Goal: Task Accomplishment & Management: Use online tool/utility

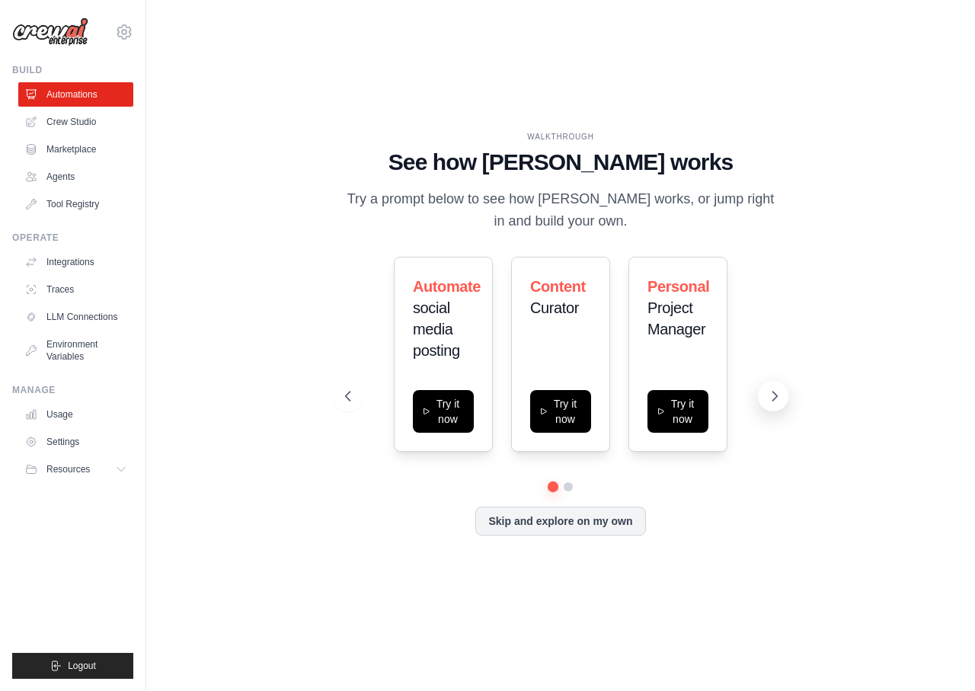
click at [776, 392] on icon at bounding box center [774, 396] width 15 height 15
click at [341, 387] on button at bounding box center [348, 396] width 30 height 30
click at [749, 397] on div "Automate social media posting Try it now Content Curator Try it now Personal Pr…" at bounding box center [560, 354] width 431 height 195
click at [765, 398] on button at bounding box center [773, 396] width 30 height 30
click at [763, 398] on button at bounding box center [773, 396] width 30 height 30
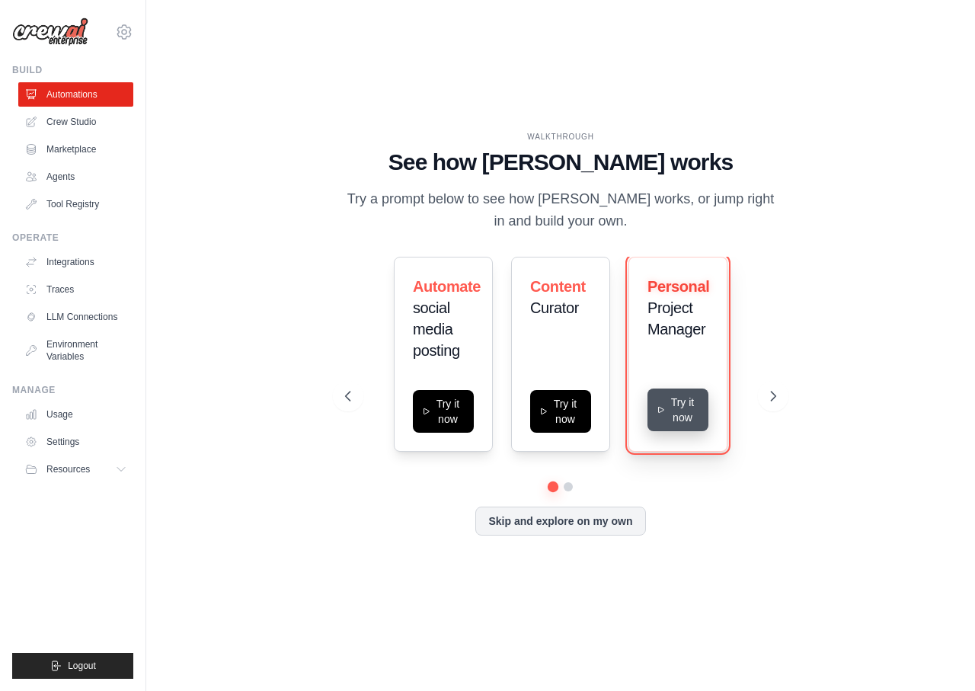
click at [671, 421] on button "Try it now" at bounding box center [678, 410] width 61 height 43
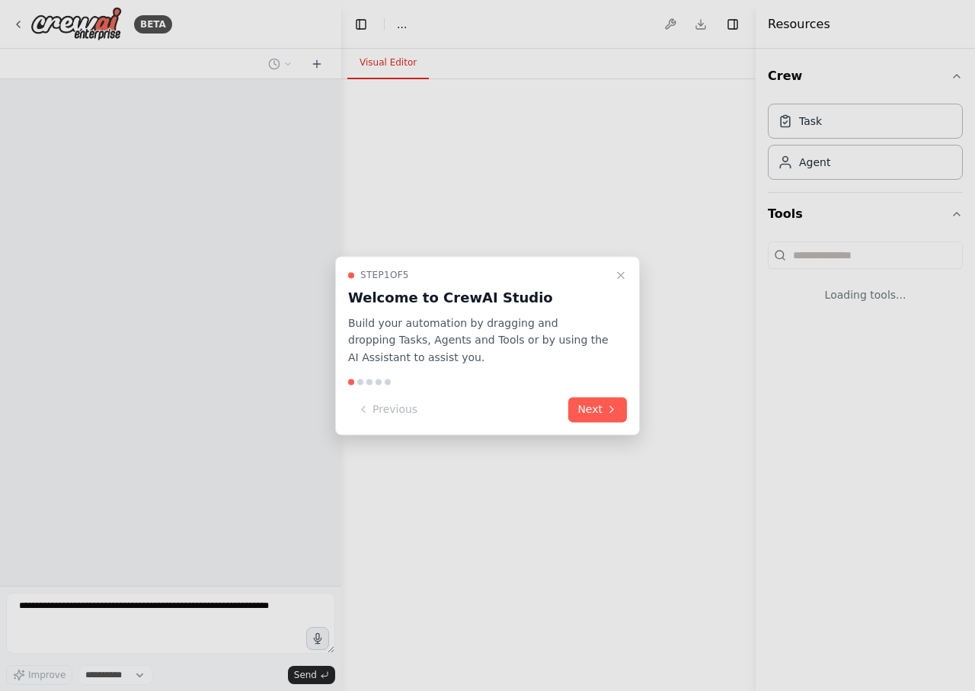
select select "****"
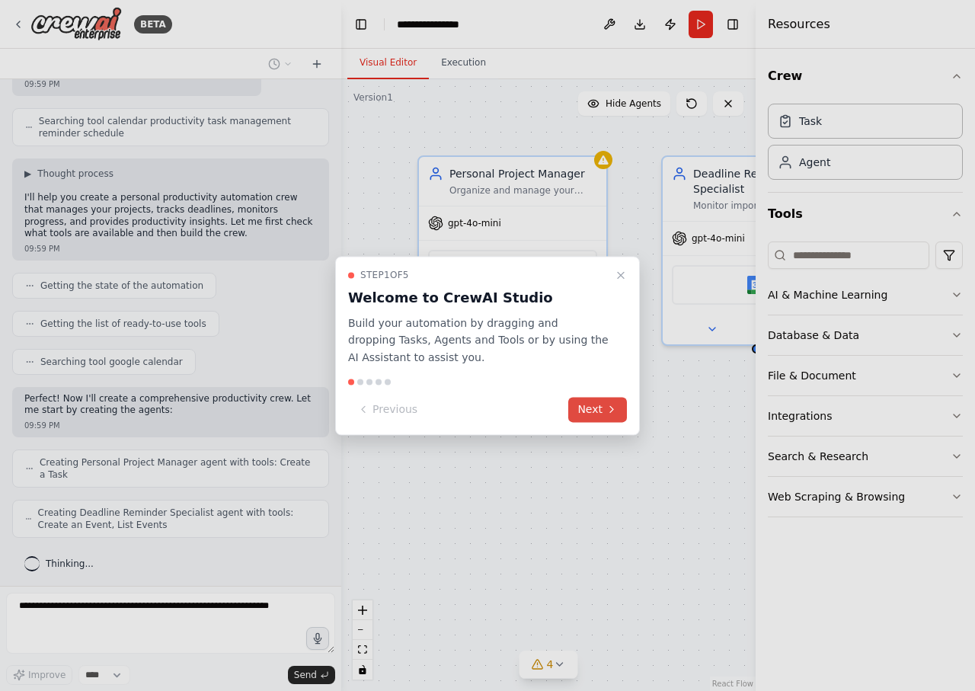
scroll to position [360, 0]
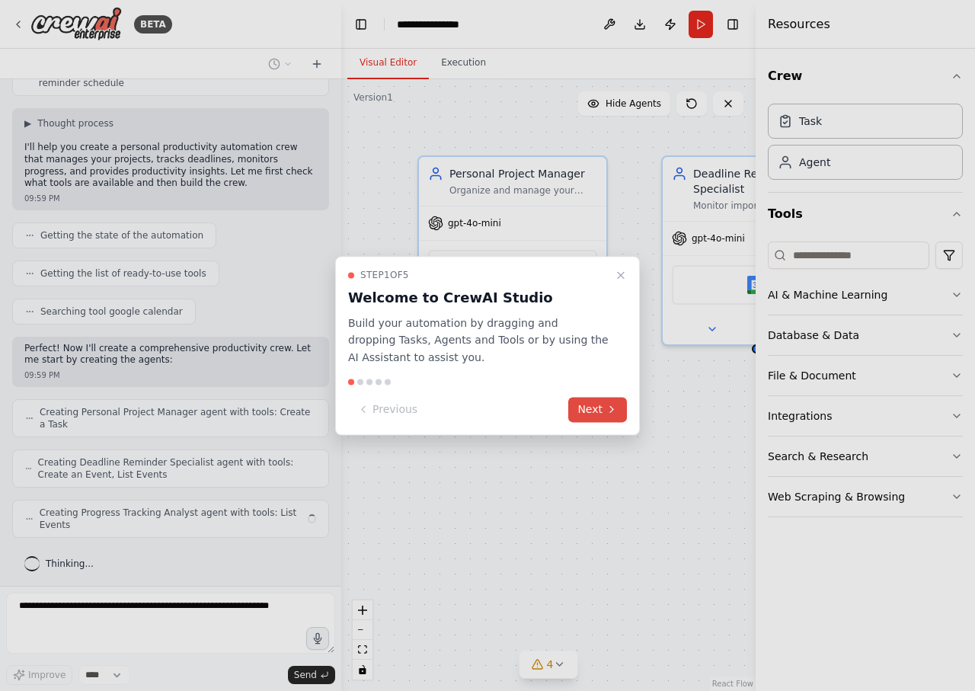
click at [603, 408] on button "Next" at bounding box center [597, 409] width 59 height 25
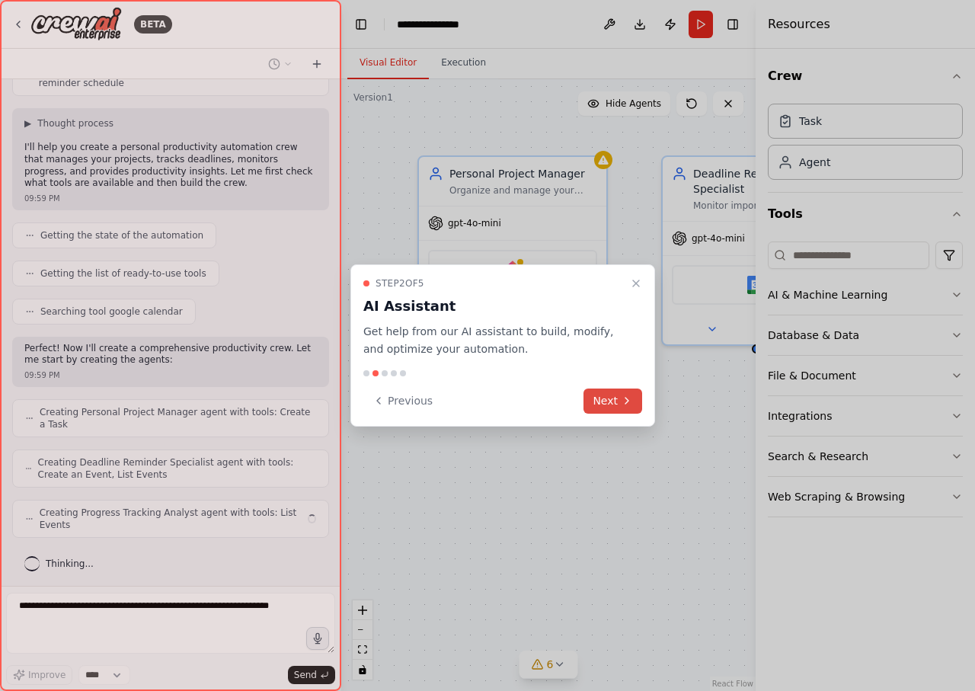
click at [604, 409] on button "Next" at bounding box center [613, 401] width 59 height 25
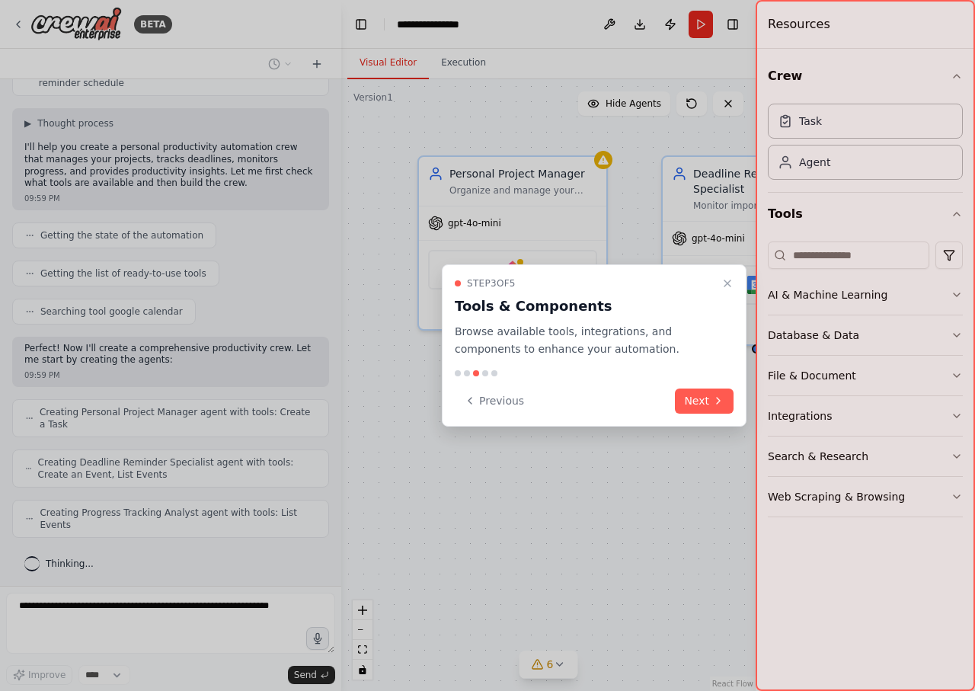
click at [680, 403] on button "Next" at bounding box center [704, 401] width 59 height 25
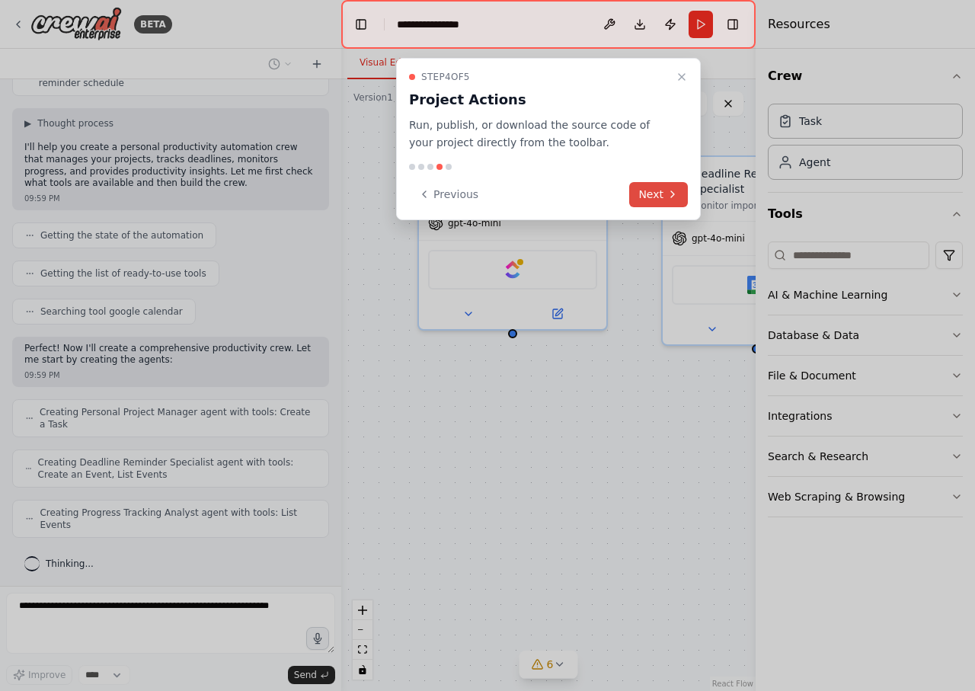
click at [662, 187] on button "Next" at bounding box center [658, 194] width 59 height 25
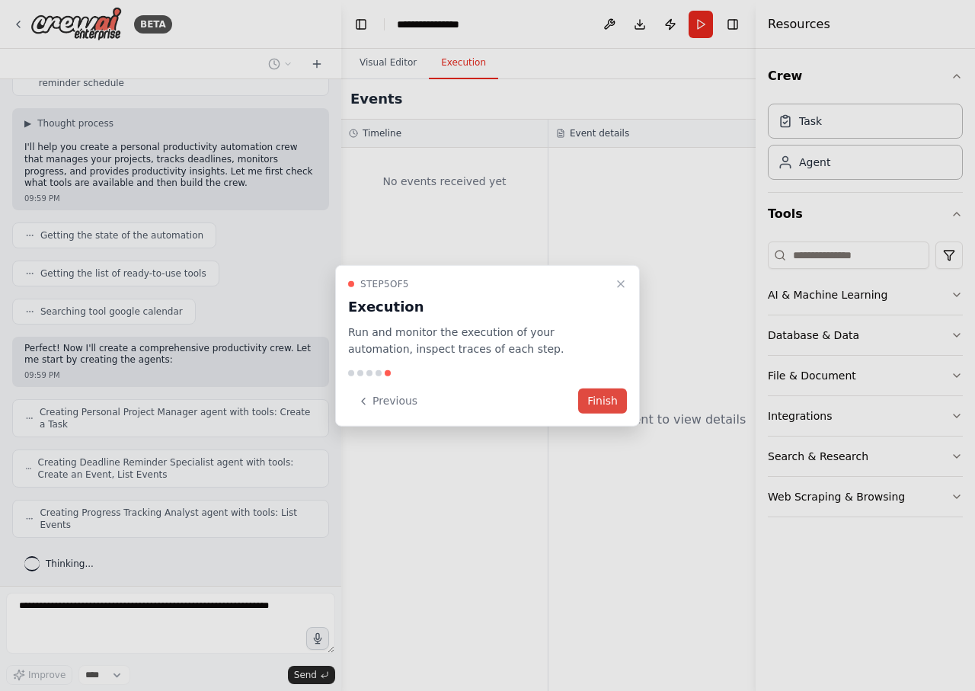
click at [596, 409] on button "Finish" at bounding box center [602, 401] width 49 height 25
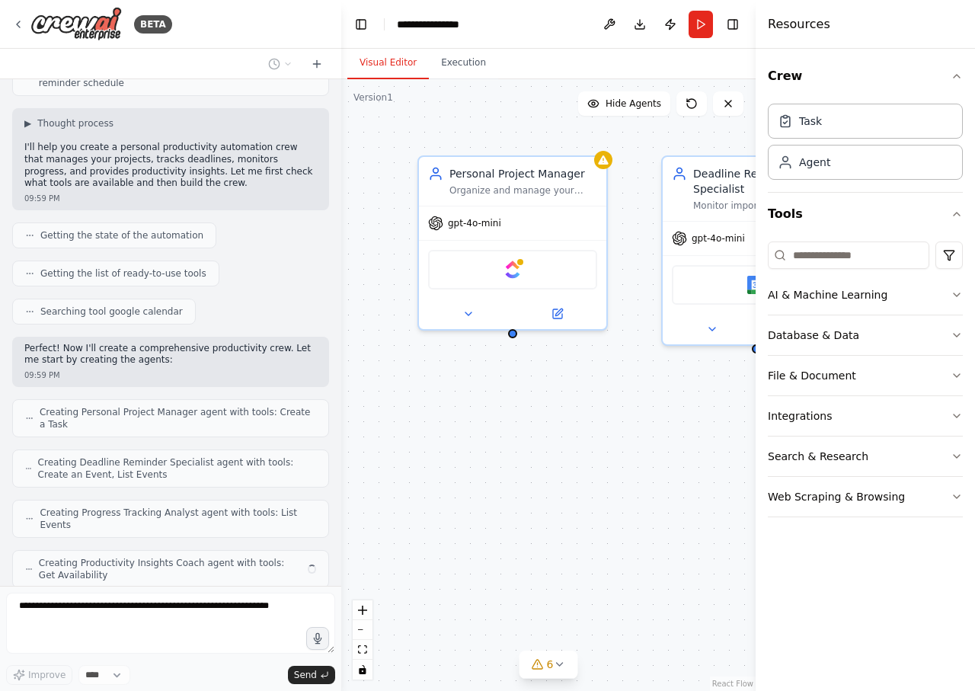
scroll to position [411, 0]
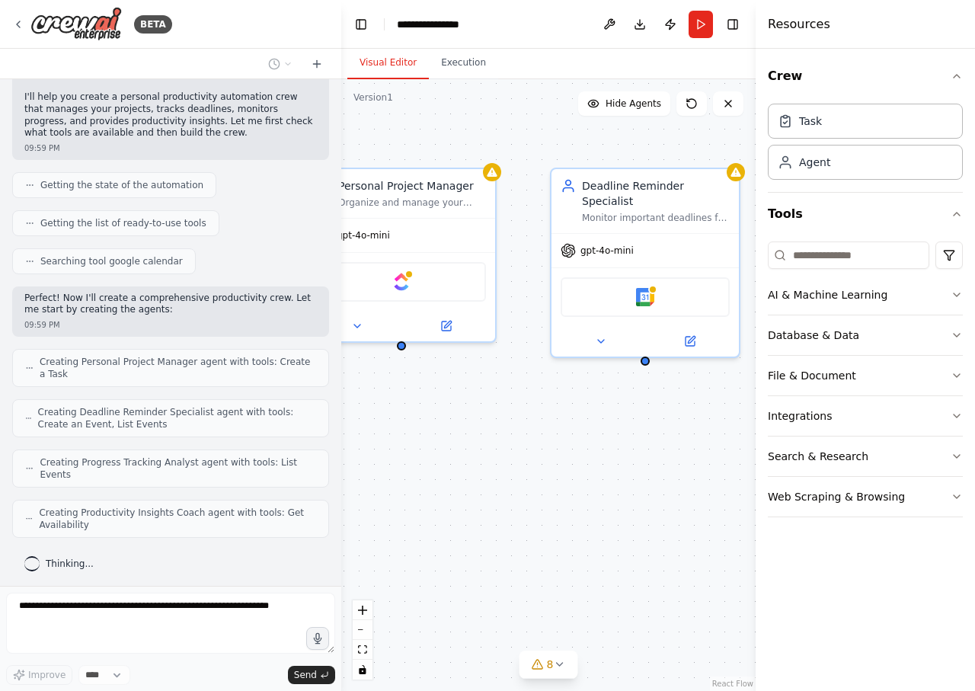
drag, startPoint x: 612, startPoint y: 440, endPoint x: 485, endPoint y: 453, distance: 127.8
click at [485, 453] on div "Personal Project Manager Organize and manage your personal projects by creating…" at bounding box center [548, 385] width 414 height 612
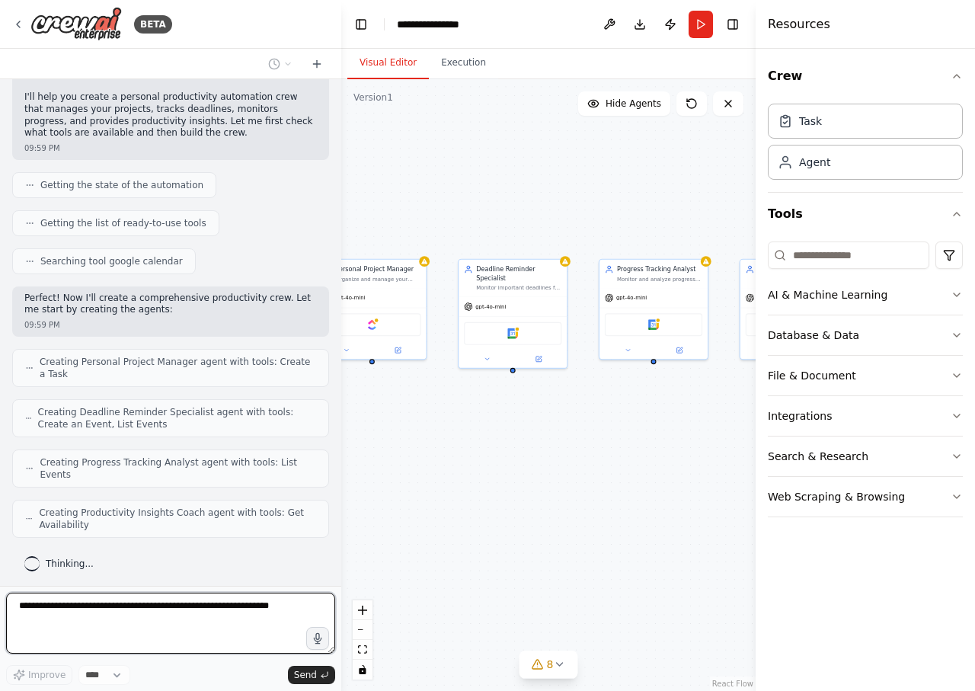
drag, startPoint x: 566, startPoint y: 428, endPoint x: 433, endPoint y: 407, distance: 135.0
click at [433, 407] on div "Personal Project Manager Organize and manage your personal projects by creating…" at bounding box center [548, 385] width 414 height 612
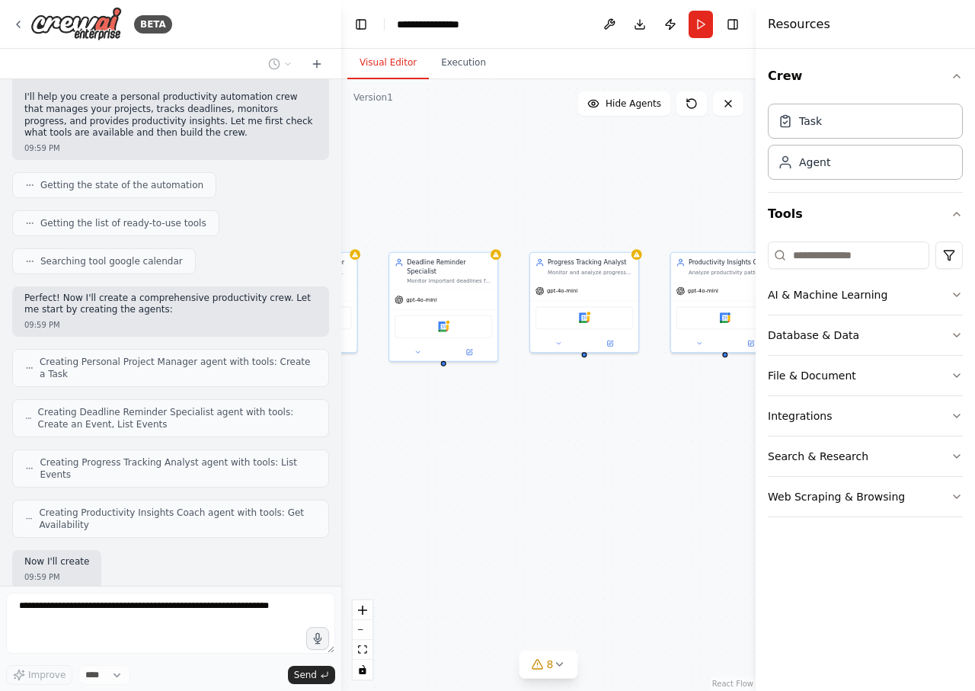
scroll to position [500, 0]
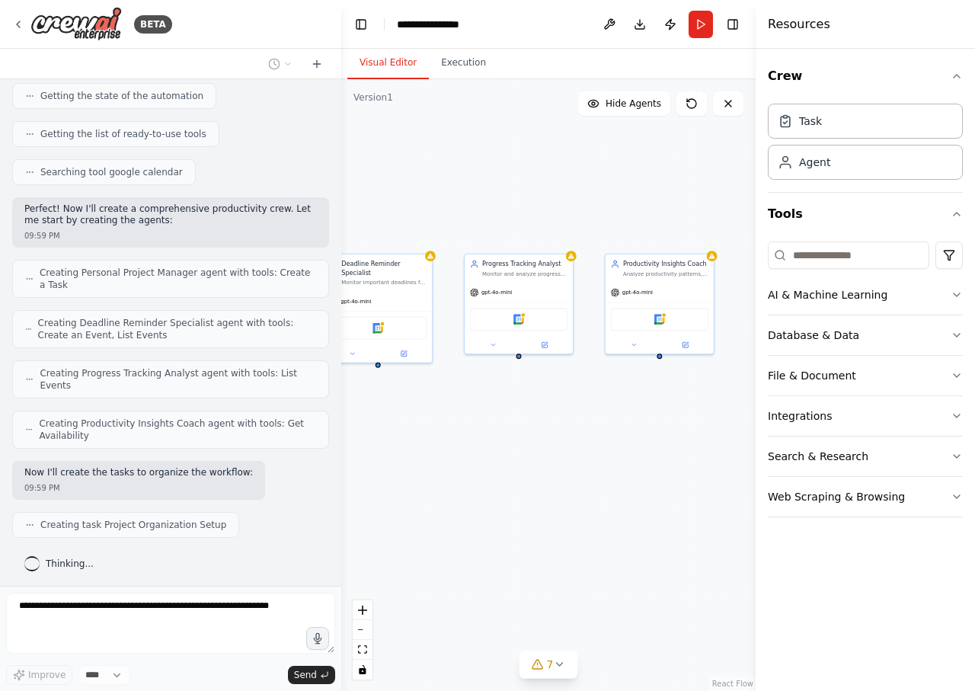
drag, startPoint x: 568, startPoint y: 418, endPoint x: 530, endPoint y: 405, distance: 41.0
click at [530, 405] on div ".deletable-edge-delete-btn { width: 20px; height: 20px; border: 0px solid #ffff…" at bounding box center [548, 385] width 414 height 612
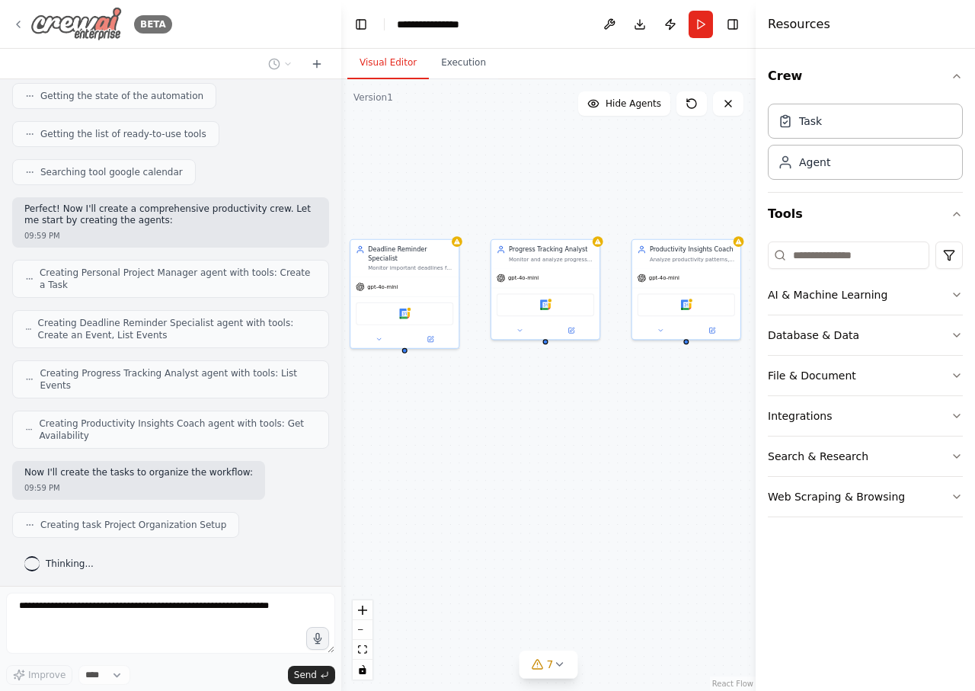
click at [18, 21] on icon at bounding box center [18, 24] width 12 height 12
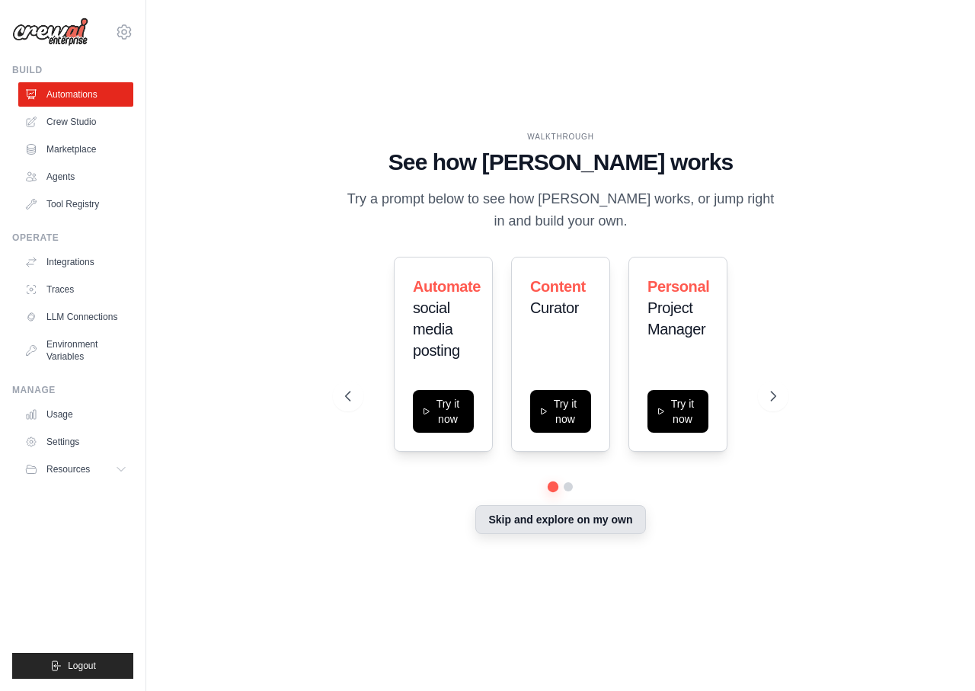
click at [604, 530] on button "Skip and explore on my own" at bounding box center [560, 519] width 170 height 29
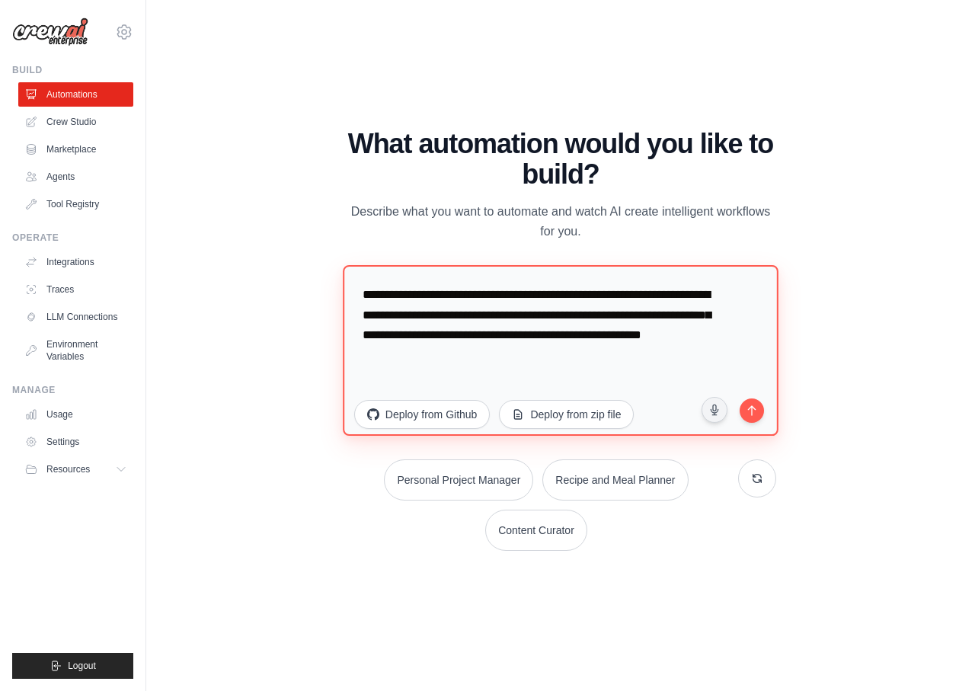
drag, startPoint x: 424, startPoint y: 322, endPoint x: 306, endPoint y: 262, distance: 132.5
click at [306, 262] on div "WALKTHROUGH See how CrewAI works Try a prompt below to see how CrewAI works, or…" at bounding box center [561, 345] width 780 height 661
drag, startPoint x: 514, startPoint y: 362, endPoint x: 324, endPoint y: 270, distance: 211.6
click at [343, 270] on textarea "**********" at bounding box center [561, 349] width 436 height 171
paste textarea "**********"
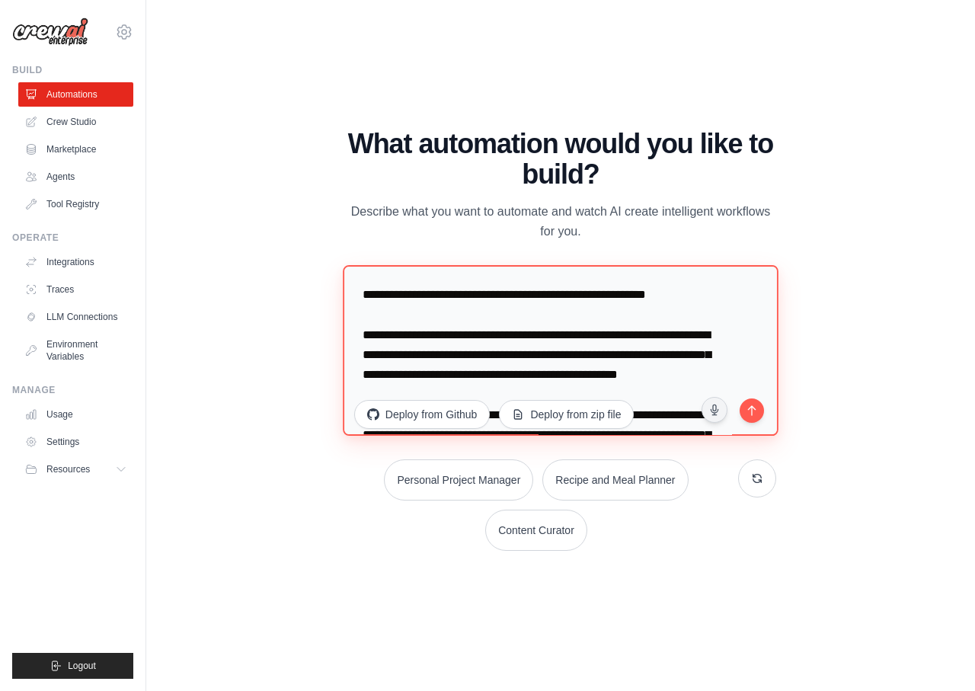
scroll to position [386, 0]
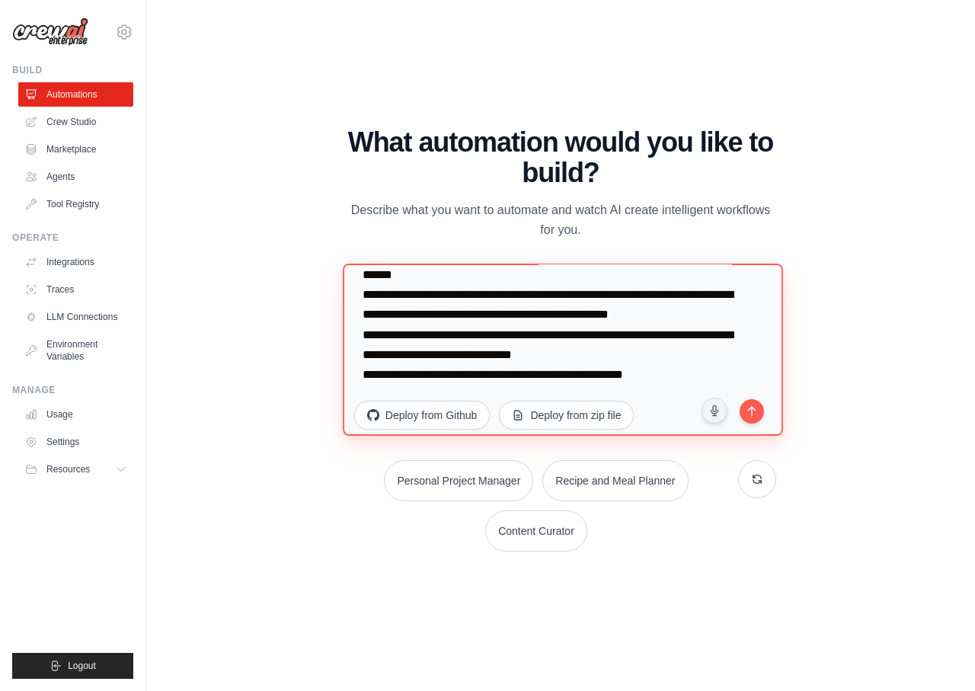
click at [0, 0] on lt-div at bounding box center [0, 0] width 0 height 0
type textarea "**********"
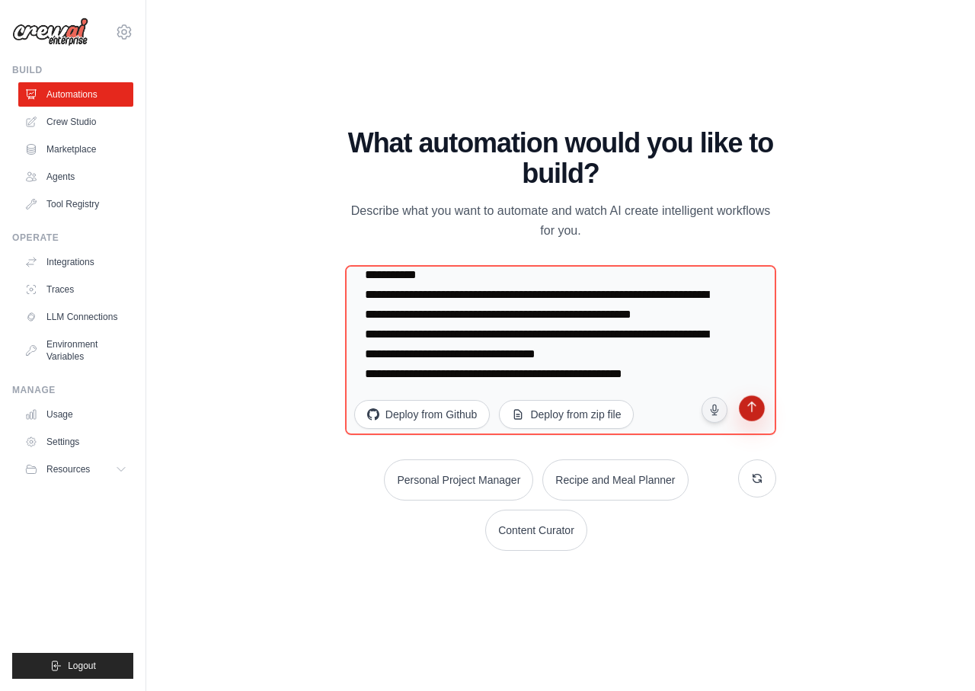
click at [751, 405] on icon "submit" at bounding box center [752, 409] width 14 height 14
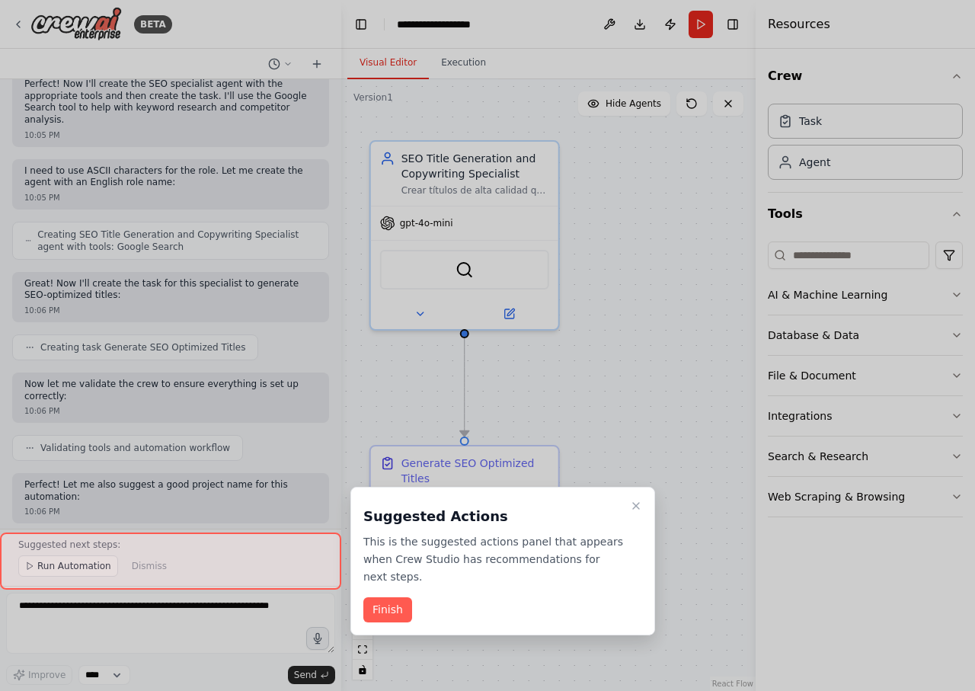
scroll to position [721, 0]
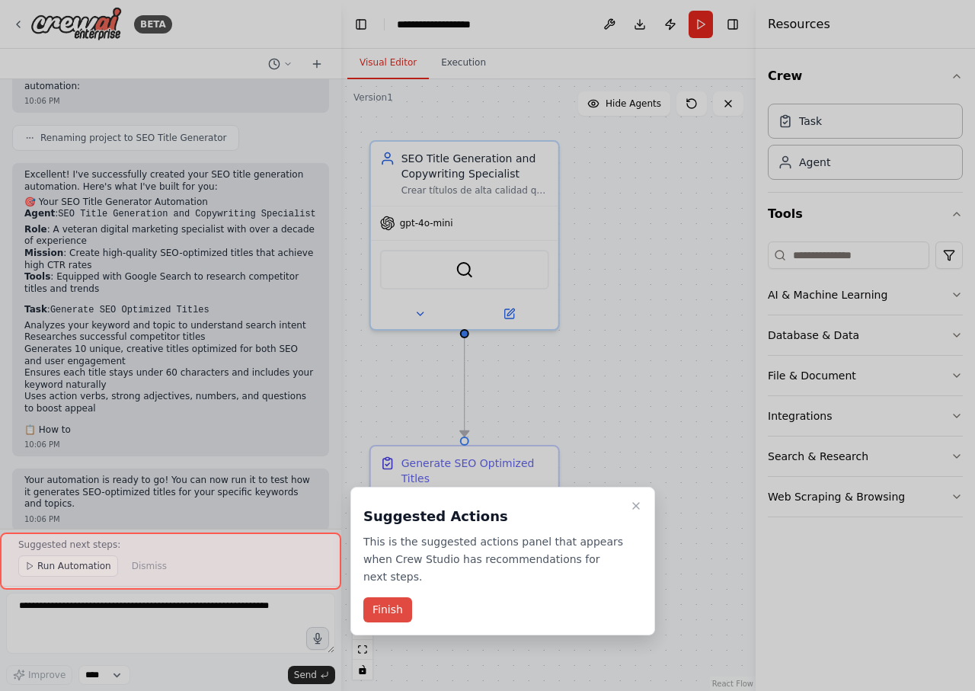
click at [389, 605] on button "Finish" at bounding box center [387, 609] width 49 height 25
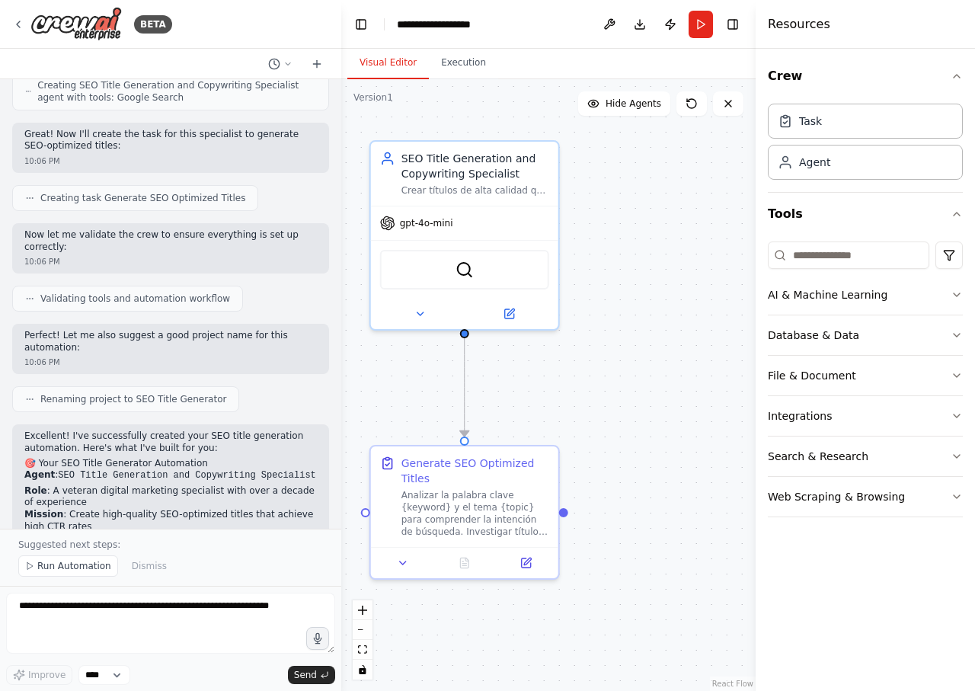
scroll to position [812, 0]
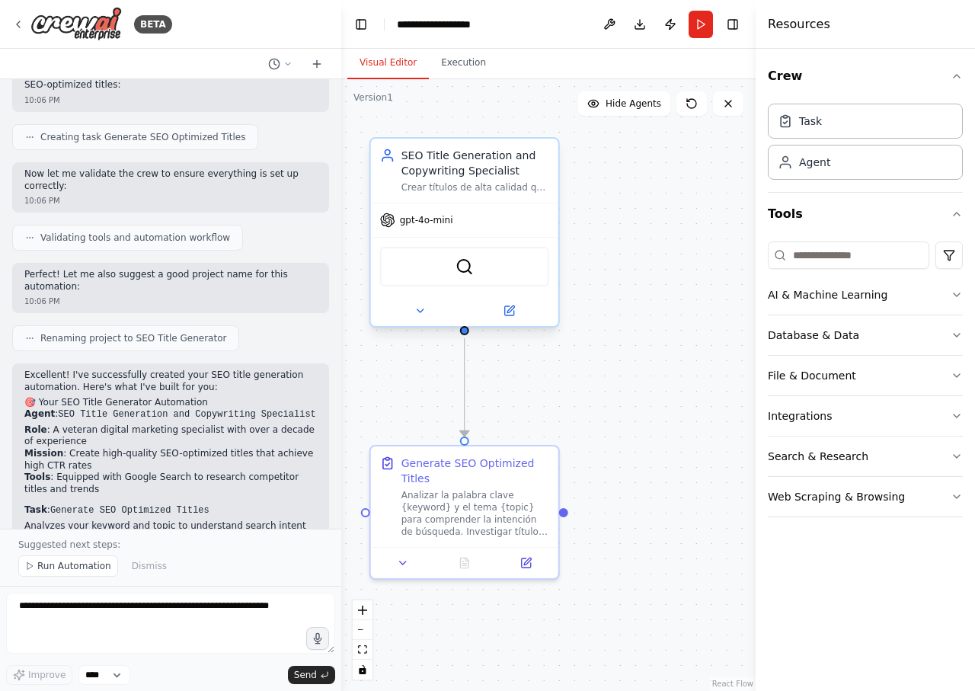
click at [441, 210] on div "gpt-4o-mini" at bounding box center [464, 220] width 187 height 34
drag, startPoint x: 416, startPoint y: 216, endPoint x: 421, endPoint y: 226, distance: 10.9
click at [415, 216] on span "gpt-4o-mini" at bounding box center [426, 220] width 53 height 12
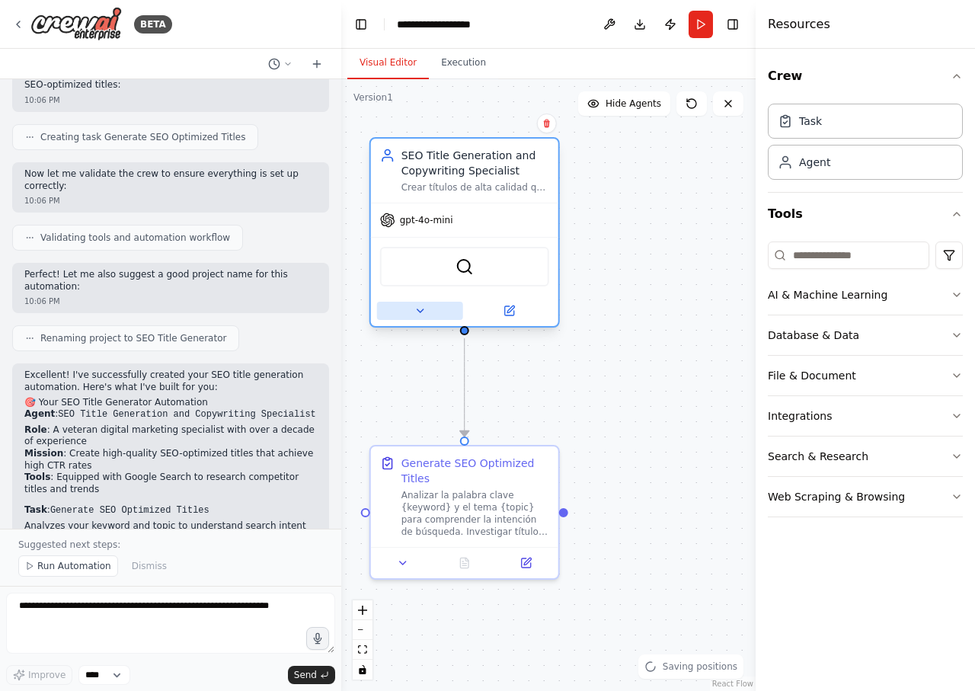
click at [409, 310] on button at bounding box center [420, 311] width 86 height 18
click at [420, 317] on button at bounding box center [420, 311] width 86 height 18
click at [411, 232] on div "gpt-4o-mini" at bounding box center [464, 220] width 187 height 34
drag, startPoint x: 408, startPoint y: 212, endPoint x: 417, endPoint y: 195, distance: 18.7
click at [411, 205] on div "gpt-4o-mini" at bounding box center [464, 220] width 187 height 34
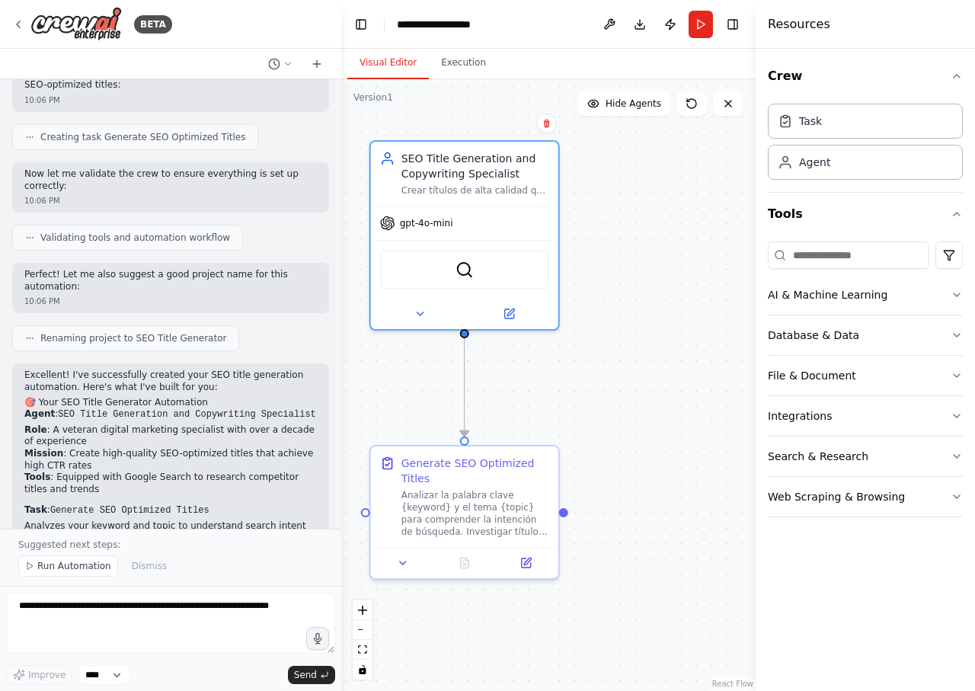
click at [648, 216] on div ".deletable-edge-delete-btn { width: 20px; height: 20px; border: 0px solid #ffff…" at bounding box center [548, 385] width 414 height 612
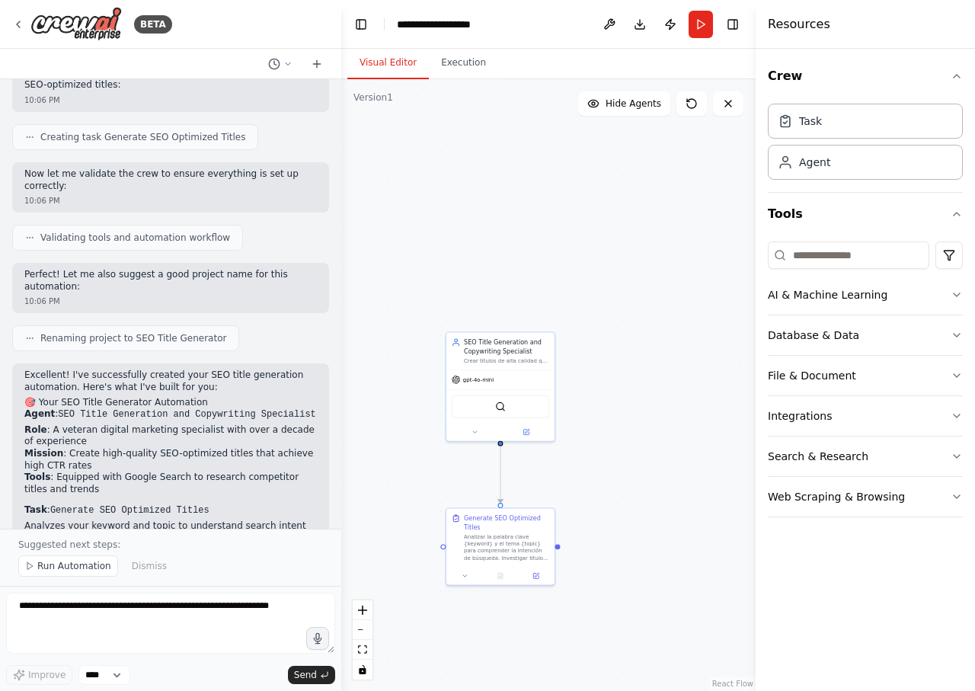
drag, startPoint x: 409, startPoint y: 290, endPoint x: 381, endPoint y: 421, distance: 134.0
click at [381, 421] on div ".deletable-edge-delete-btn { width: 20px; height: 20px; border: 0px solid #ffff…" at bounding box center [548, 385] width 414 height 612
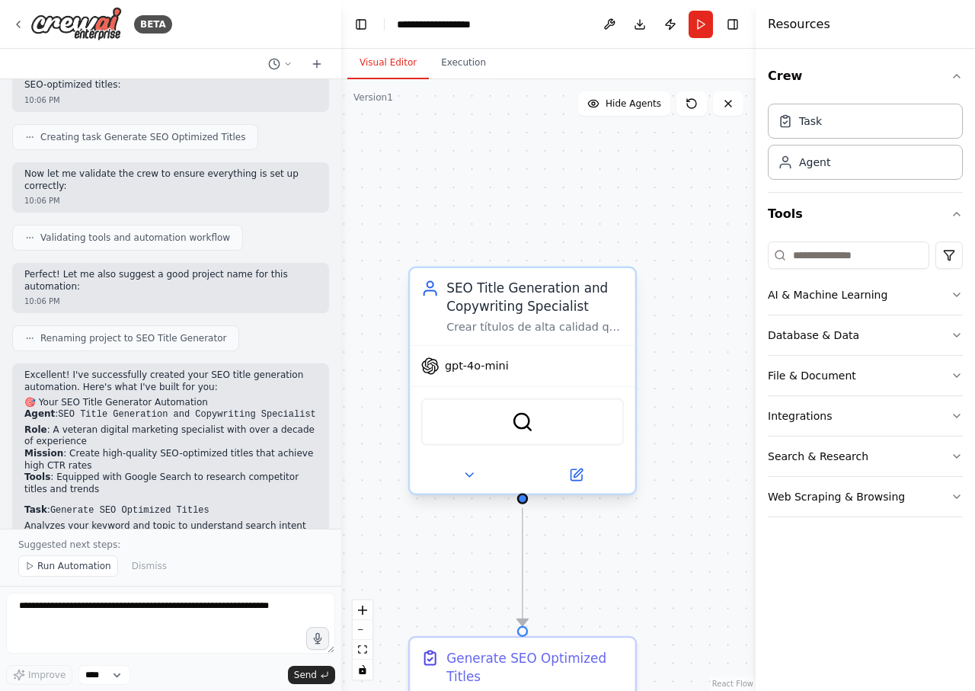
click at [463, 349] on div "gpt-4o-mini" at bounding box center [522, 366] width 225 height 40
click at [467, 363] on span "gpt-4o-mini" at bounding box center [477, 366] width 64 height 14
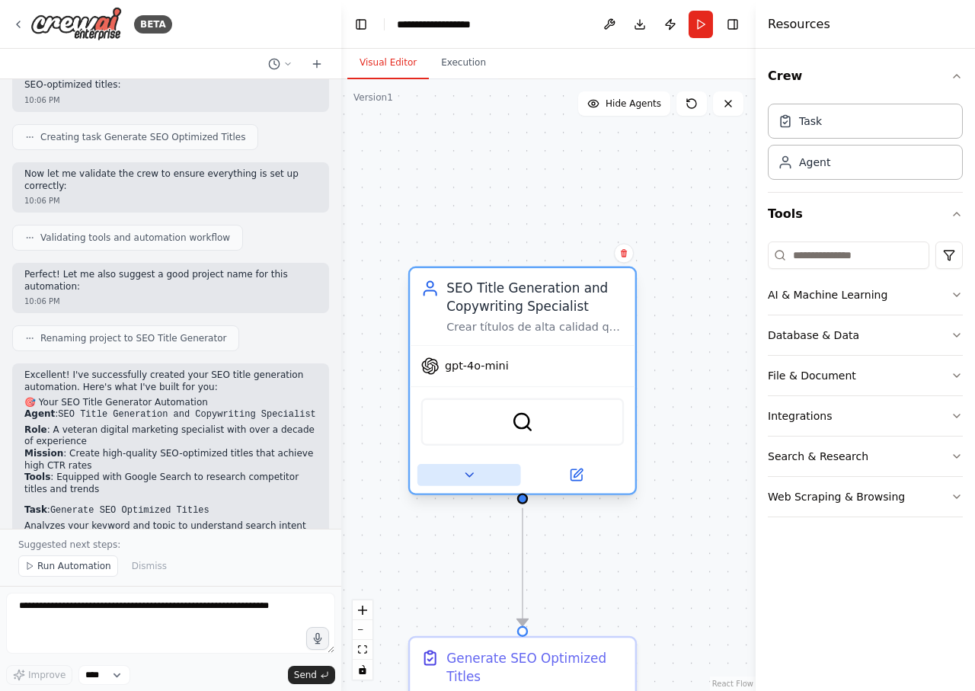
click at [472, 475] on icon at bounding box center [469, 475] width 14 height 14
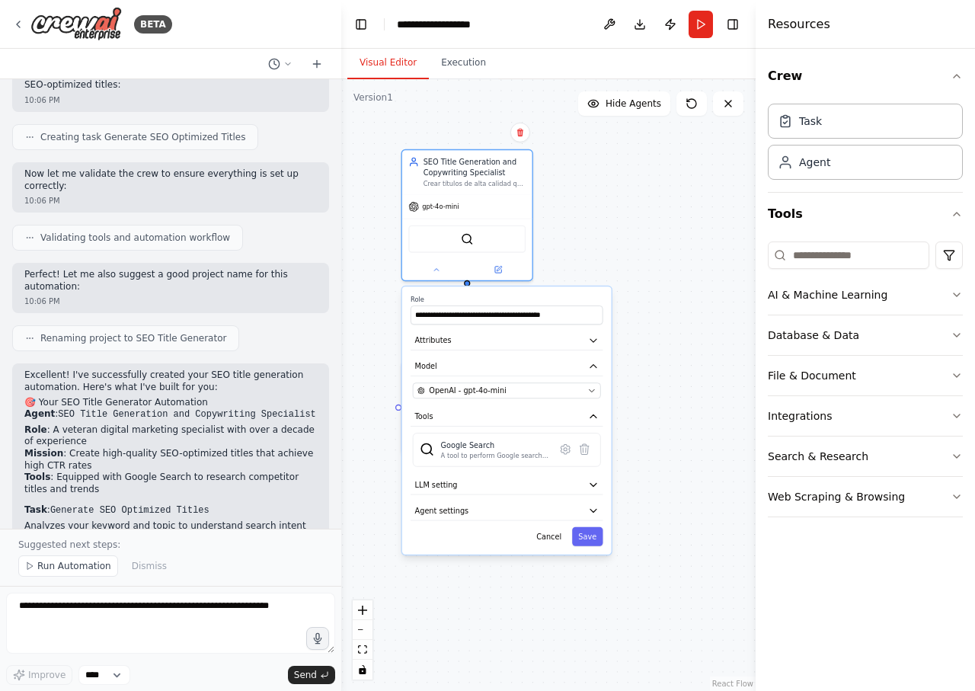
drag, startPoint x: 703, startPoint y: 575, endPoint x: 643, endPoint y: 360, distance: 223.1
click at [647, 359] on div ".deletable-edge-delete-btn { width: 20px; height: 20px; border: 0px solid #ffff…" at bounding box center [548, 385] width 414 height 612
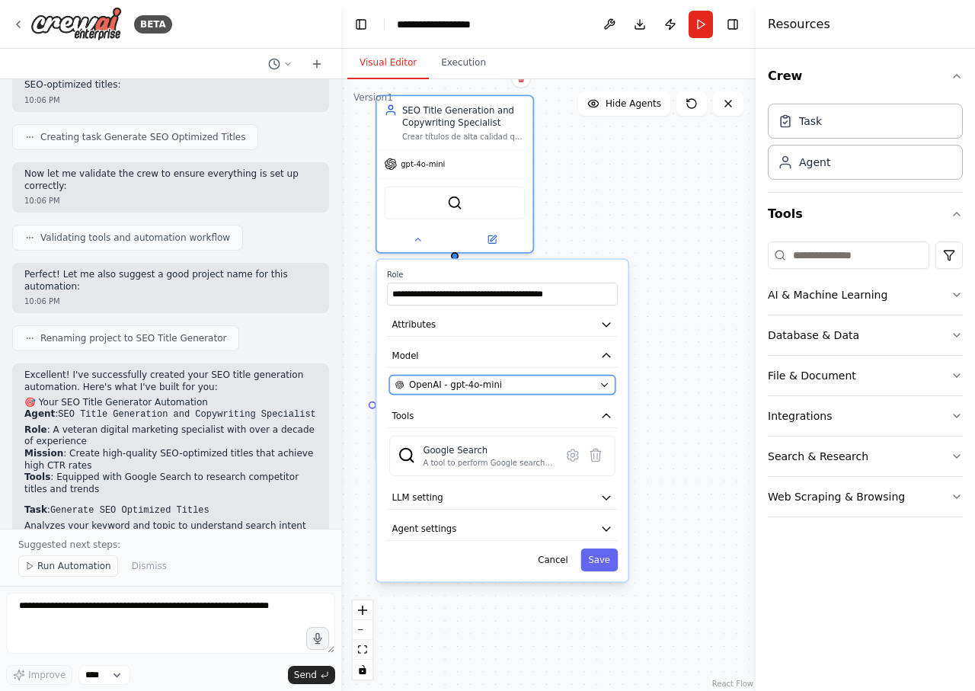
click at [527, 387] on div "OpenAI - gpt-4o-mini" at bounding box center [494, 385] width 199 height 13
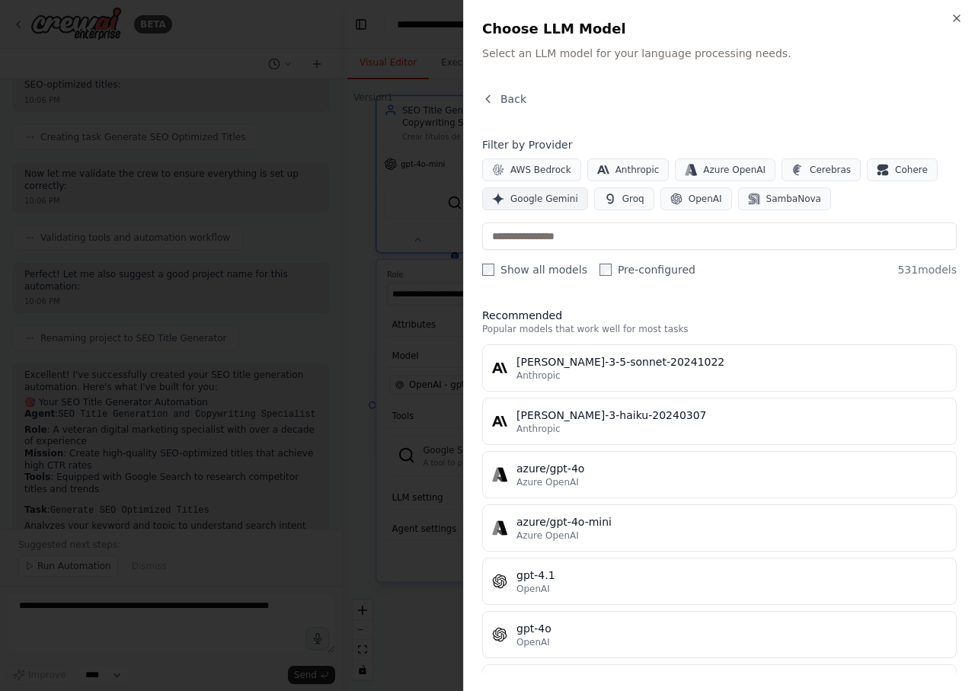
click at [556, 198] on span "Google Gemini" at bounding box center [544, 199] width 68 height 12
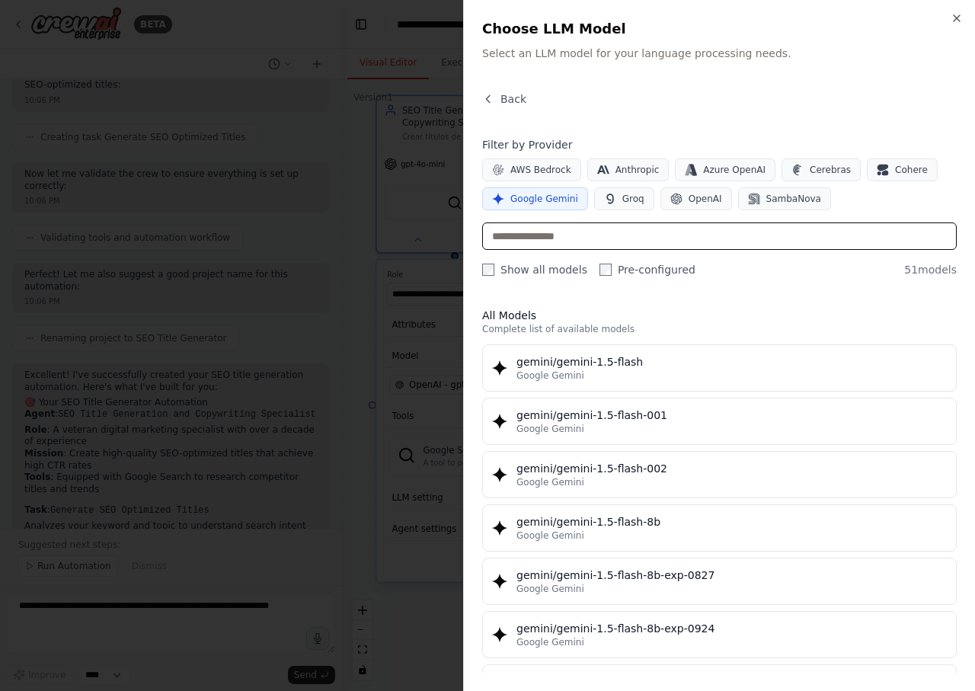
click at [632, 234] on input "text" at bounding box center [719, 235] width 475 height 27
type input "*"
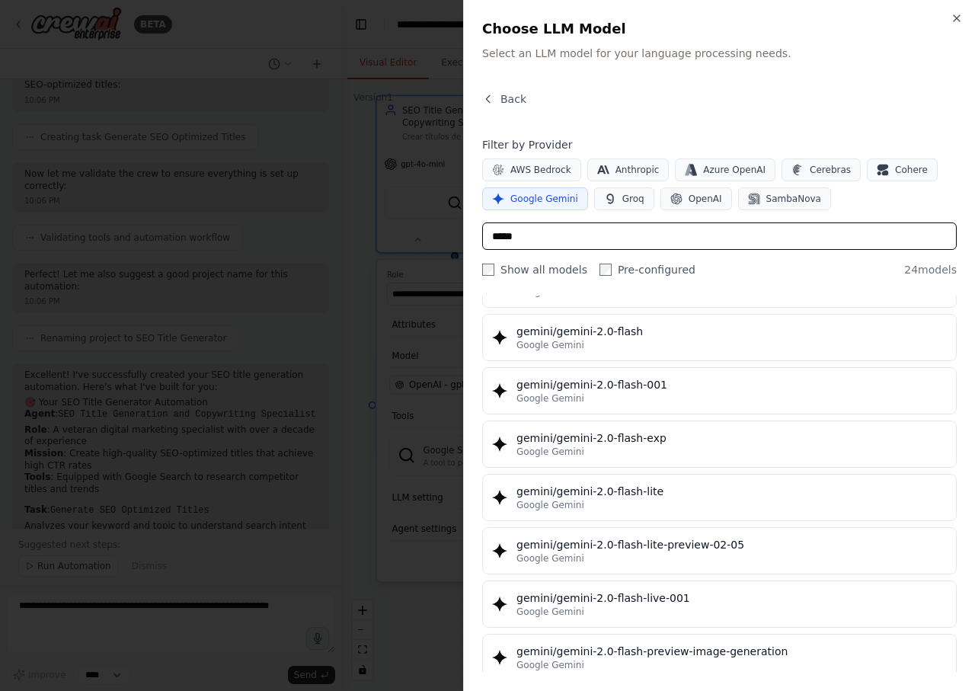
scroll to position [958, 0]
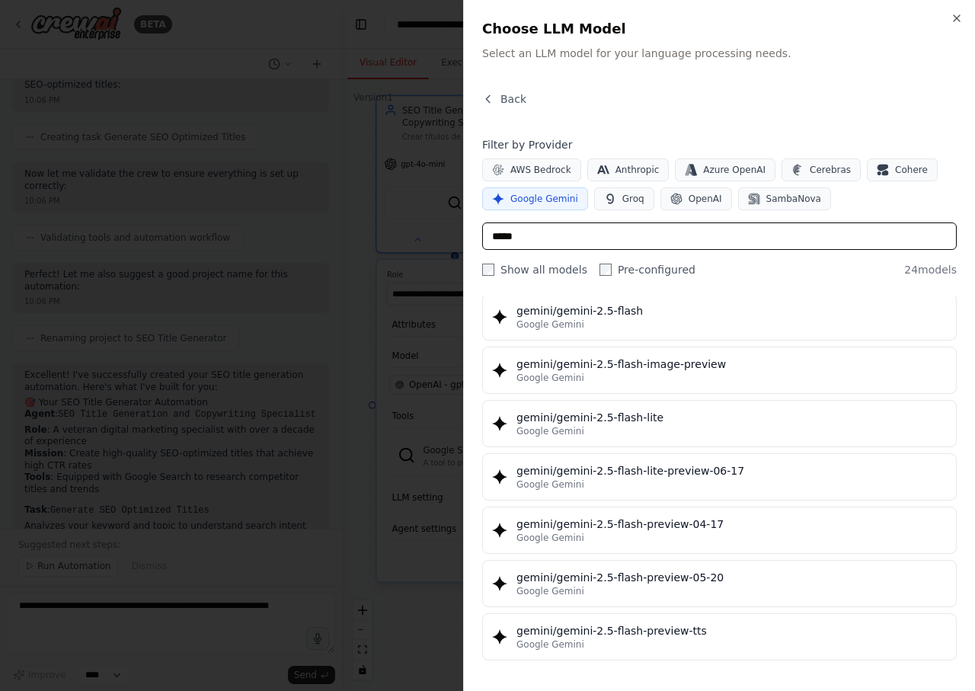
click at [594, 238] on input "*****" at bounding box center [719, 235] width 475 height 27
type input "*"
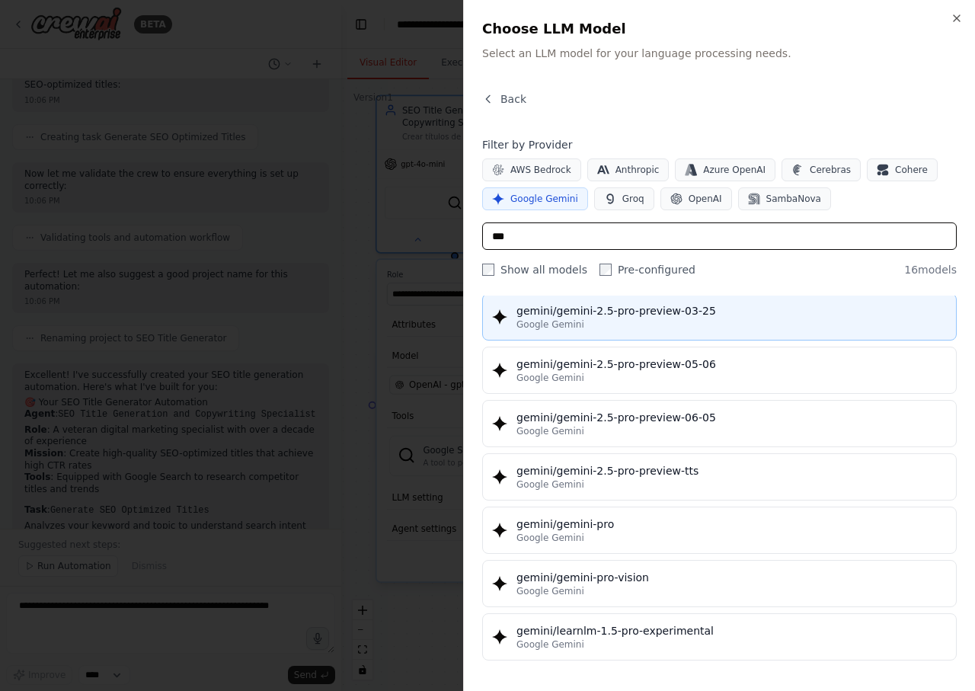
type input "***"
click at [627, 317] on div "gemini/gemini-2.5-pro-preview-03-25" at bounding box center [732, 310] width 430 height 15
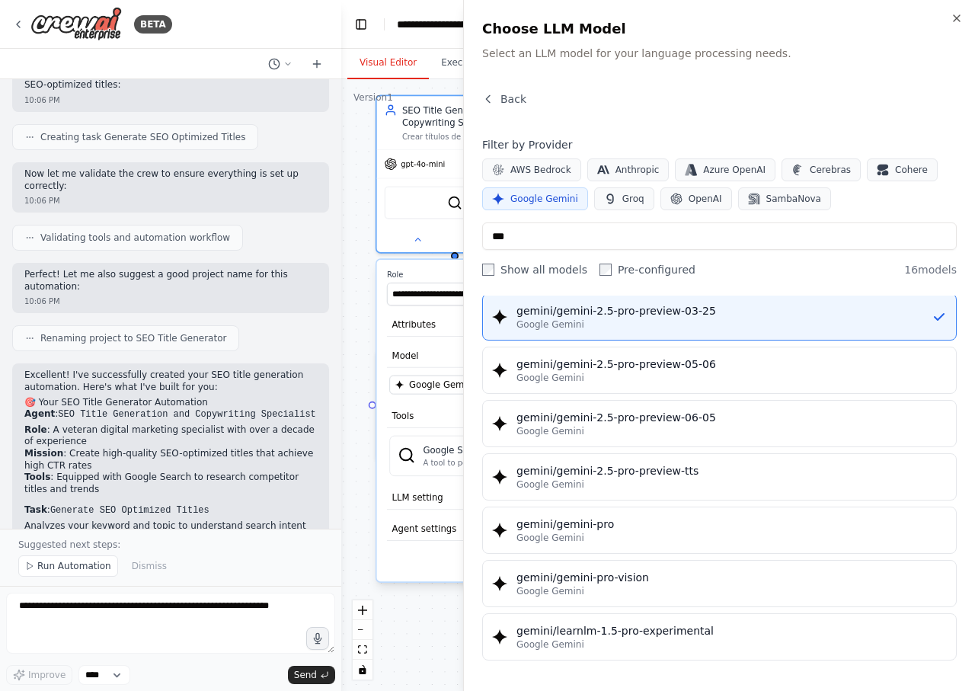
scroll to position [0, 0]
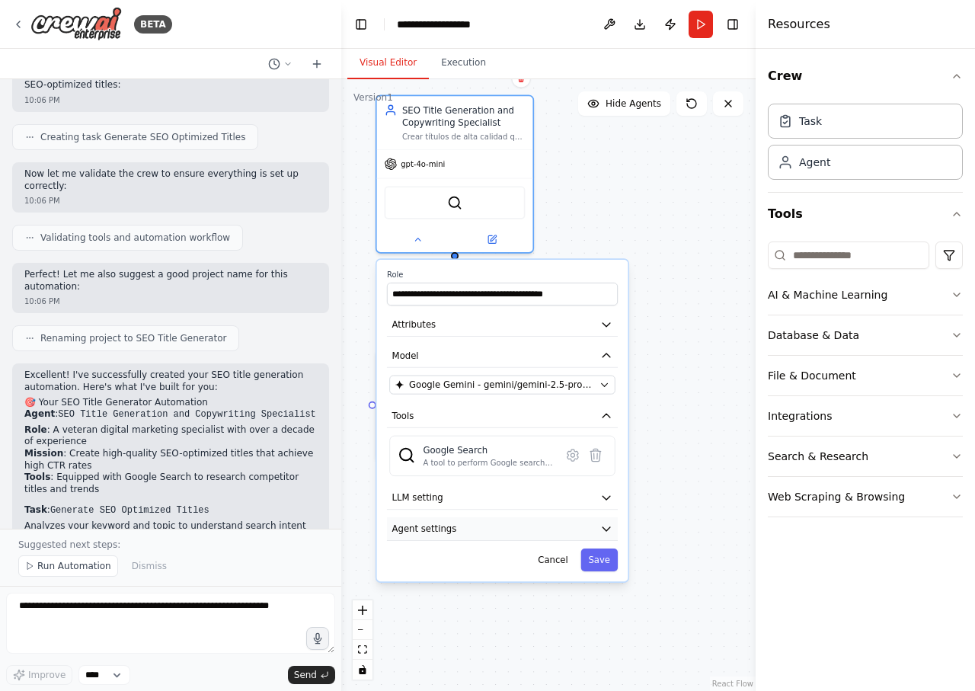
click at [601, 530] on icon "button" at bounding box center [606, 529] width 13 height 13
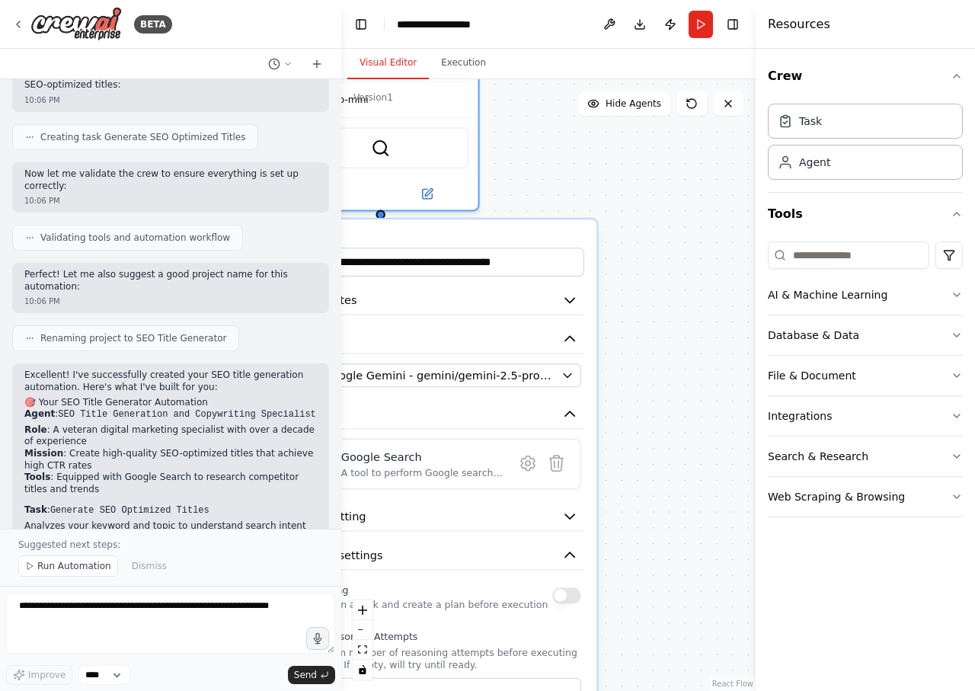
click at [674, 506] on div ".deletable-edge-delete-btn { width: 20px; height: 20px; border: 0px solid #ffff…" at bounding box center [548, 385] width 414 height 612
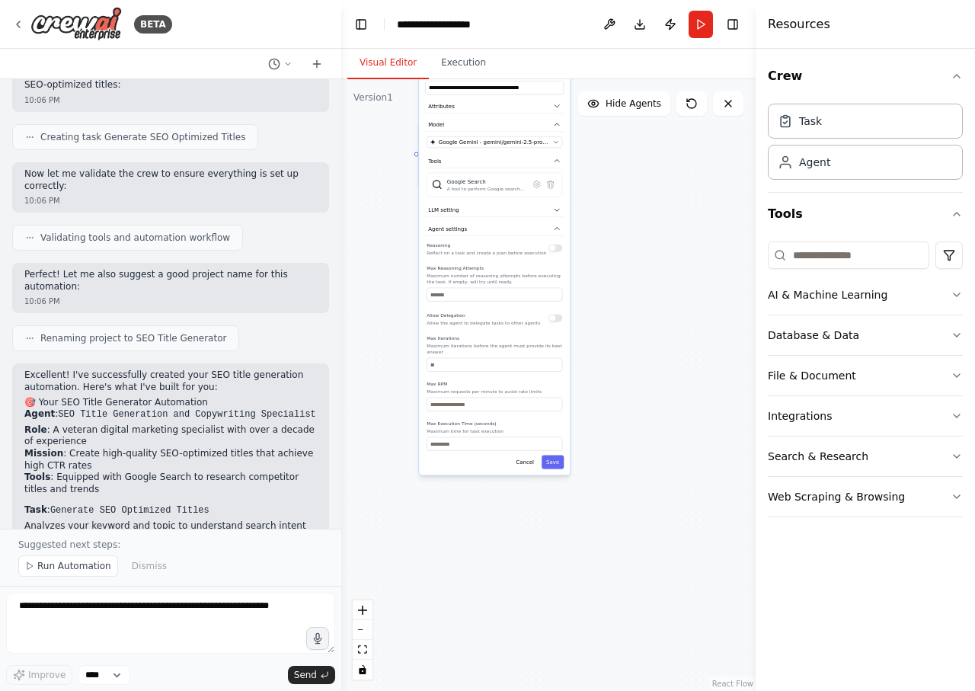
drag, startPoint x: 637, startPoint y: 334, endPoint x: 634, endPoint y: 260, distance: 74.0
click at [640, 245] on div ".deletable-edge-delete-btn { width: 20px; height: 20px; border: 0px solid #ffff…" at bounding box center [548, 385] width 414 height 612
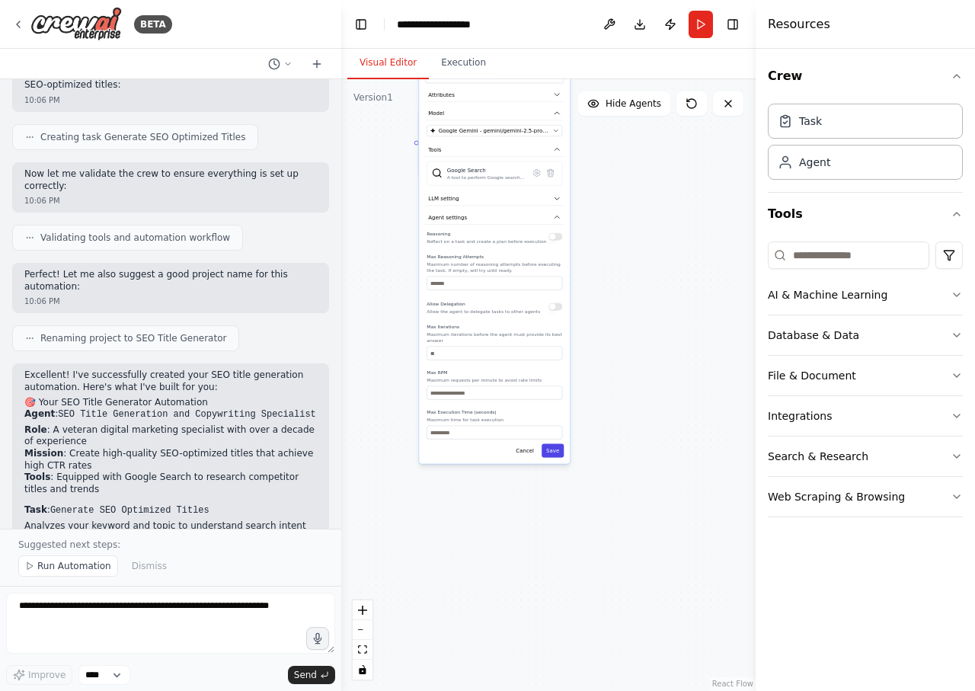
click at [549, 446] on button "Save" at bounding box center [553, 451] width 22 height 14
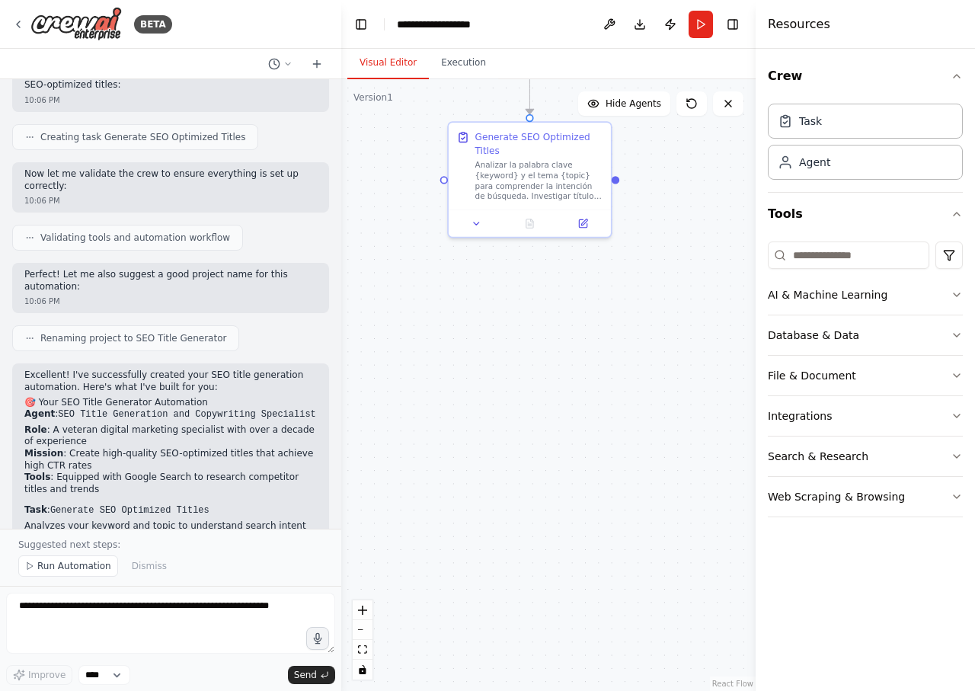
drag, startPoint x: 631, startPoint y: 591, endPoint x: 648, endPoint y: 622, distance: 35.4
click at [648, 622] on div ".deletable-edge-delete-btn { width: 20px; height: 20px; border: 0px solid #ffff…" at bounding box center [548, 385] width 414 height 612
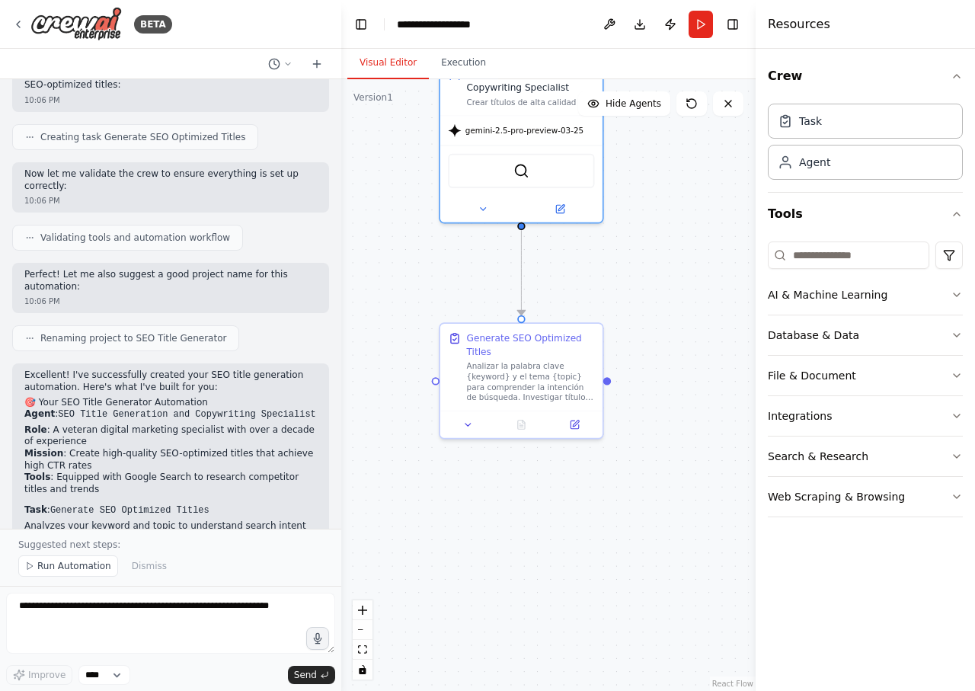
drag, startPoint x: 573, startPoint y: 480, endPoint x: 567, endPoint y: 622, distance: 142.6
click at [567, 622] on div ".deletable-edge-delete-btn { width: 20px; height: 20px; border: 0px solid #ffff…" at bounding box center [548, 385] width 414 height 612
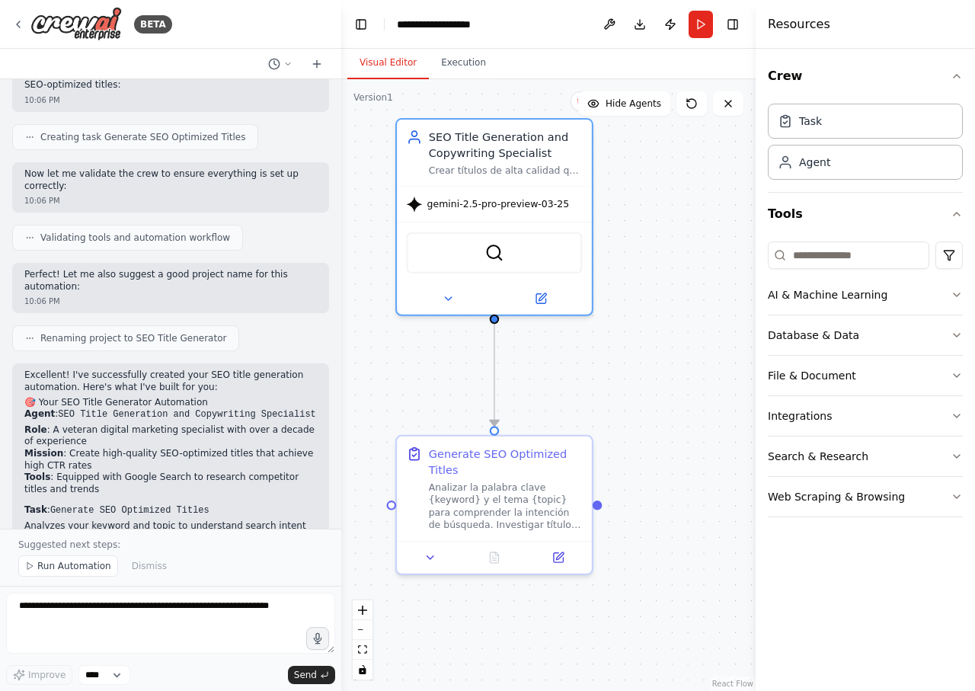
drag, startPoint x: 661, startPoint y: 544, endPoint x: 668, endPoint y: 665, distance: 121.4
click at [668, 665] on div ".deletable-edge-delete-btn { width: 20px; height: 20px; border: 0px solid #ffff…" at bounding box center [548, 385] width 414 height 612
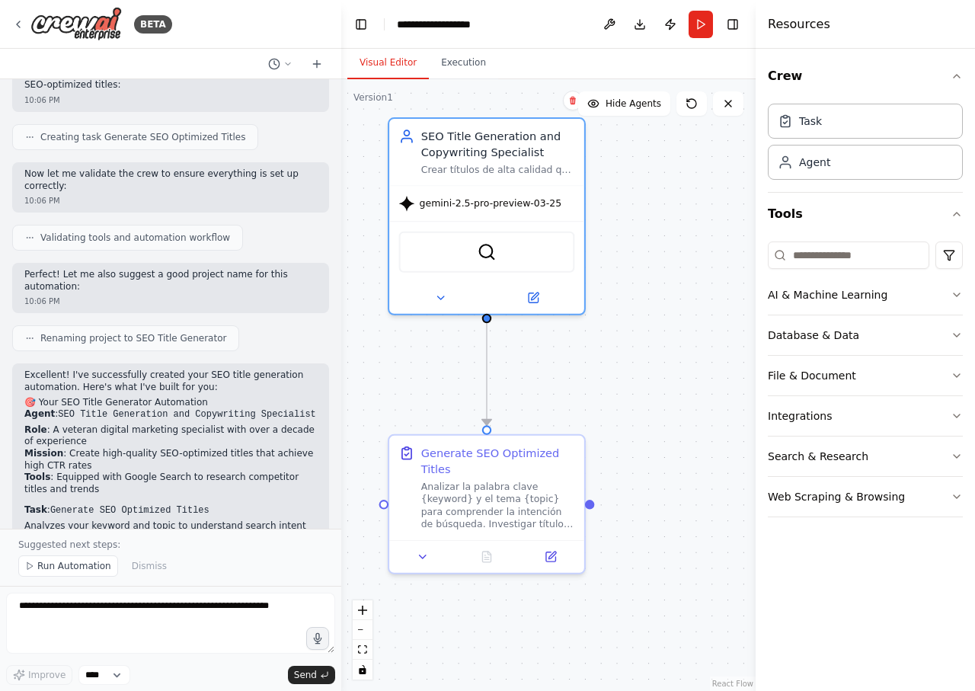
drag, startPoint x: 672, startPoint y: 421, endPoint x: 654, endPoint y: 352, distance: 71.0
click at [654, 352] on div ".deletable-edge-delete-btn { width: 20px; height: 20px; border: 0px solid #ffff…" at bounding box center [548, 385] width 414 height 612
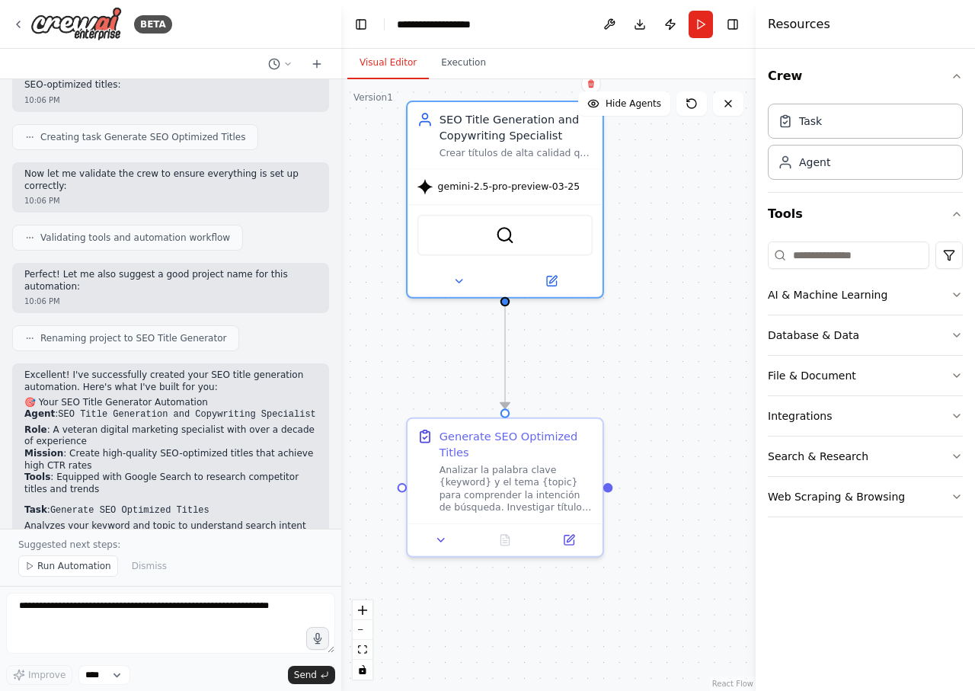
drag, startPoint x: 657, startPoint y: 380, endPoint x: 675, endPoint y: 363, distance: 24.8
click at [675, 363] on div ".deletable-edge-delete-btn { width: 20px; height: 20px; border: 0px solid #ffff…" at bounding box center [548, 385] width 414 height 612
click at [701, 27] on button "Run" at bounding box center [701, 24] width 24 height 27
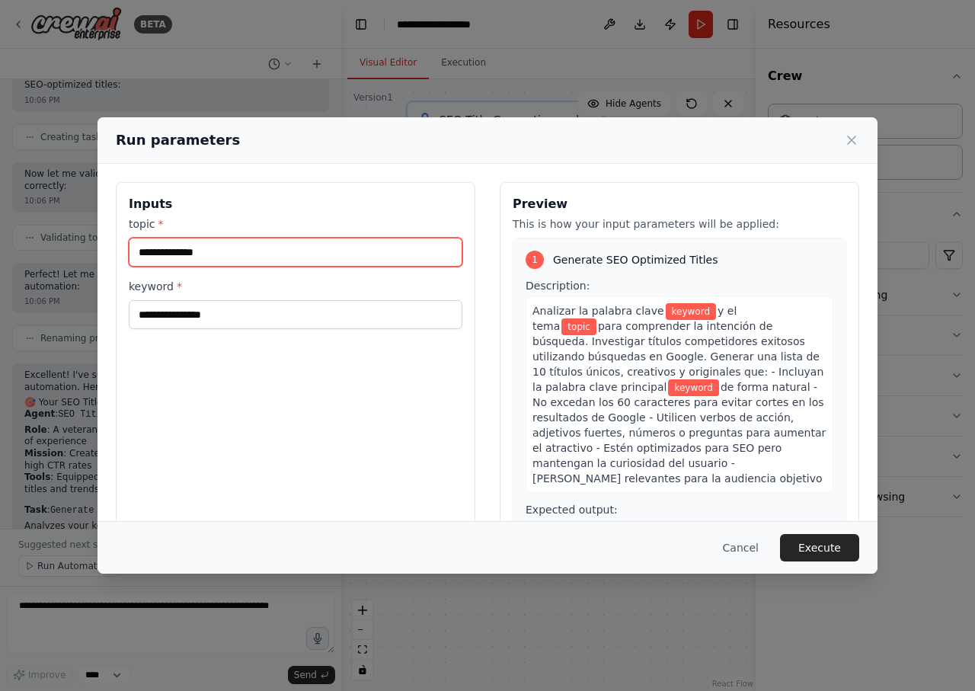
click at [354, 248] on input "topic *" at bounding box center [296, 252] width 334 height 29
click at [293, 251] on input "topic *" at bounding box center [296, 252] width 334 height 29
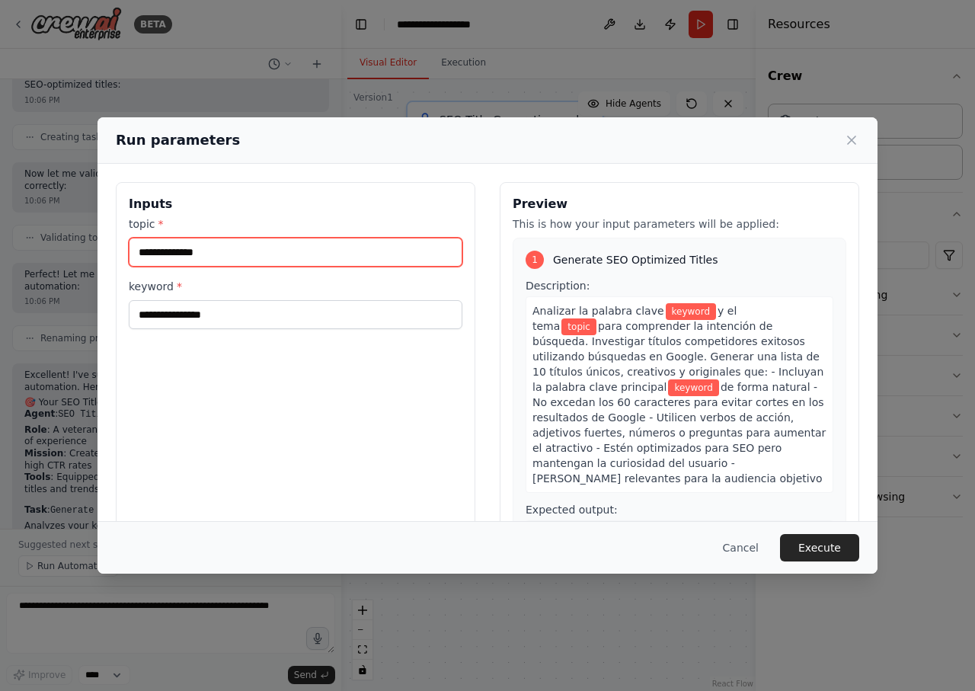
click at [293, 249] on input "topic *" at bounding box center [296, 252] width 334 height 29
type input "**********"
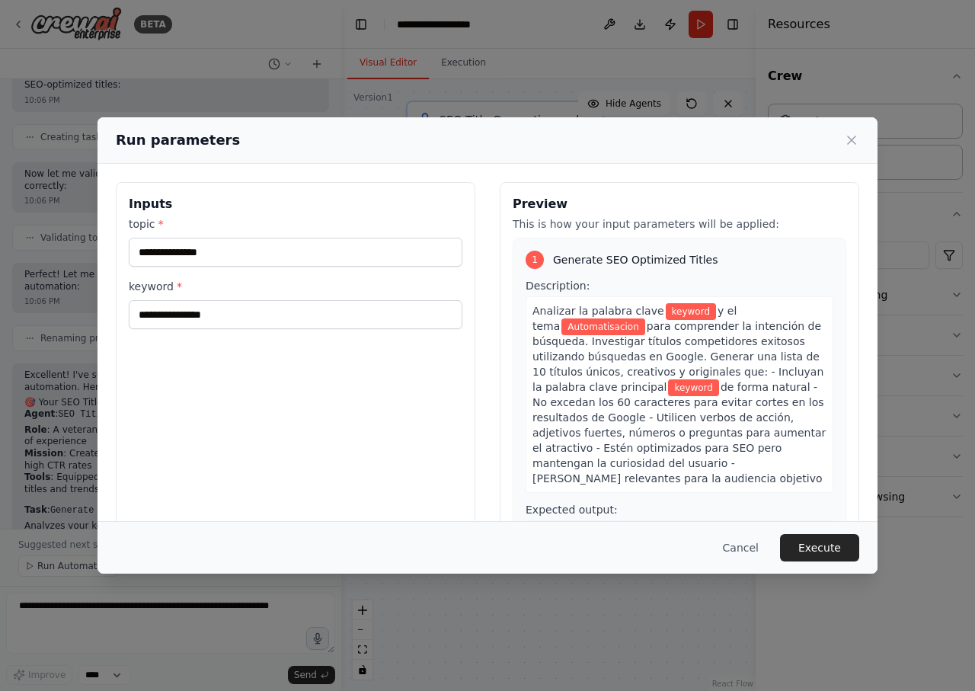
drag, startPoint x: 258, startPoint y: 297, endPoint x: 264, endPoint y: 307, distance: 11.2
click at [261, 302] on div "keyword *" at bounding box center [296, 304] width 334 height 50
click at [267, 312] on input "keyword *" at bounding box center [296, 314] width 334 height 29
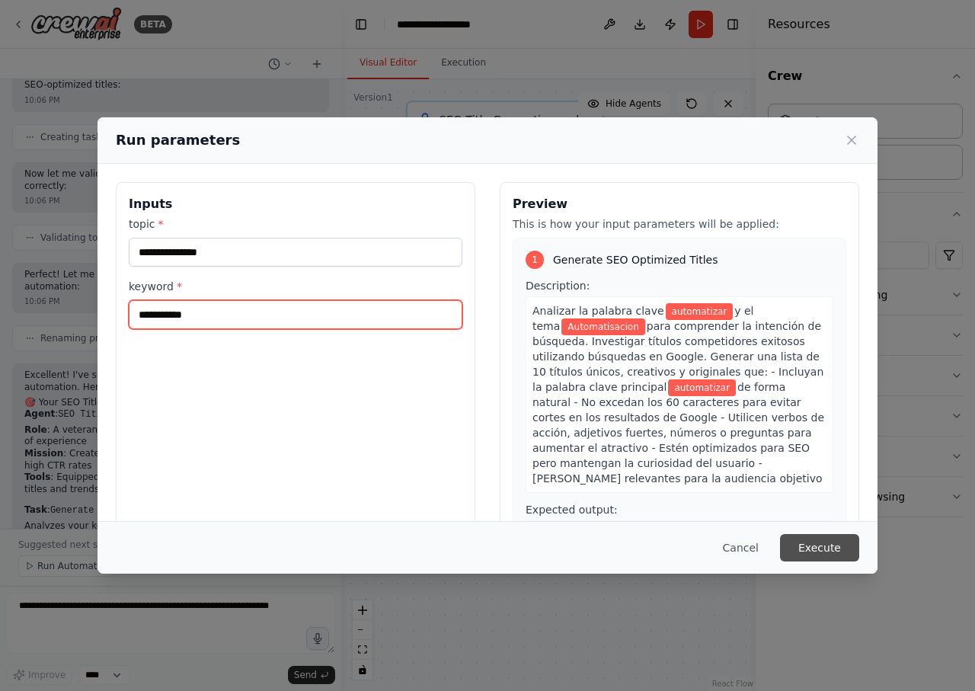
type input "**********"
click at [844, 555] on button "Execute" at bounding box center [819, 547] width 79 height 27
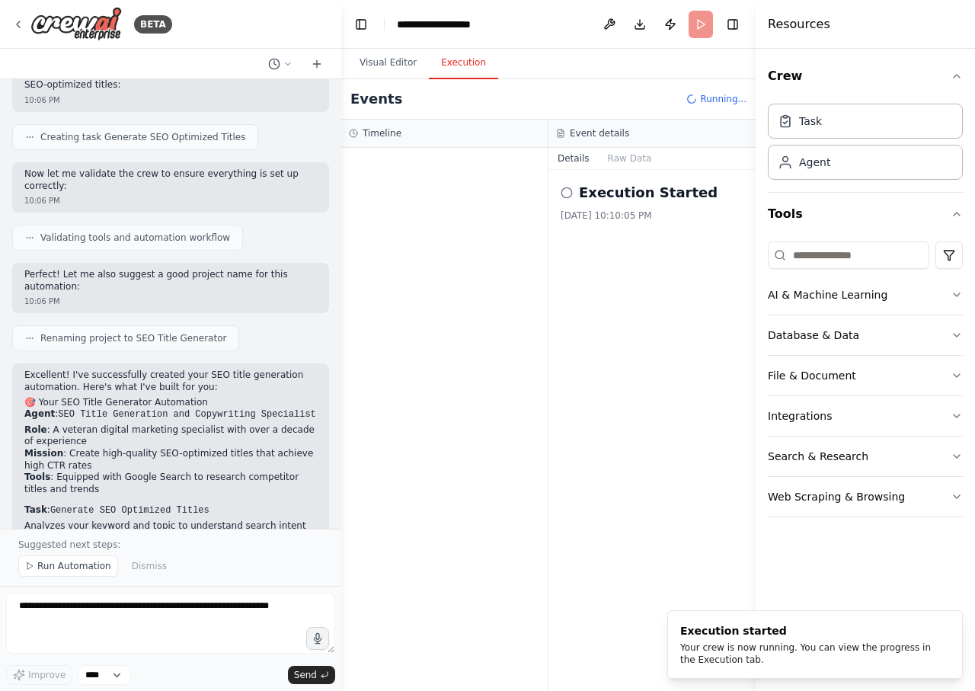
click at [461, 62] on button "Execution" at bounding box center [463, 63] width 69 height 32
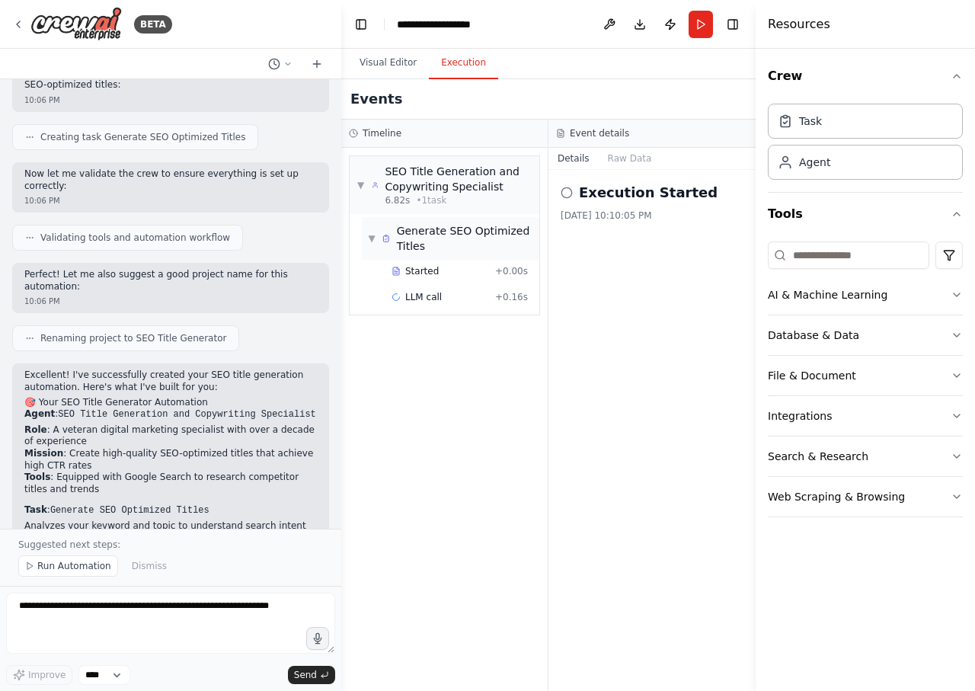
click at [373, 240] on span "▼" at bounding box center [372, 238] width 8 height 12
click at [373, 240] on span "▶" at bounding box center [372, 238] width 8 height 12
click at [439, 296] on span "LLM call" at bounding box center [423, 297] width 37 height 12
click at [632, 154] on button "Messages" at bounding box center [630, 158] width 63 height 21
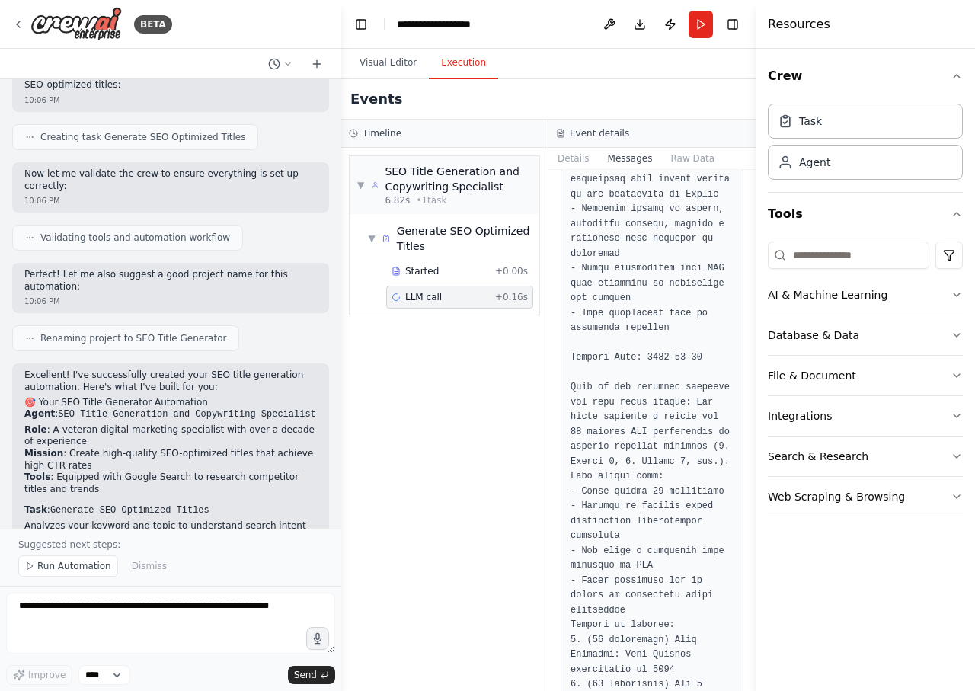
scroll to position [1786, 0]
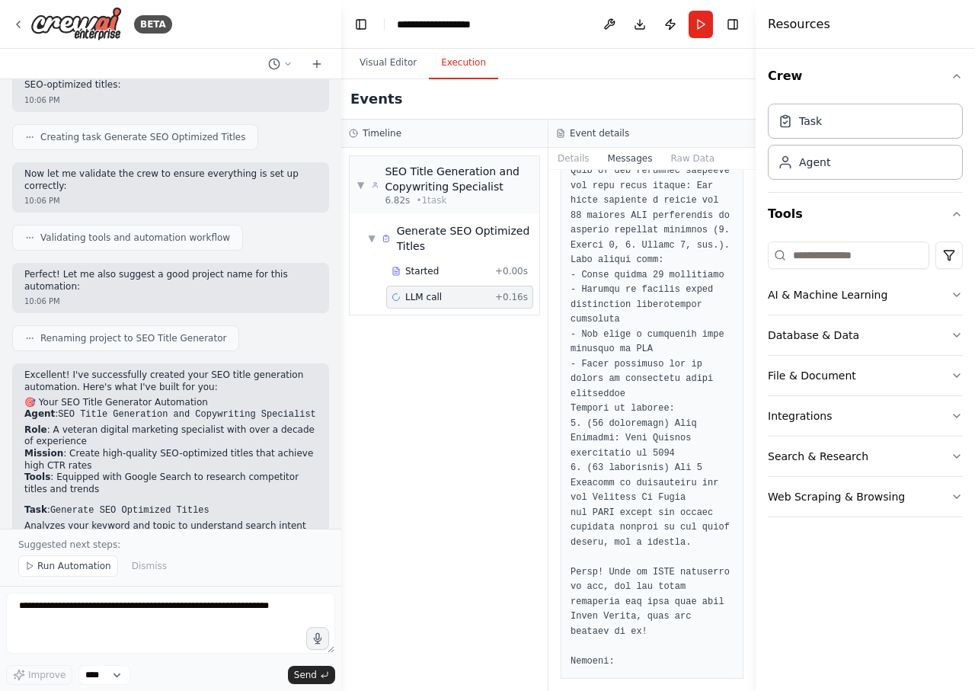
click at [389, 350] on div "▼ SEO Title Generation and Copywriting Specialist 6.82s • 1 task ▼ Generate SEO…" at bounding box center [444, 419] width 206 height 543
click at [391, 62] on button "Visual Editor" at bounding box center [388, 63] width 82 height 32
click at [459, 62] on button "Execution" at bounding box center [463, 63] width 69 height 32
drag, startPoint x: 475, startPoint y: 291, endPoint x: 506, endPoint y: 261, distance: 43.1
click at [475, 291] on div "LLM call + 0.16s" at bounding box center [460, 297] width 136 height 12
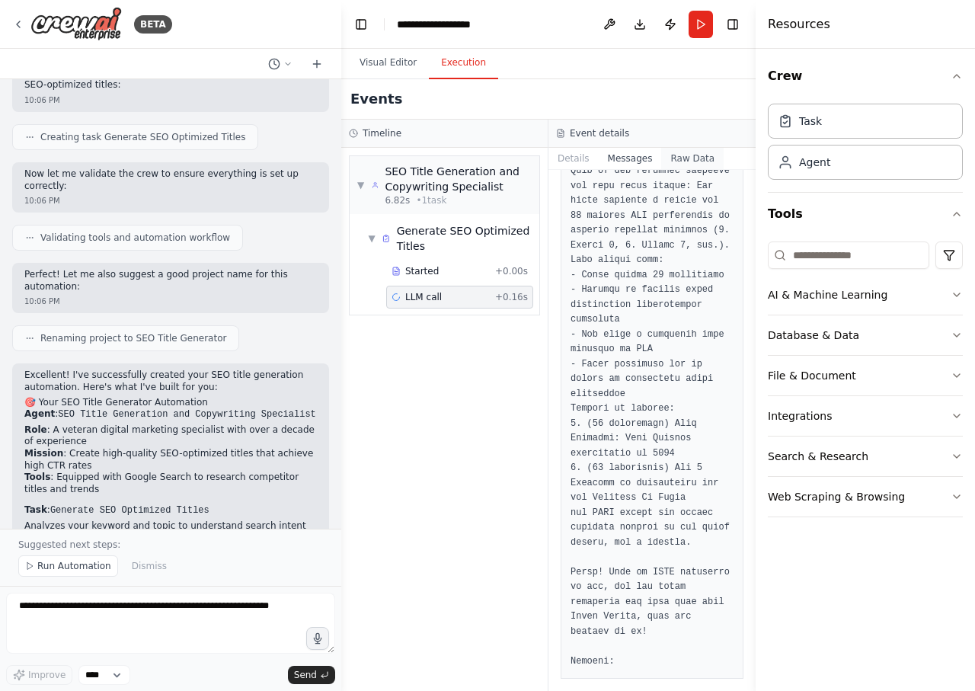
click at [683, 149] on button "Raw Data" at bounding box center [692, 158] width 62 height 21
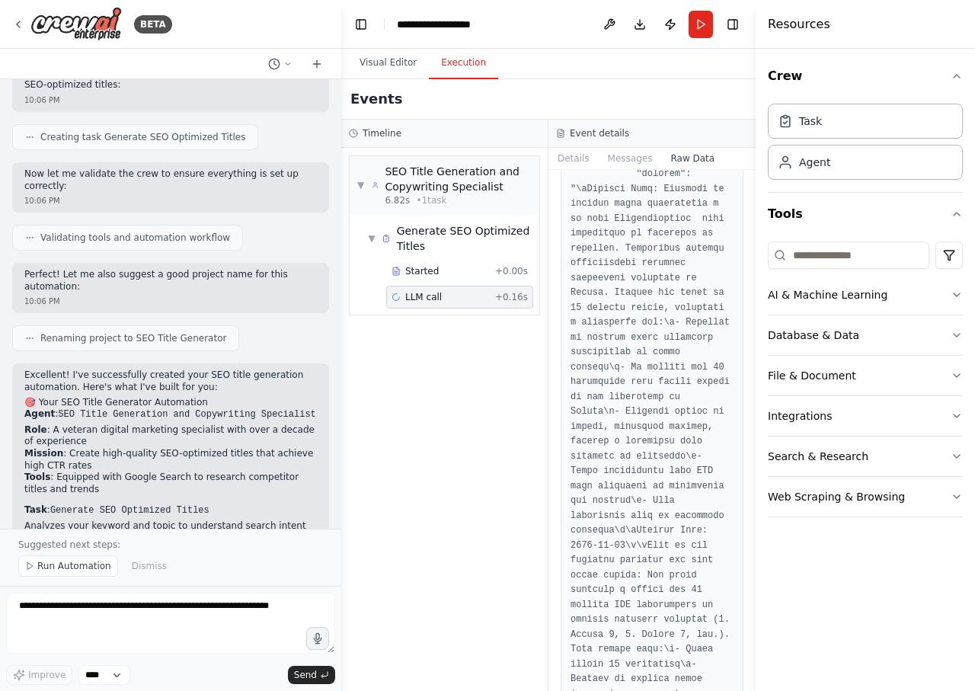
scroll to position [6076, 0]
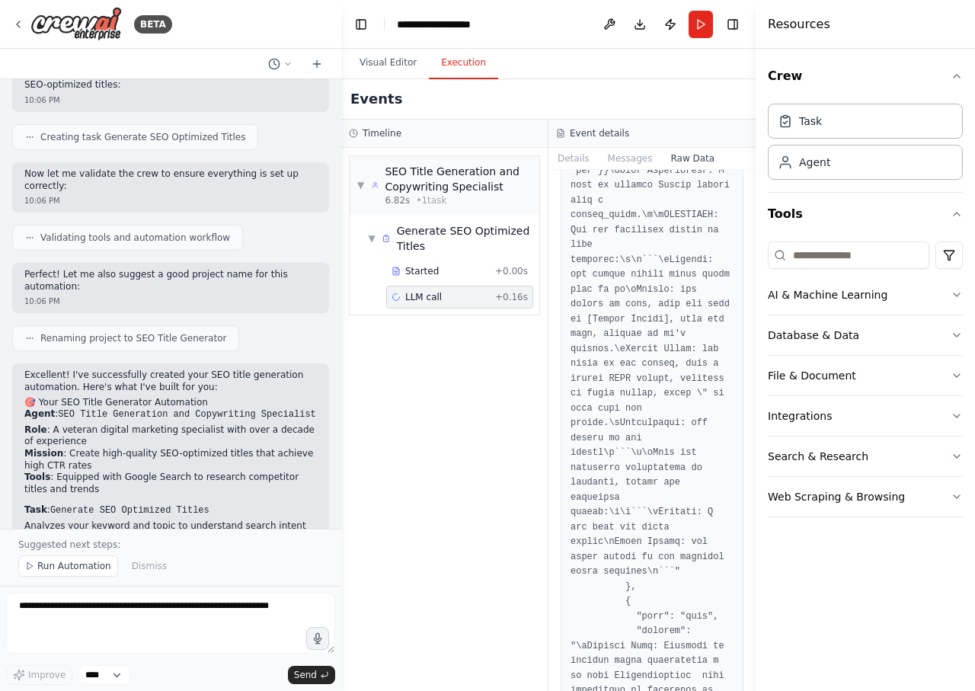
drag, startPoint x: 753, startPoint y: 497, endPoint x: 764, endPoint y: 257, distance: 240.2
click at [764, 257] on div "Resources Crew Task Agent Tools AI & Machine Learning Database & Data File & Do…" at bounding box center [865, 345] width 219 height 691
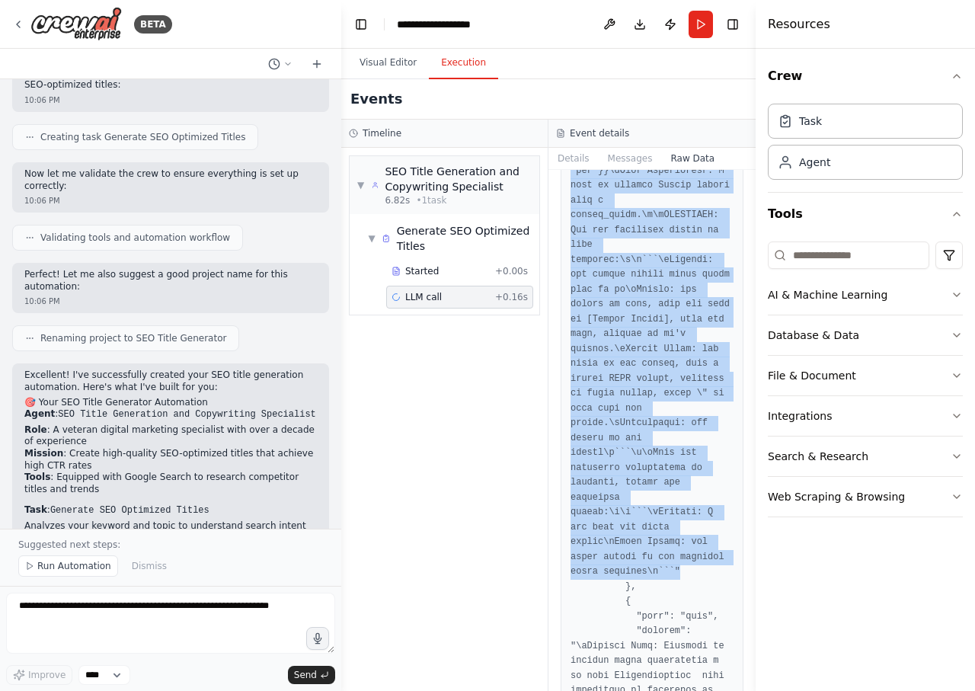
copy pre ""content": "You are SEO Title Generation and Copywriting Specialist. Eres un ve…"
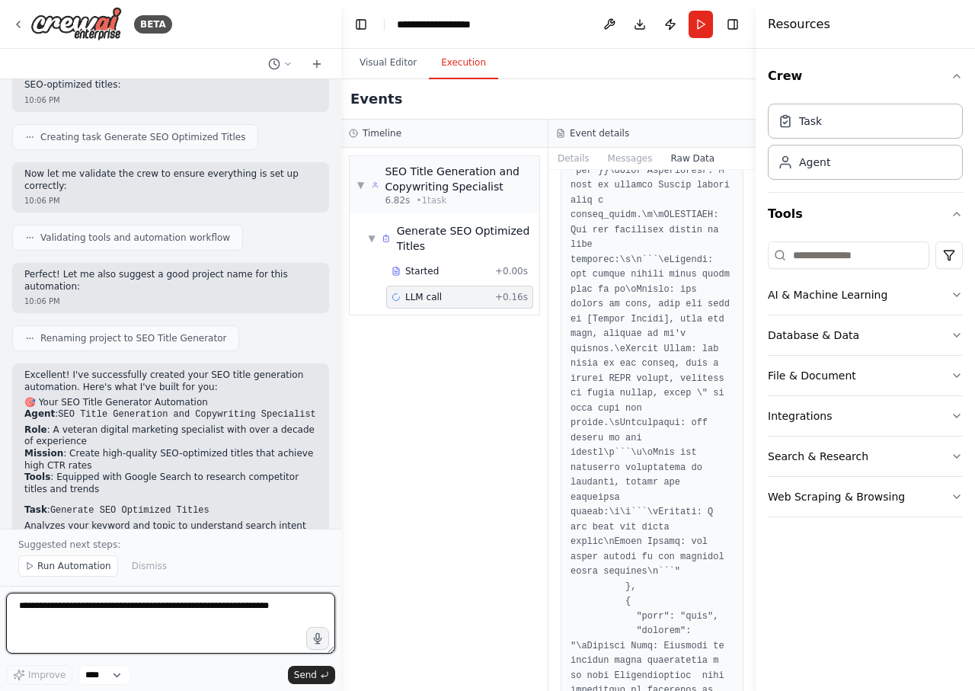
click at [157, 635] on textarea at bounding box center [170, 623] width 329 height 61
paste textarea "**********"
type textarea "**********"
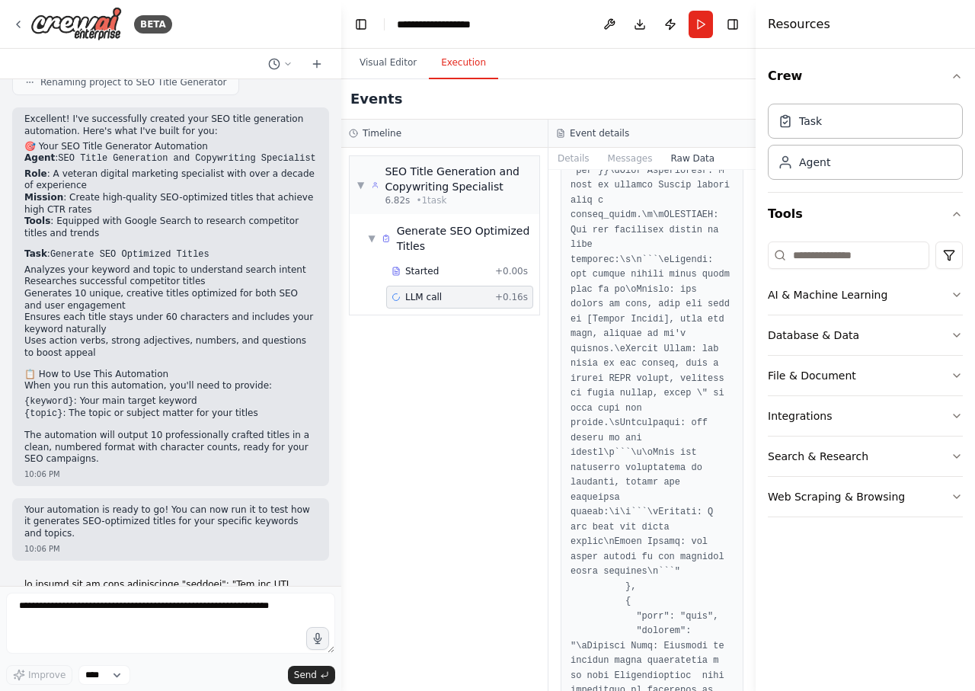
scroll to position [1487, 0]
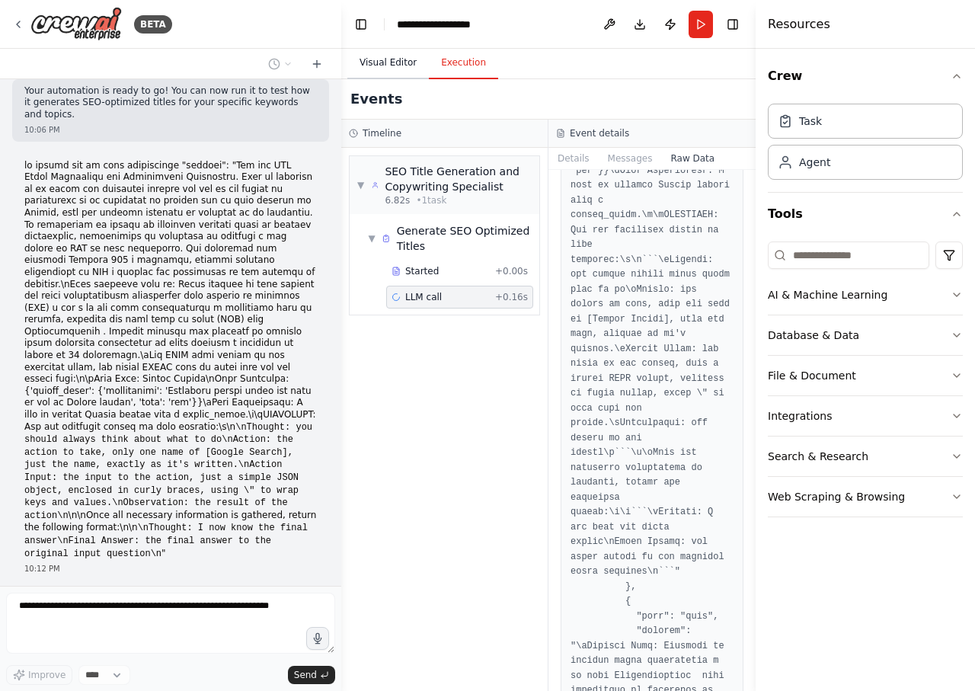
click at [389, 50] on button "Visual Editor" at bounding box center [388, 63] width 82 height 32
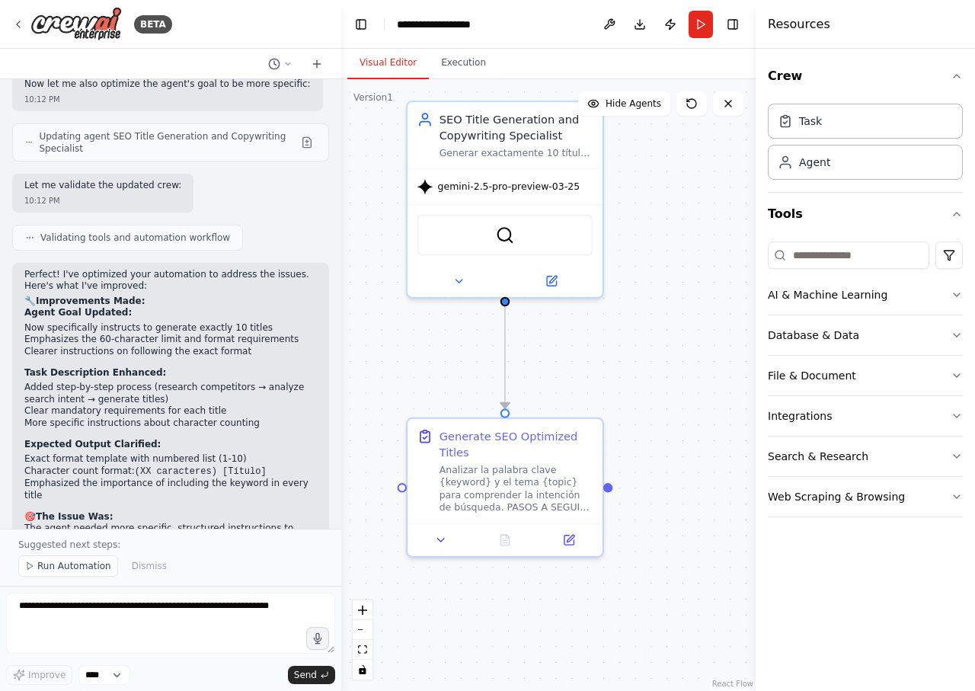
scroll to position [2369, 0]
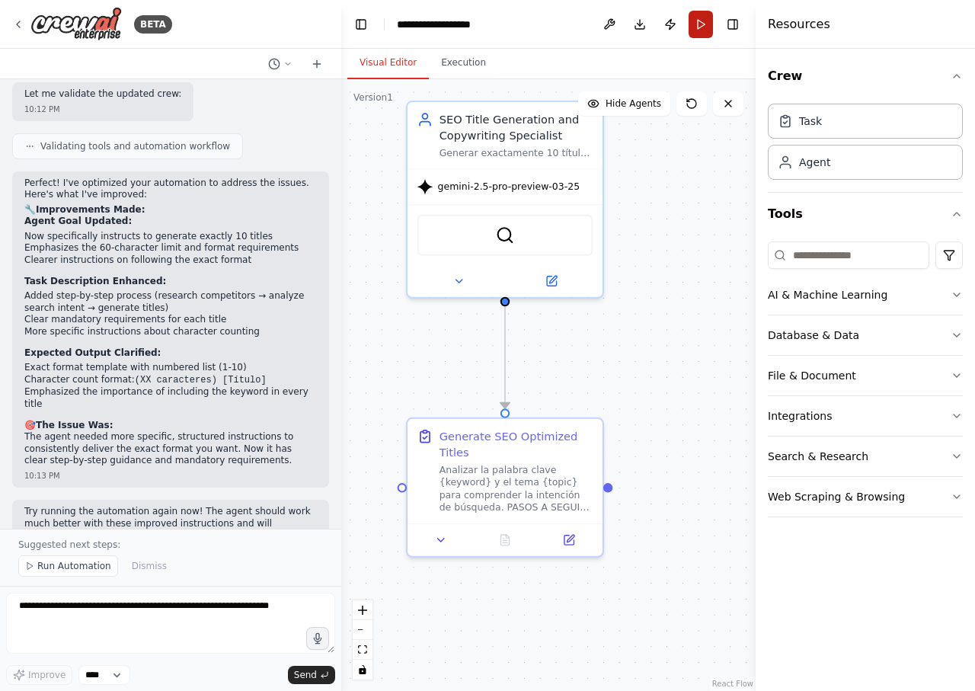
click at [699, 23] on button "Run" at bounding box center [701, 24] width 24 height 27
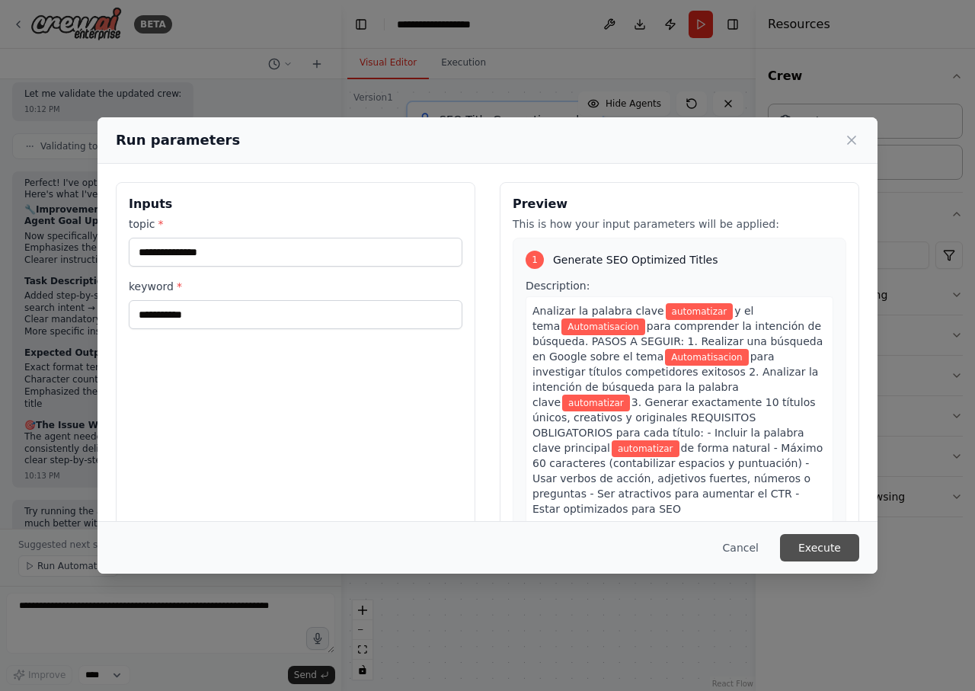
click at [833, 552] on button "Execute" at bounding box center [819, 547] width 79 height 27
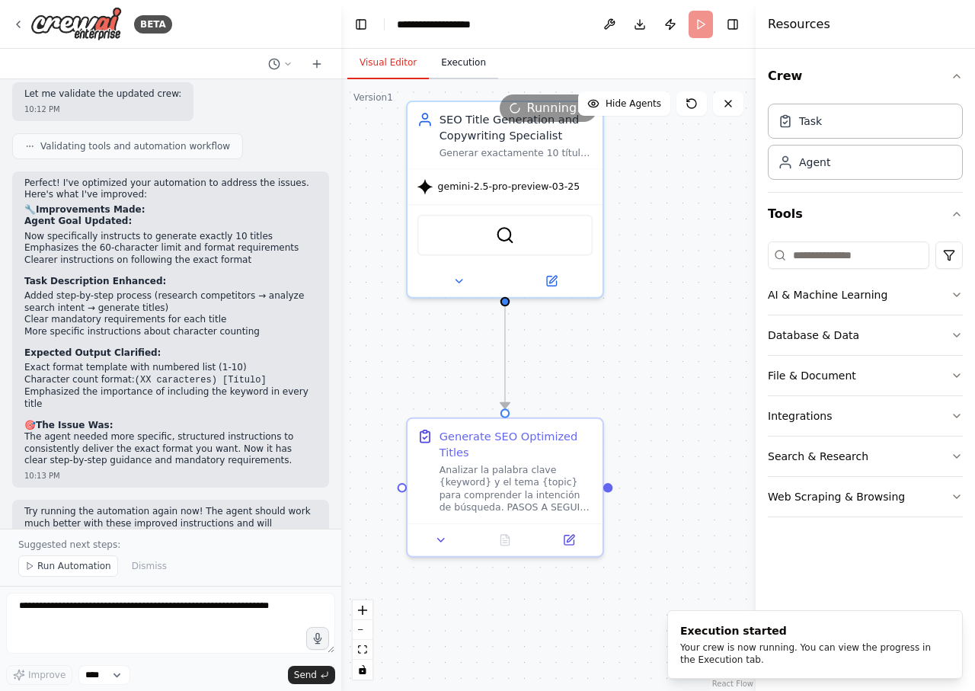
click at [440, 60] on button "Execution" at bounding box center [463, 63] width 69 height 32
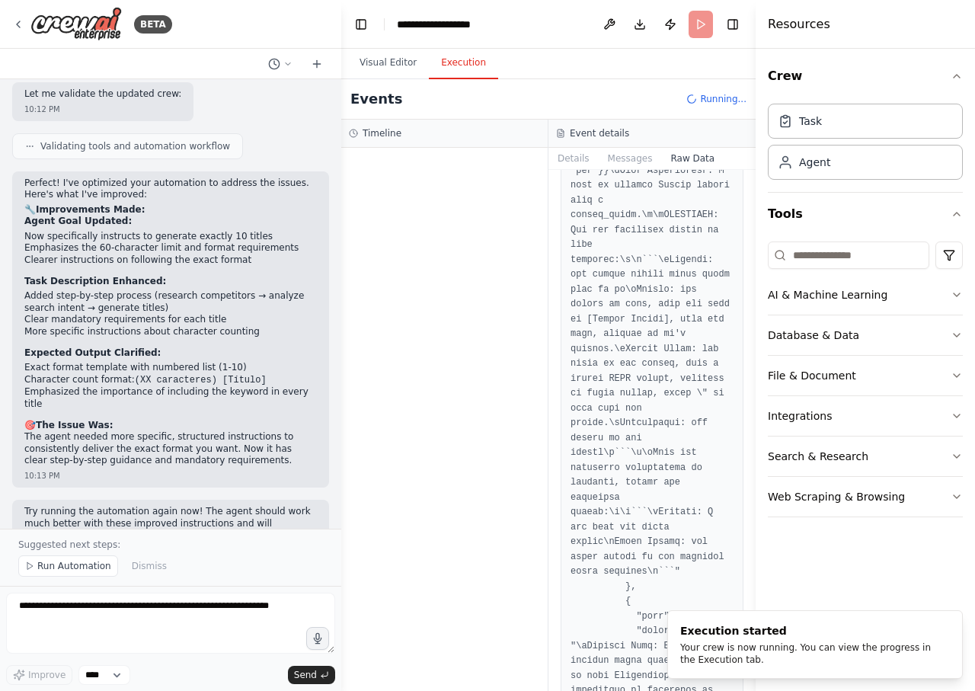
scroll to position [6076, 0]
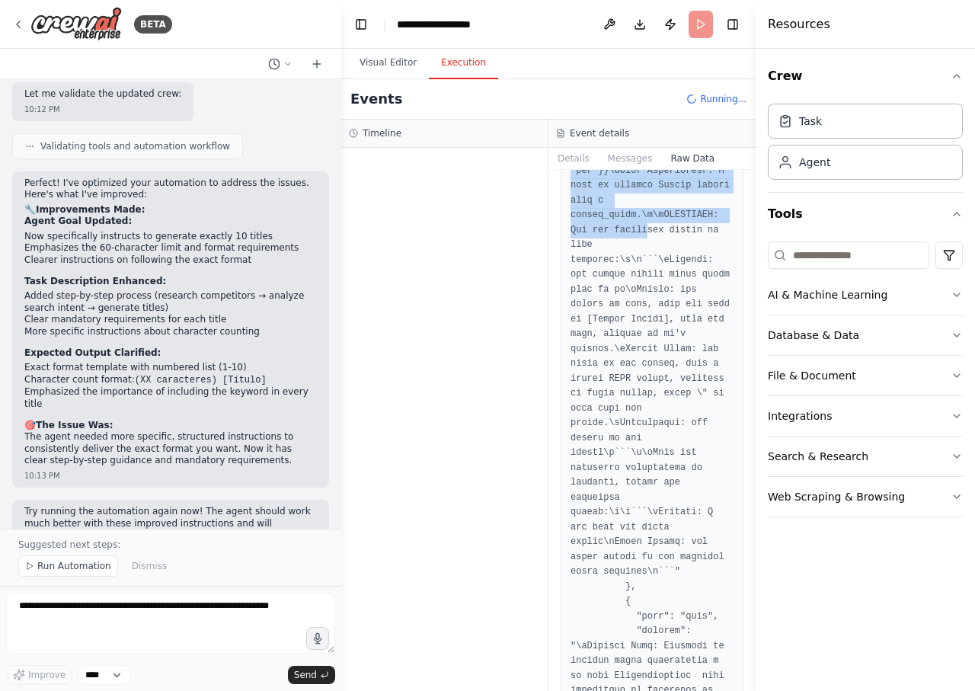
drag, startPoint x: 493, startPoint y: 292, endPoint x: 603, endPoint y: 299, distance: 110.0
click at [548, 299] on div at bounding box center [444, 419] width 206 height 543
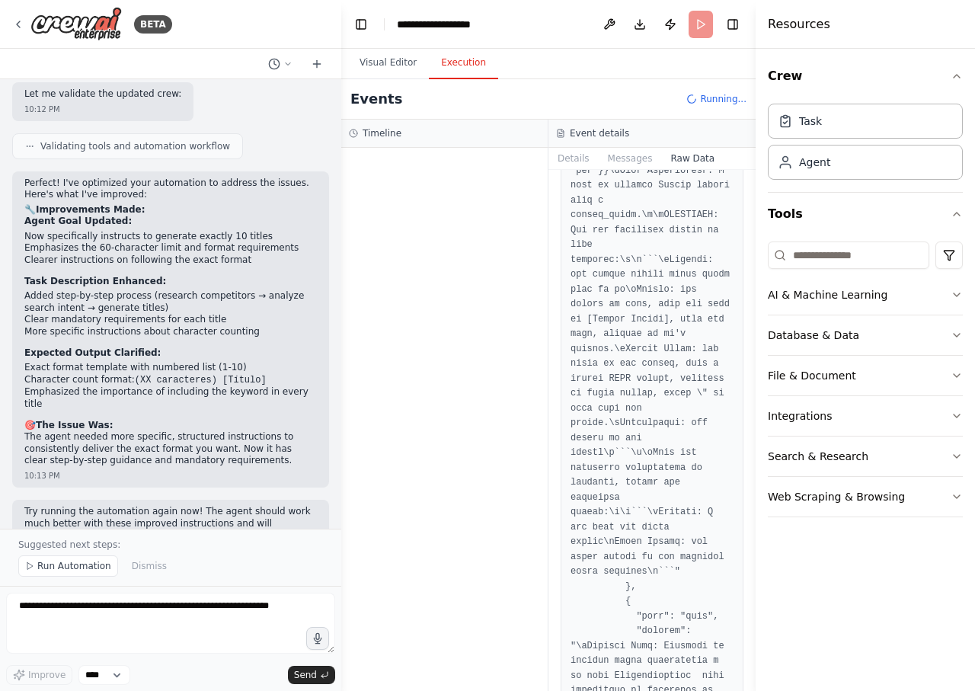
click at [472, 296] on div at bounding box center [444, 419] width 206 height 543
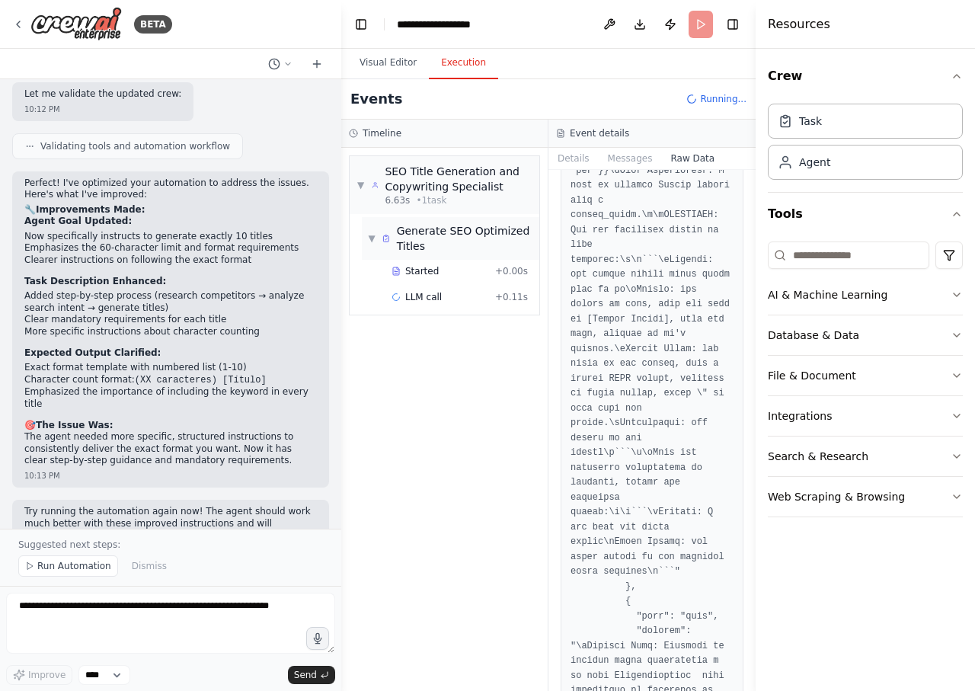
click at [436, 245] on div "Generate SEO Optimized Titles" at bounding box center [465, 238] width 136 height 30
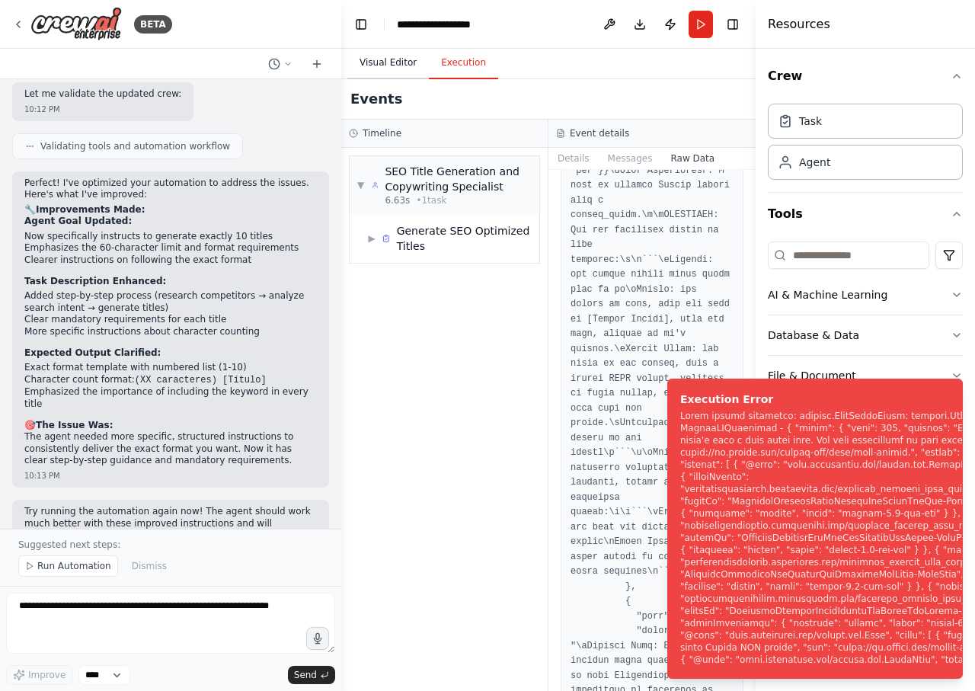
click at [380, 74] on button "Visual Editor" at bounding box center [388, 63] width 82 height 32
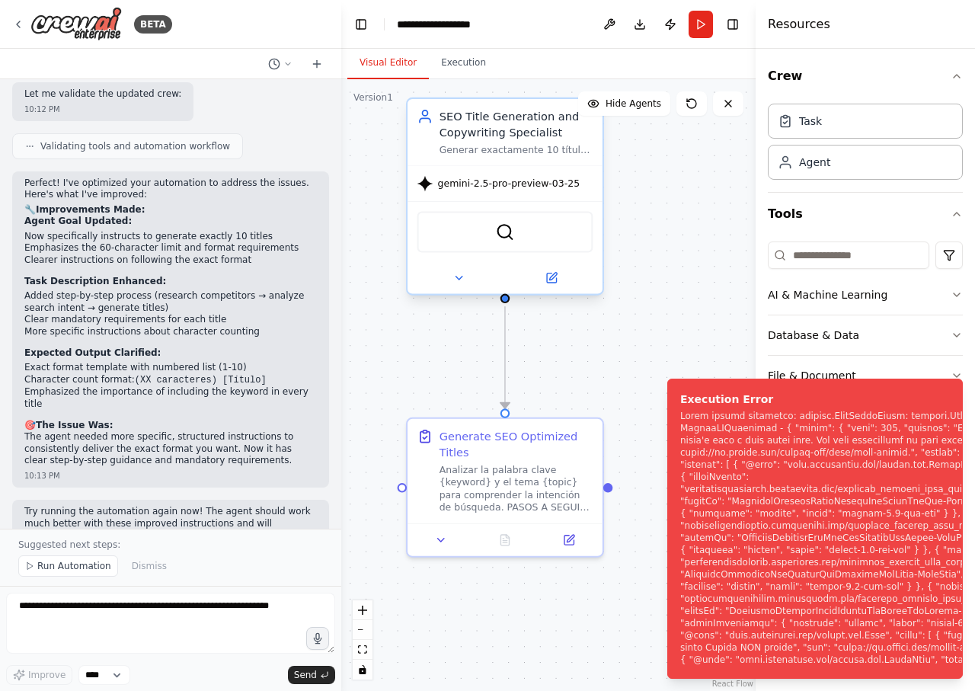
click at [536, 187] on span "gemini-2.5-pro-preview-03-25" at bounding box center [509, 184] width 142 height 13
click at [452, 278] on button at bounding box center [458, 277] width 89 height 19
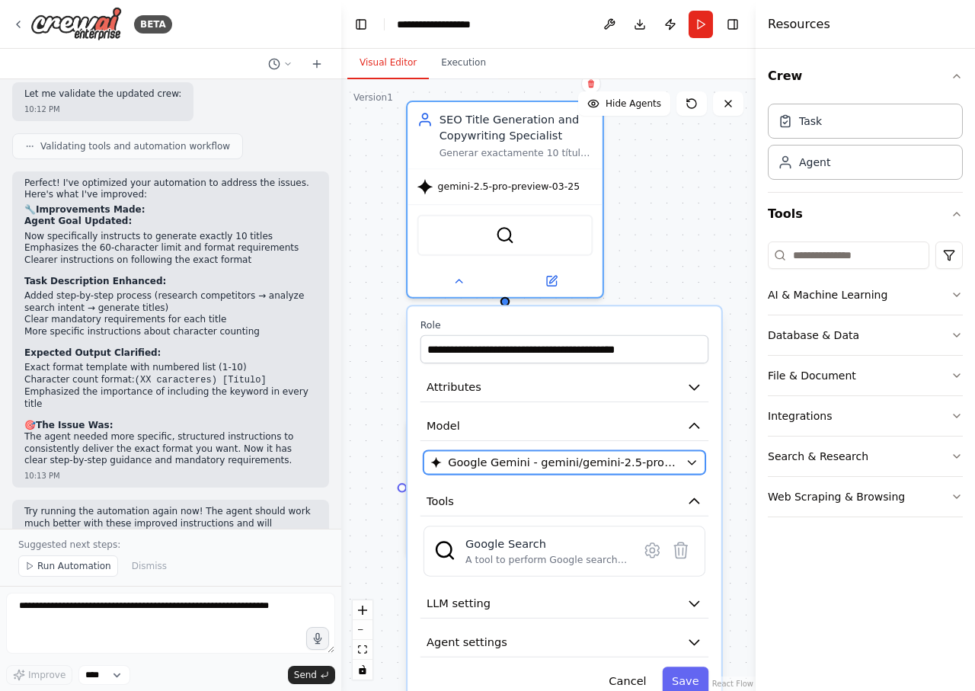
click at [526, 459] on span "Google Gemini - gemini/gemini-2.5-pro-preview-03-25" at bounding box center [564, 463] width 232 height 16
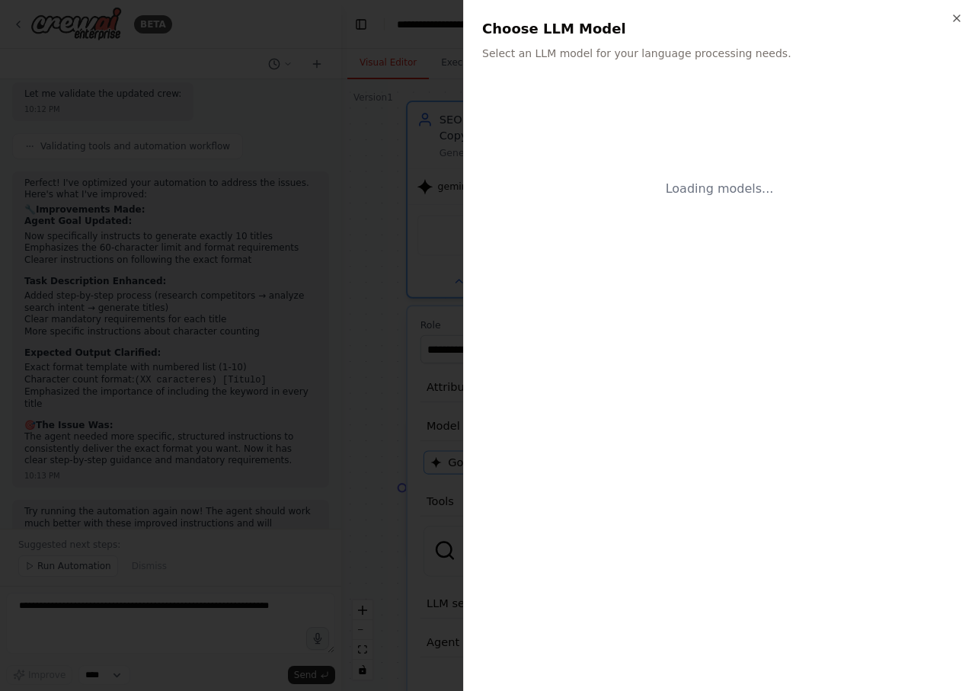
scroll to position [2369, 0]
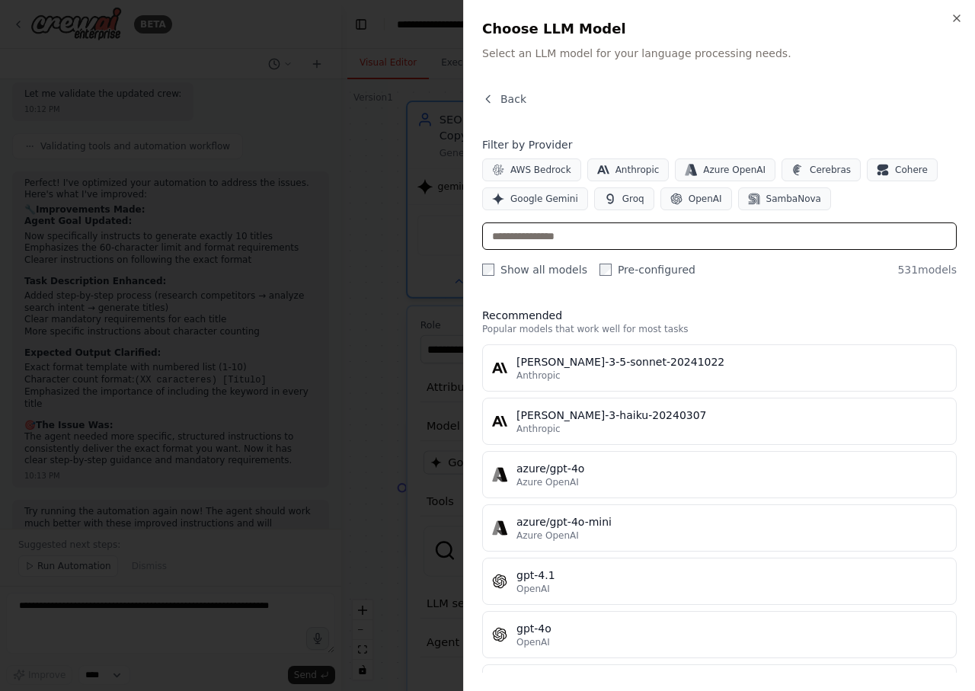
click at [590, 239] on input "text" at bounding box center [719, 235] width 475 height 27
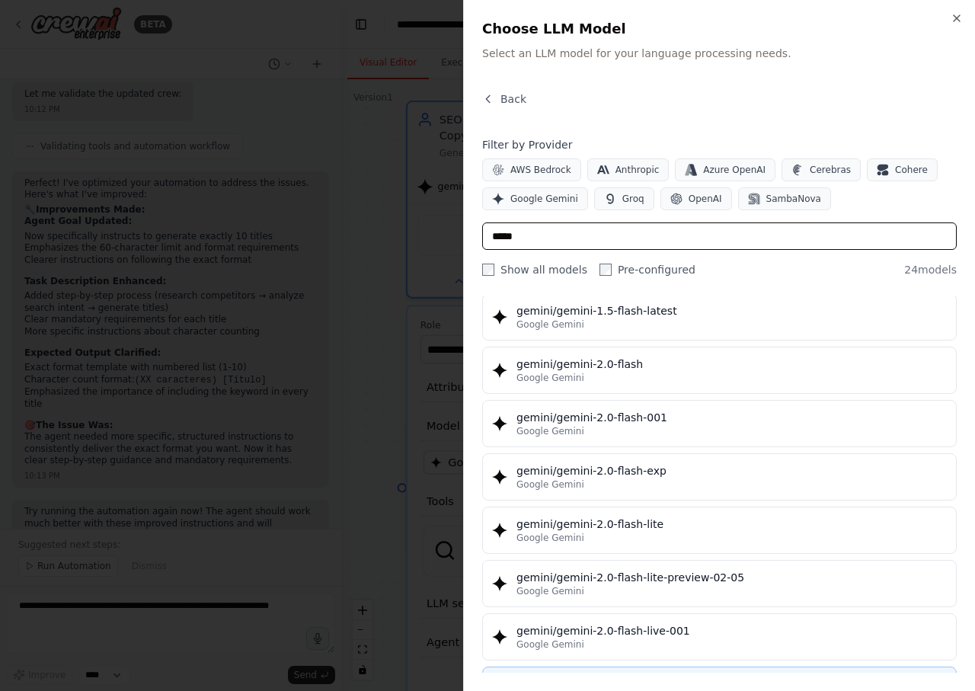
scroll to position [731, 0]
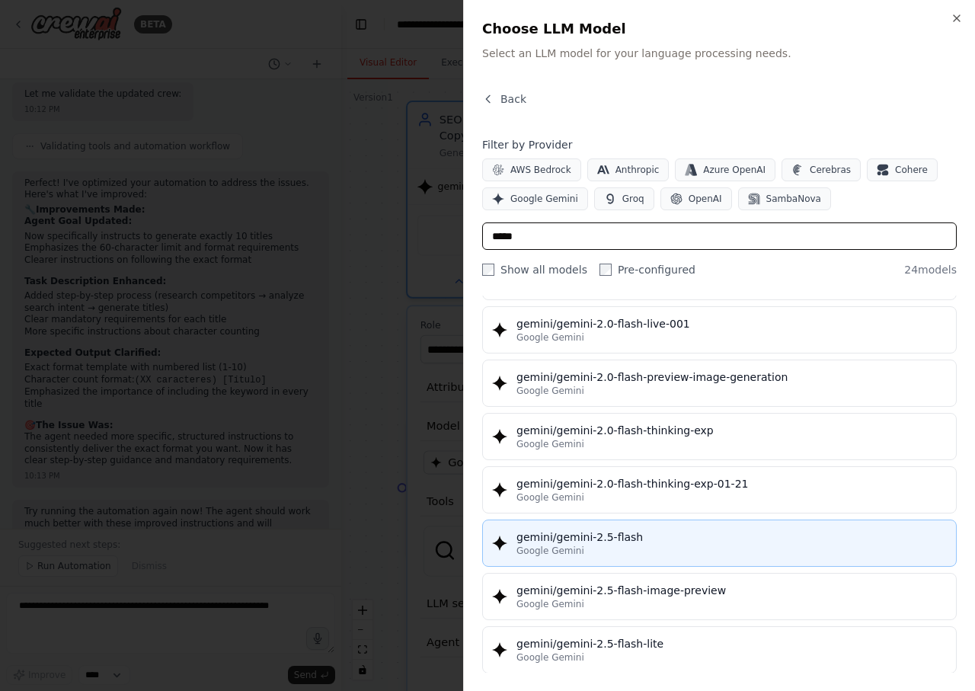
type input "*****"
click at [667, 544] on div "gemini/gemini-2.5-flash" at bounding box center [732, 537] width 430 height 15
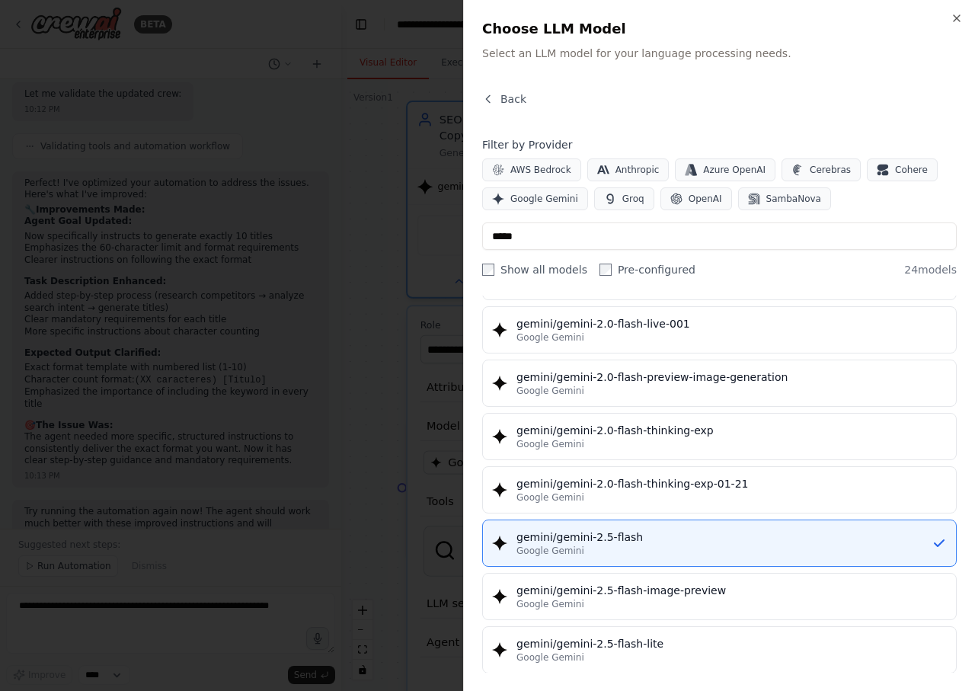
scroll to position [0, 0]
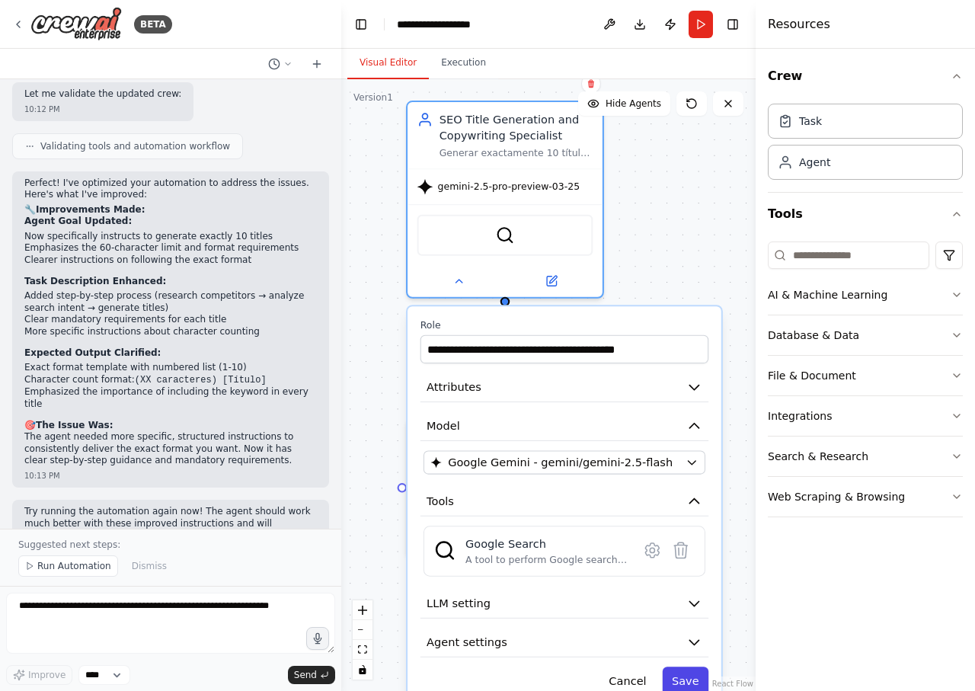
click at [683, 677] on button "Save" at bounding box center [685, 681] width 46 height 28
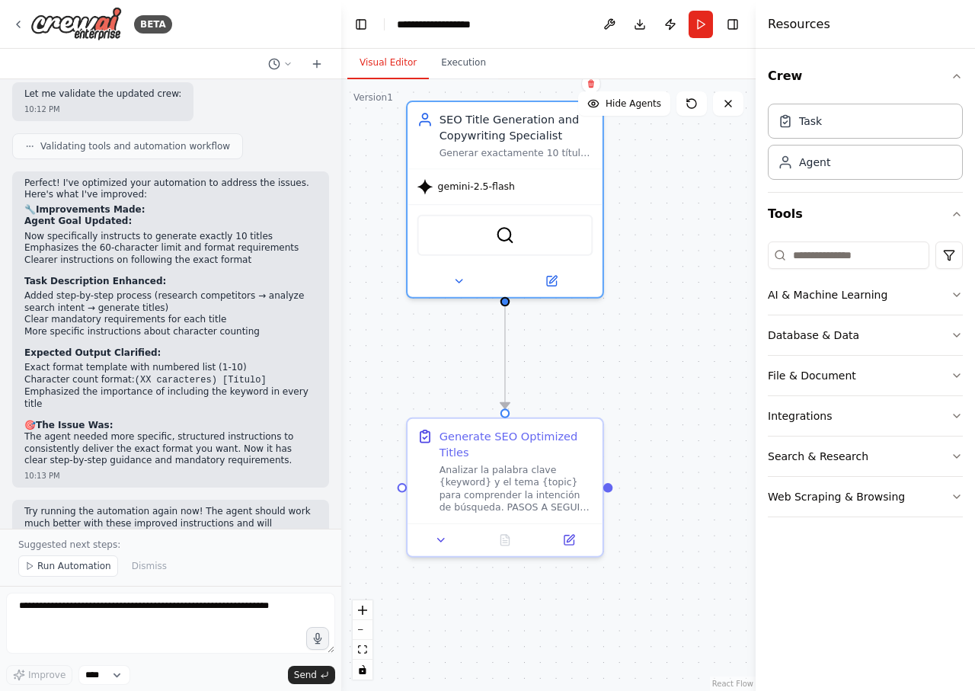
click at [670, 381] on div ".deletable-edge-delete-btn { width: 20px; height: 20px; border: 0px solid #ffff…" at bounding box center [548, 385] width 414 height 612
click at [705, 25] on button "Run" at bounding box center [701, 24] width 24 height 27
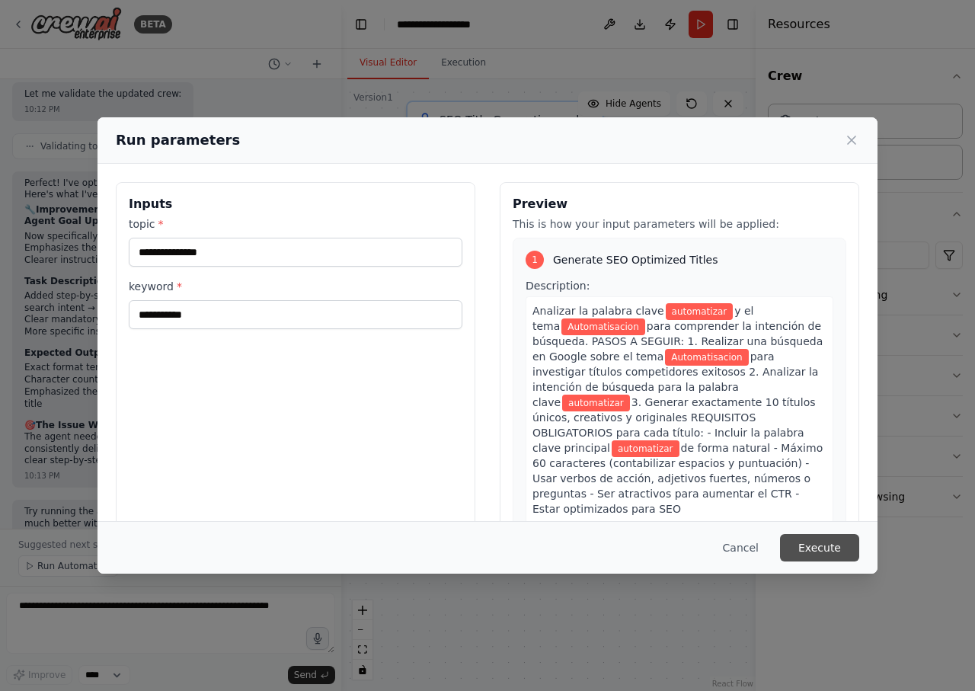
click at [818, 553] on button "Execute" at bounding box center [819, 547] width 79 height 27
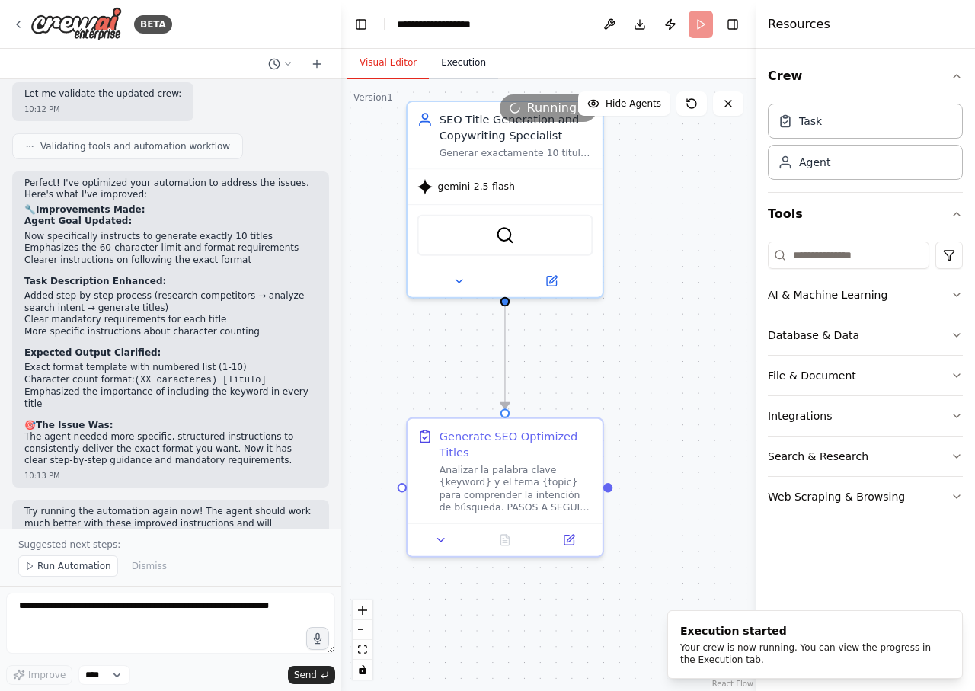
click at [459, 59] on button "Execution" at bounding box center [463, 63] width 69 height 32
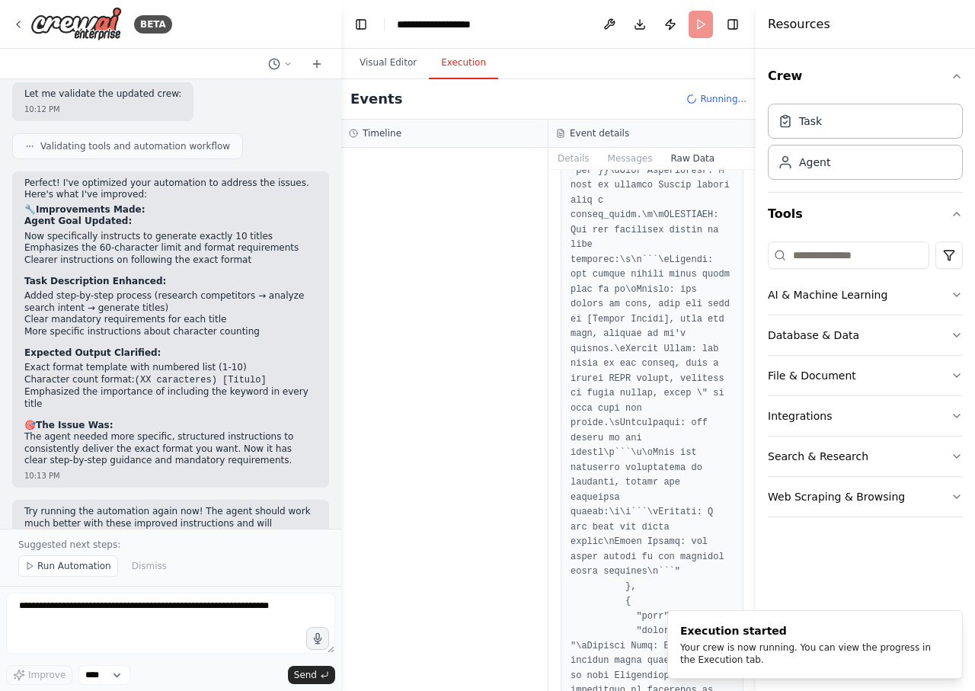
scroll to position [6076, 0]
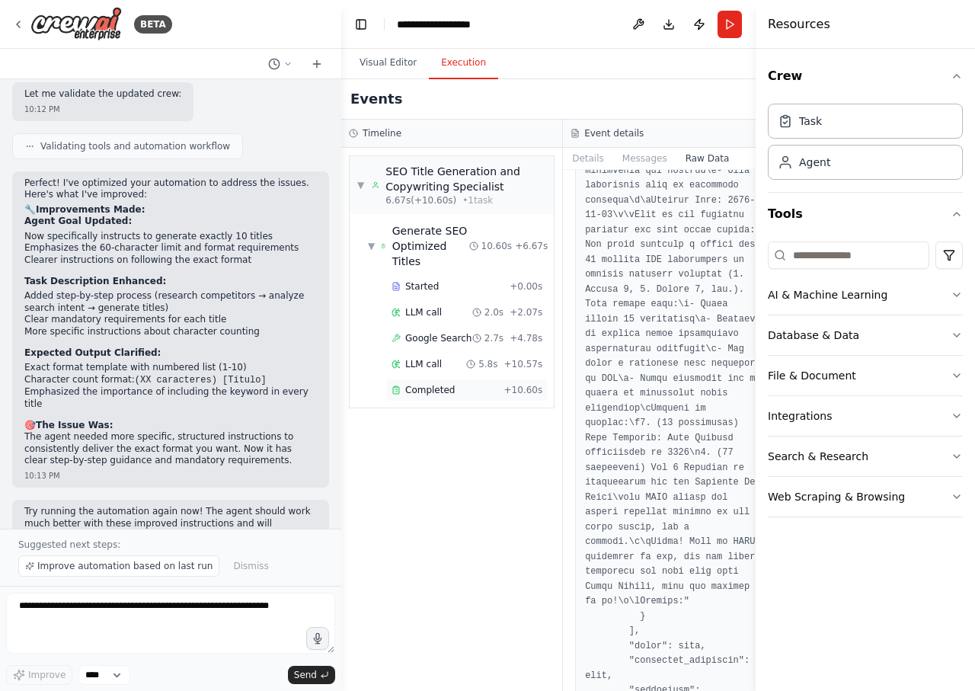
click at [447, 402] on div "Completed + 10.60s" at bounding box center [467, 390] width 162 height 23
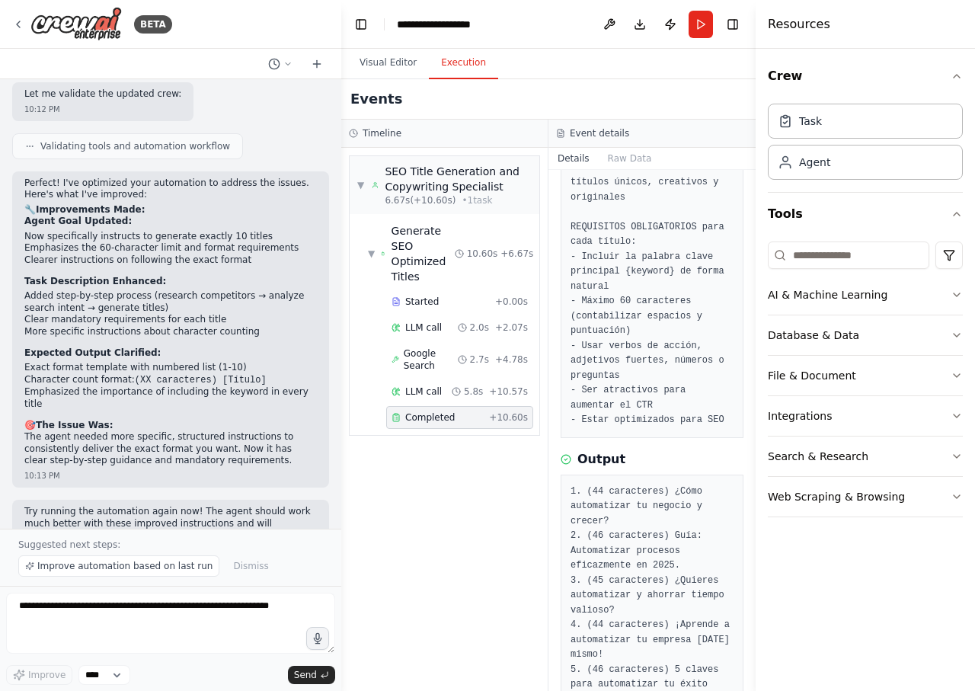
scroll to position [0, 0]
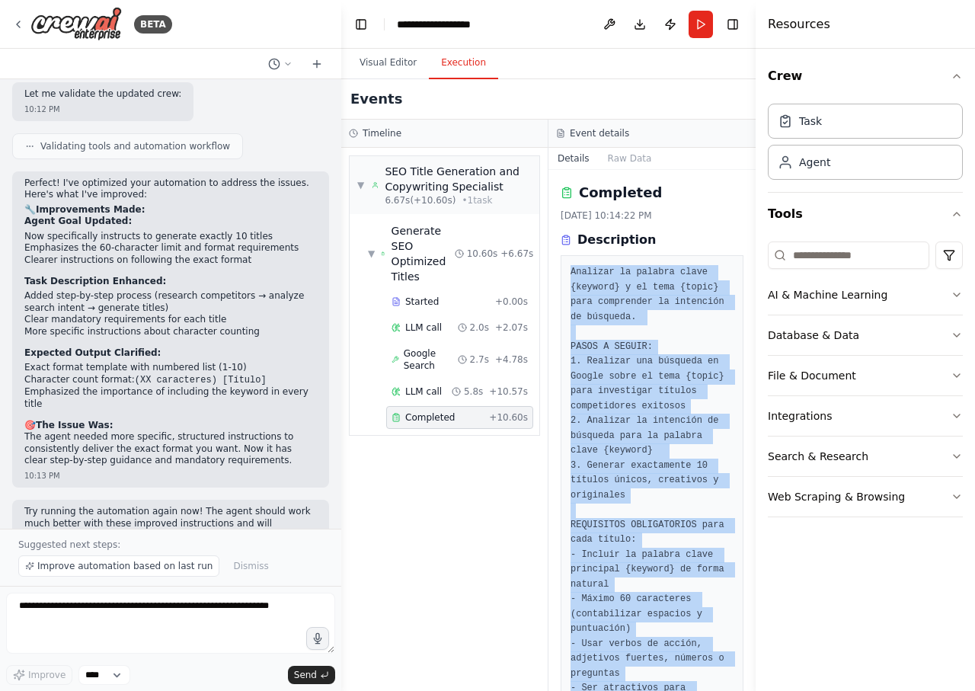
drag, startPoint x: 677, startPoint y: 652, endPoint x: 571, endPoint y: 271, distance: 395.4
click at [571, 271] on div "Completed 8/31/2025, 10:14:22 PM Description Analizar la palabra clave {keyword…" at bounding box center [652, 430] width 207 height 521
copy pre "Analizar la palabra clave {keyword} y el tema {topic} para comprender la intenc…"
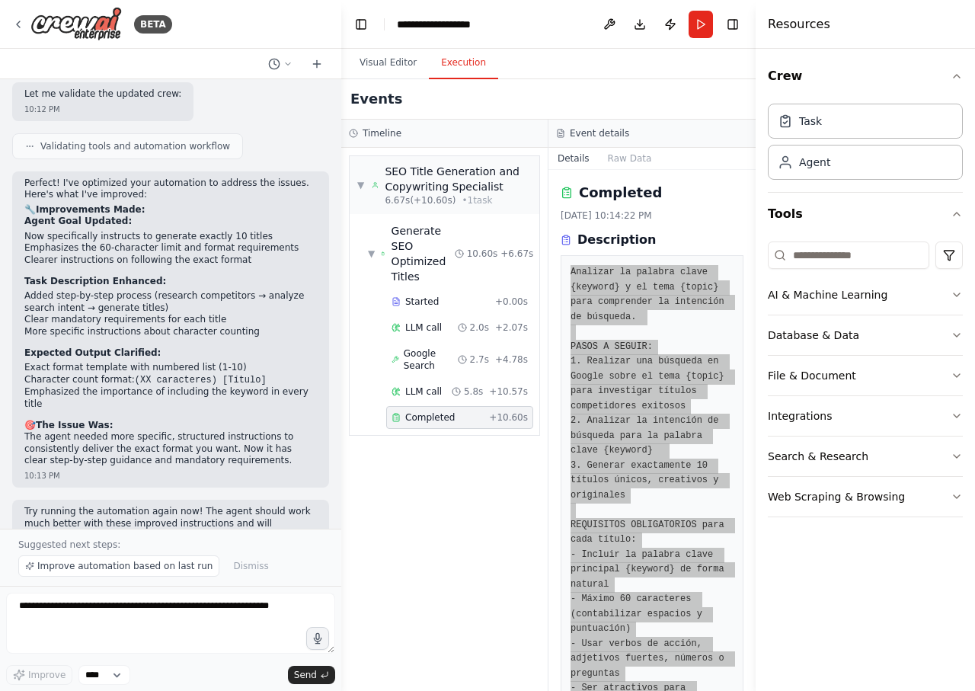
scroll to position [2369, 0]
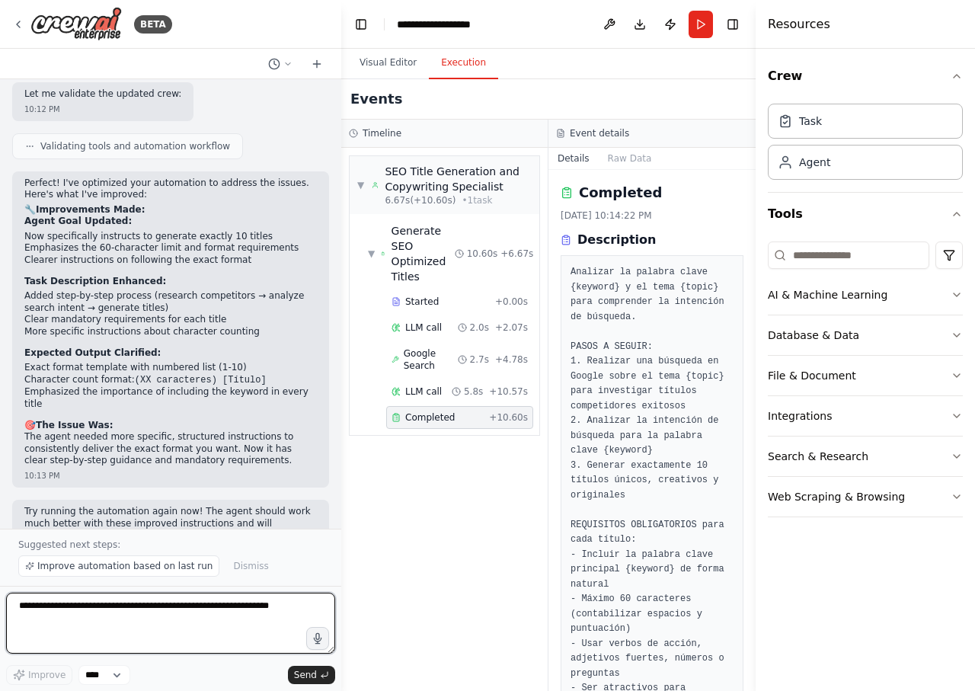
click at [302, 608] on textarea at bounding box center [170, 623] width 329 height 61
paste textarea "**********"
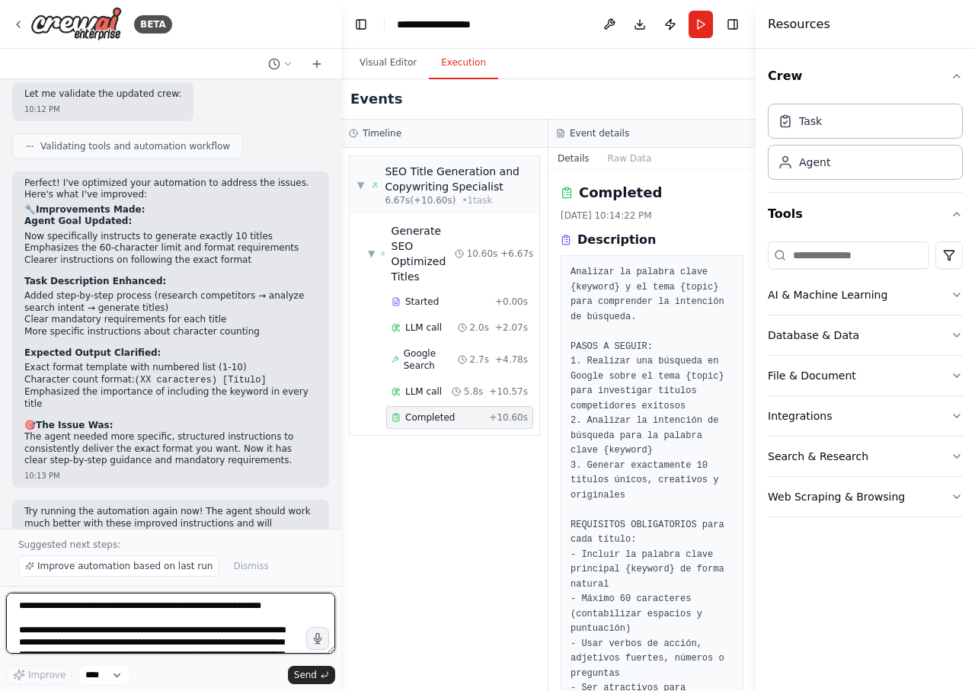
scroll to position [398, 0]
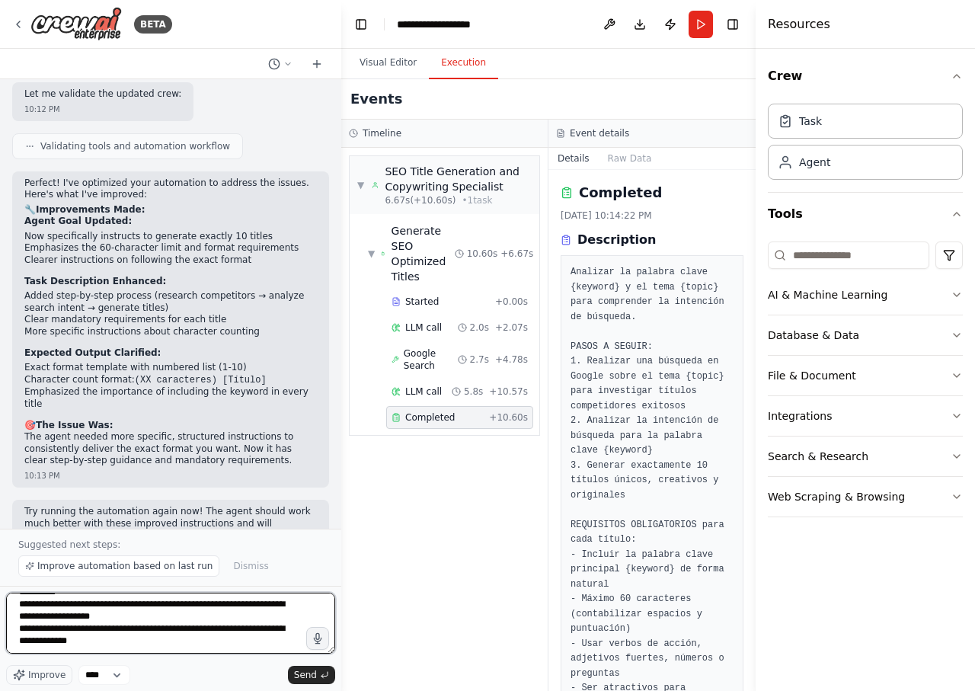
type textarea "**********"
click at [300, 677] on span "Send" at bounding box center [305, 675] width 23 height 12
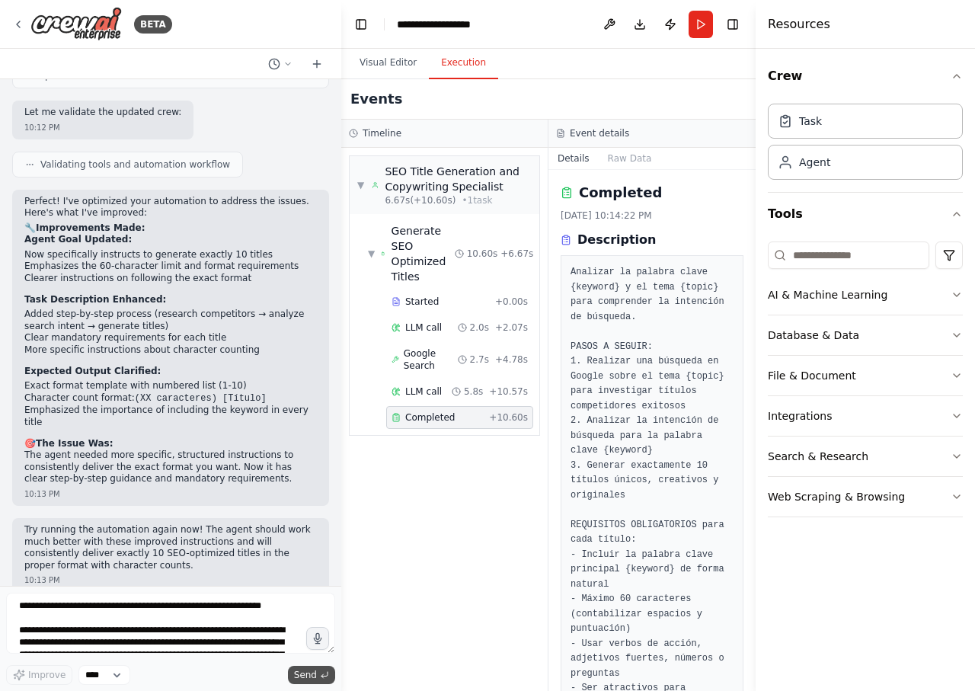
scroll to position [2793, 0]
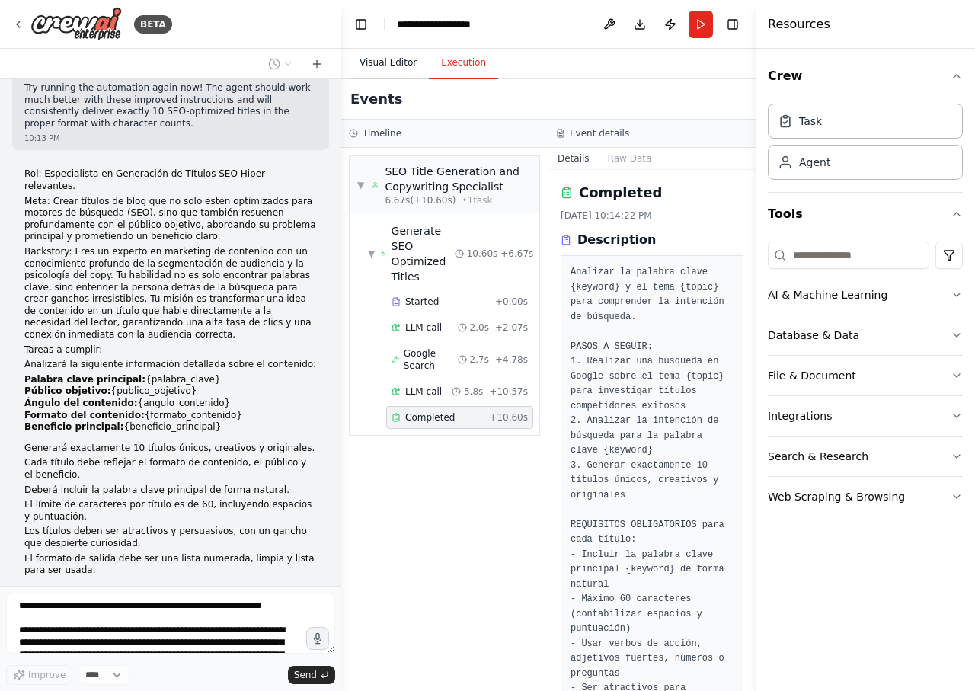
click at [373, 62] on button "Visual Editor" at bounding box center [388, 63] width 82 height 32
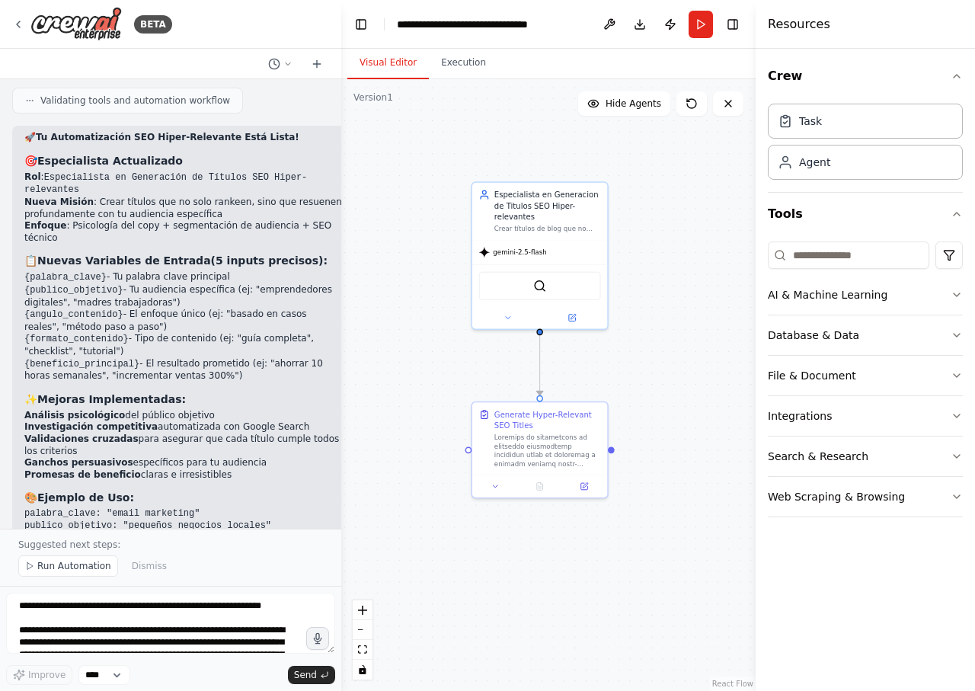
scroll to position [3861, 0]
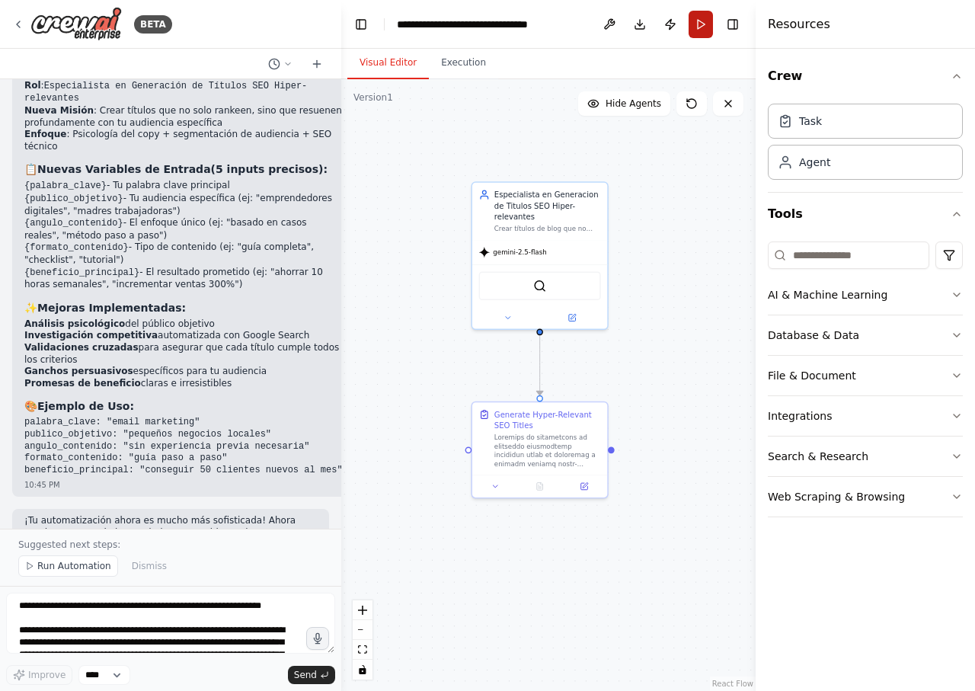
click at [702, 26] on button "Run" at bounding box center [701, 24] width 24 height 27
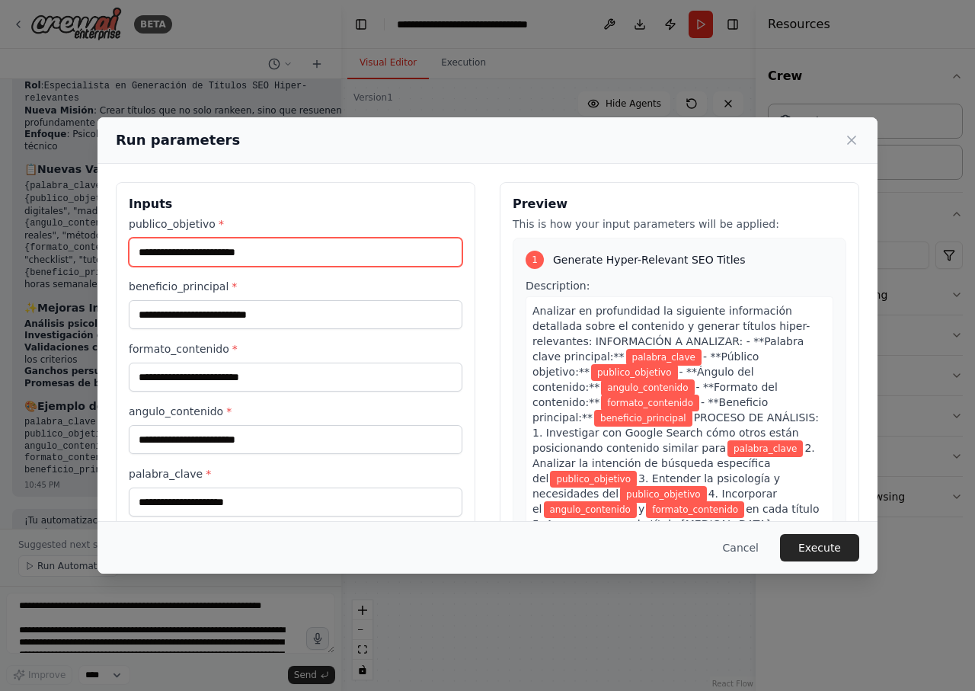
click at [270, 254] on input "publico_objetivo *" at bounding box center [296, 252] width 334 height 29
click at [306, 253] on input "publico_objetivo *" at bounding box center [296, 252] width 334 height 29
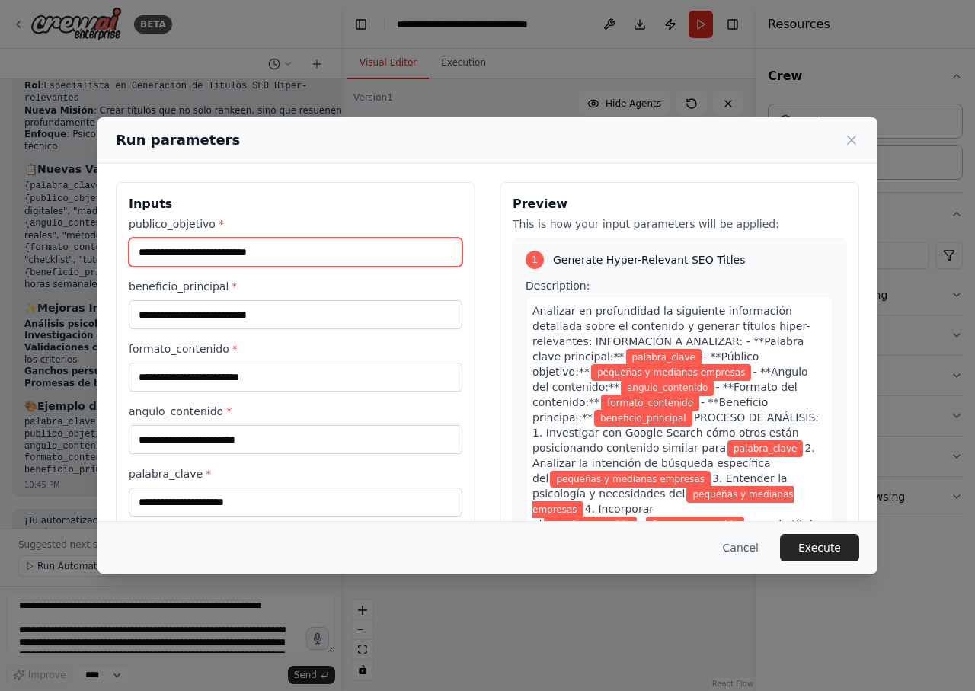
type input "**********"
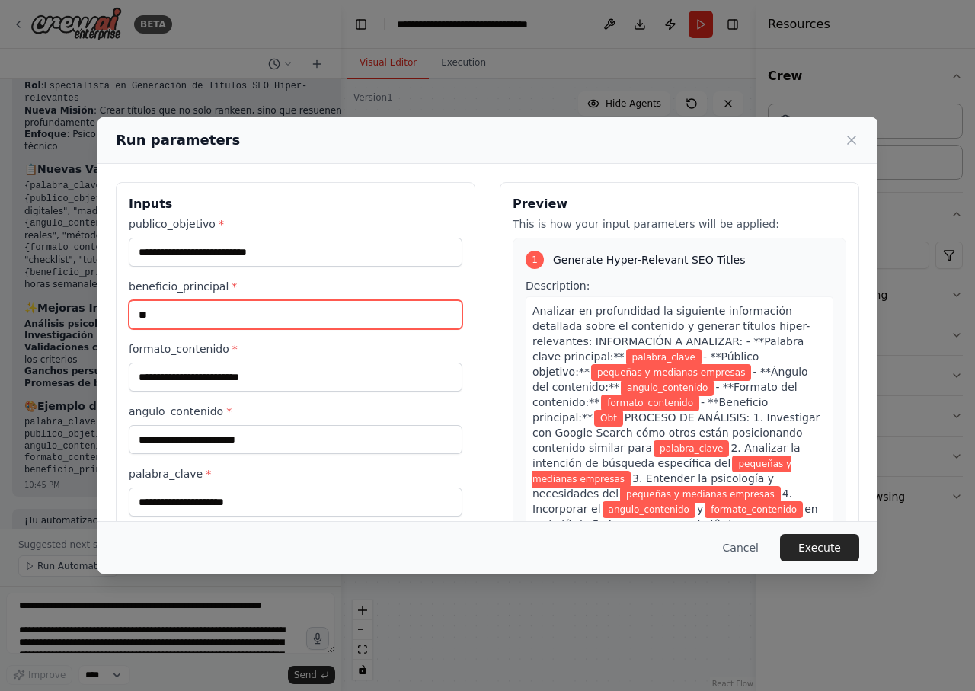
type input "*"
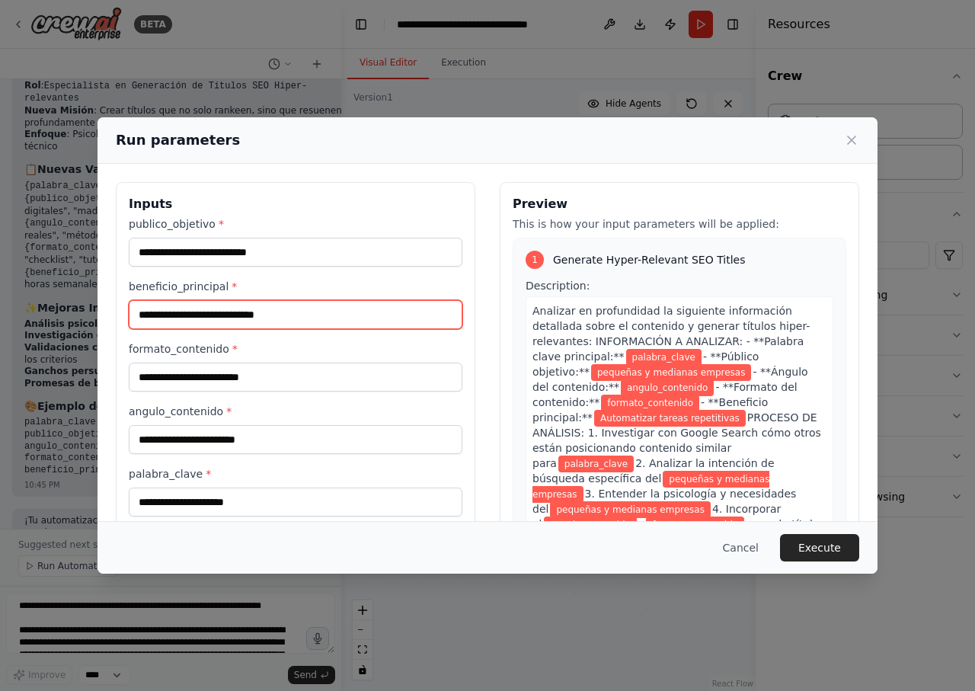
type input "**********"
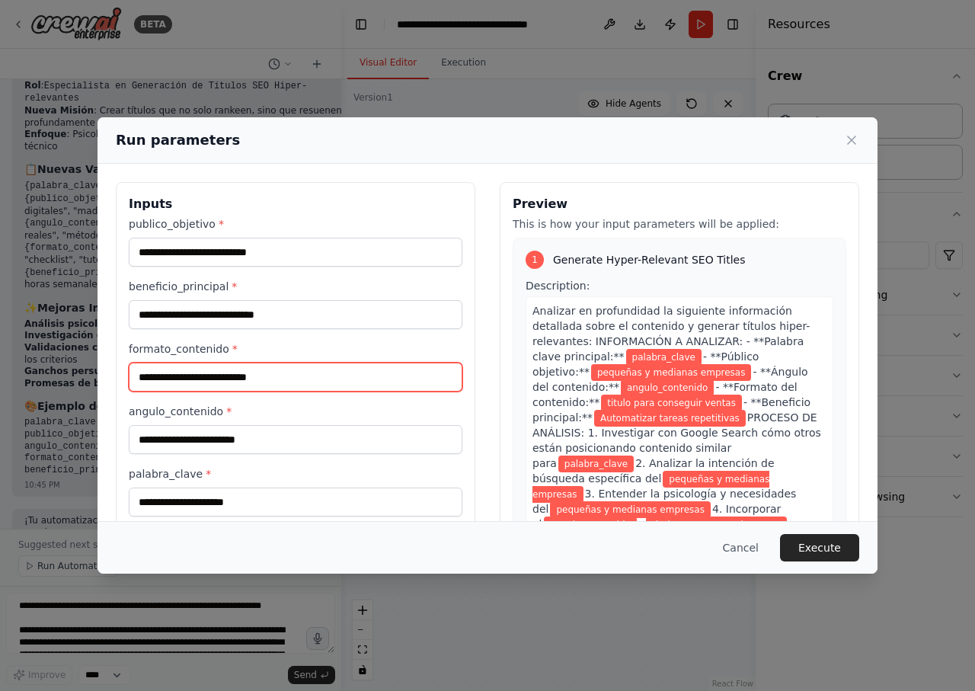
type input "**********"
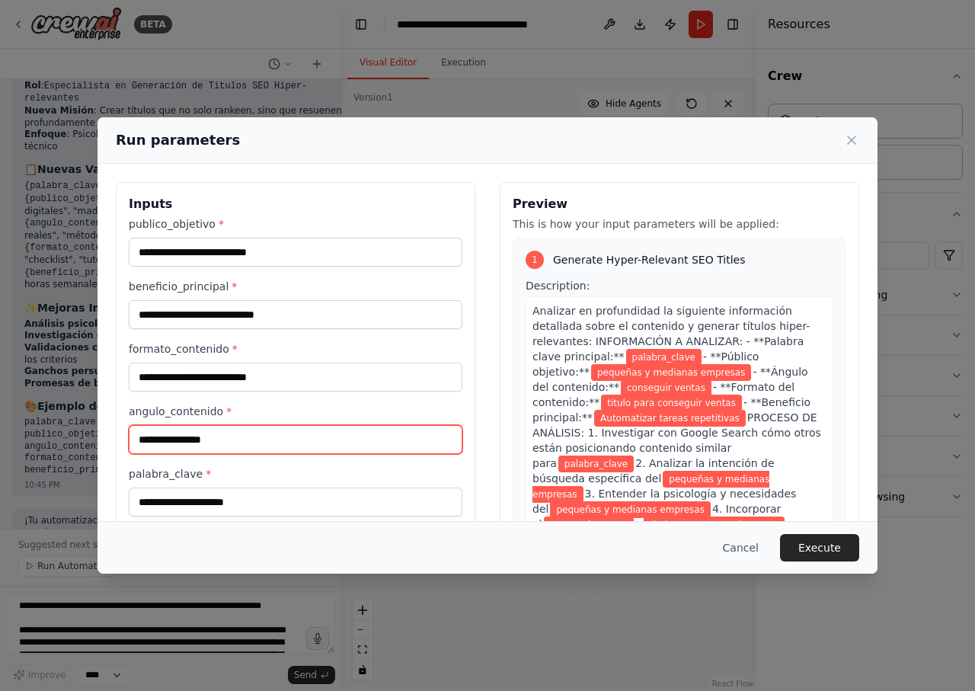
type input "**********"
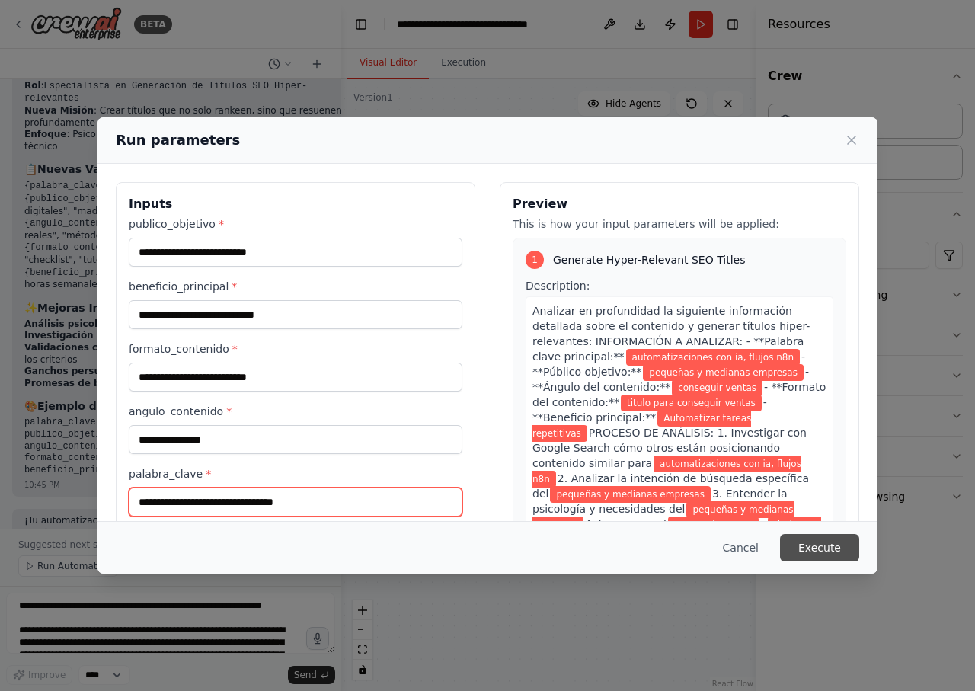
type input "**********"
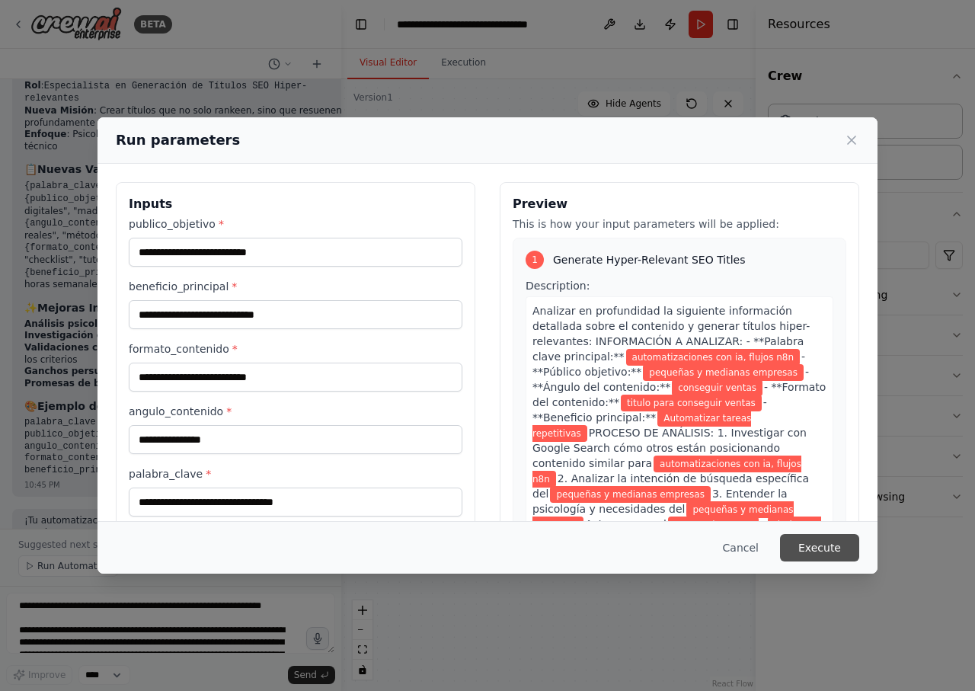
click at [826, 552] on button "Execute" at bounding box center [819, 547] width 79 height 27
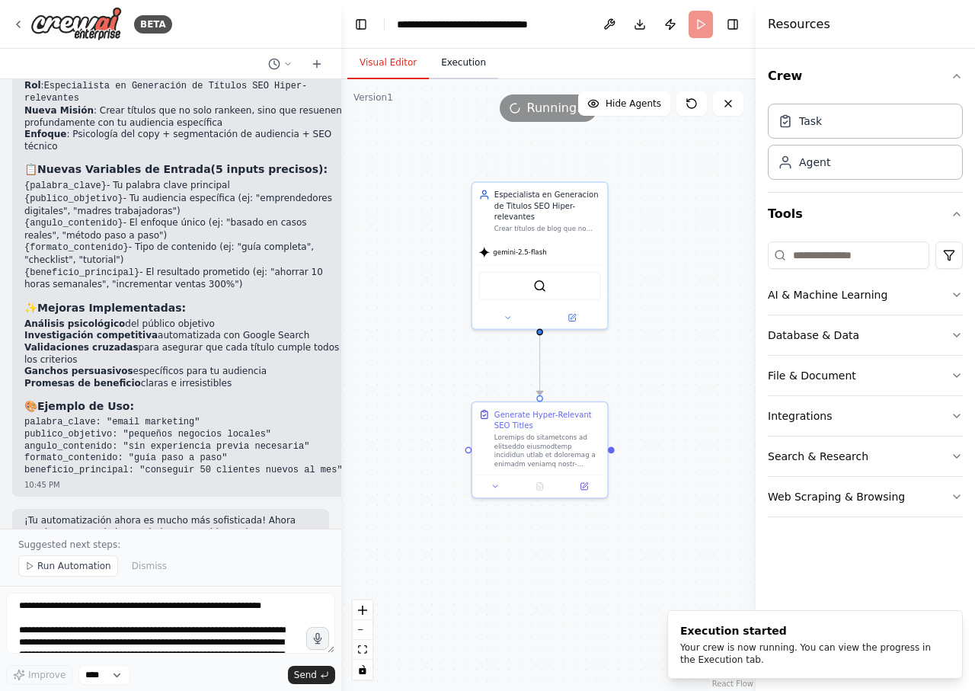
click at [460, 56] on button "Execution" at bounding box center [463, 63] width 69 height 32
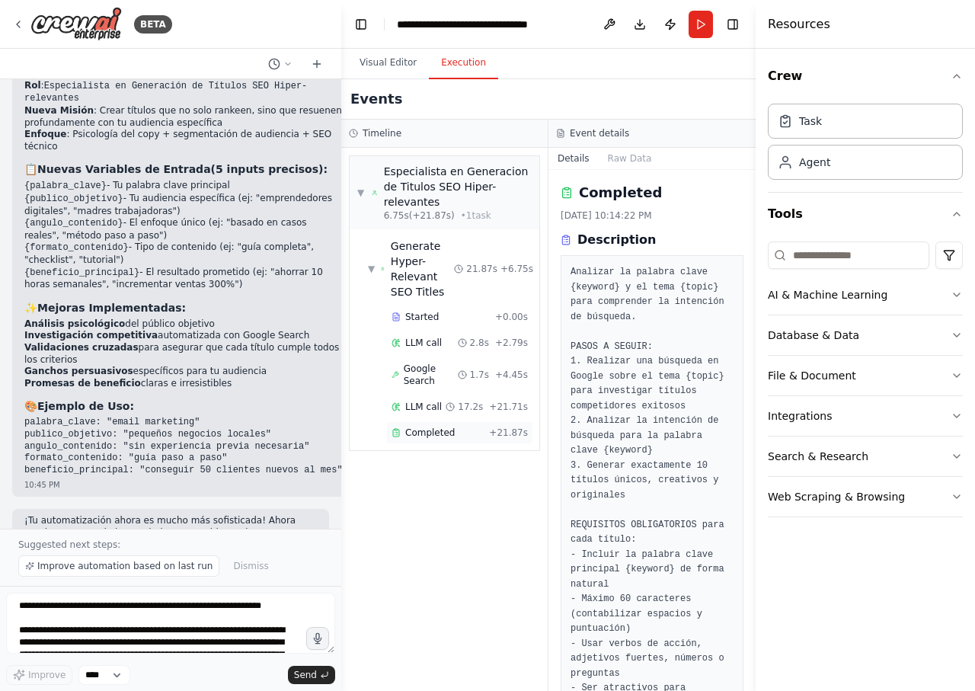
click at [430, 431] on span "Completed" at bounding box center [430, 433] width 50 height 12
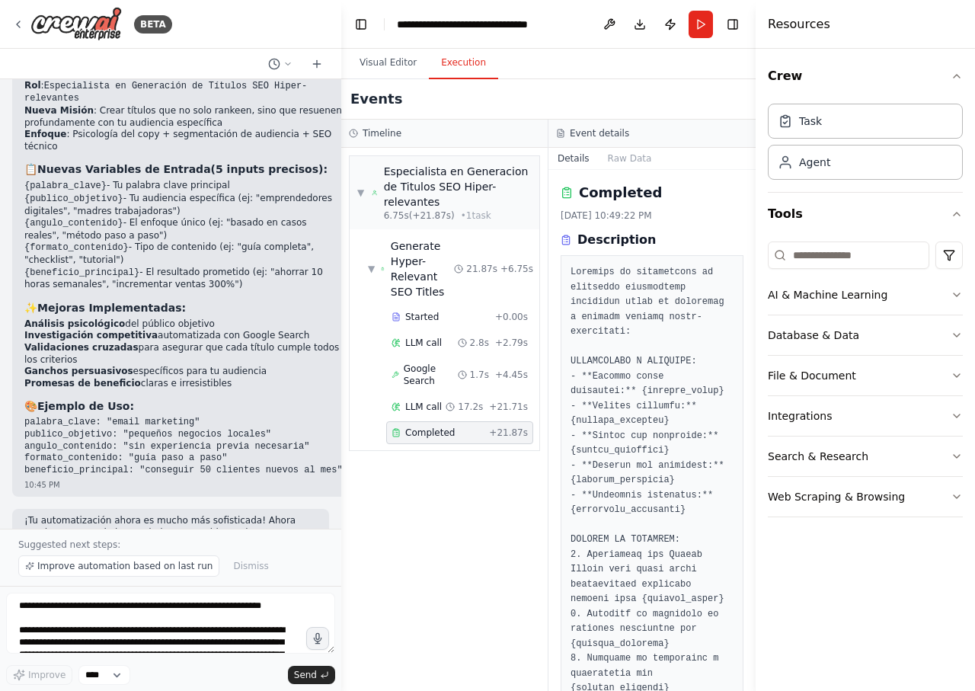
click at [465, 427] on div "Completed" at bounding box center [437, 433] width 91 height 12
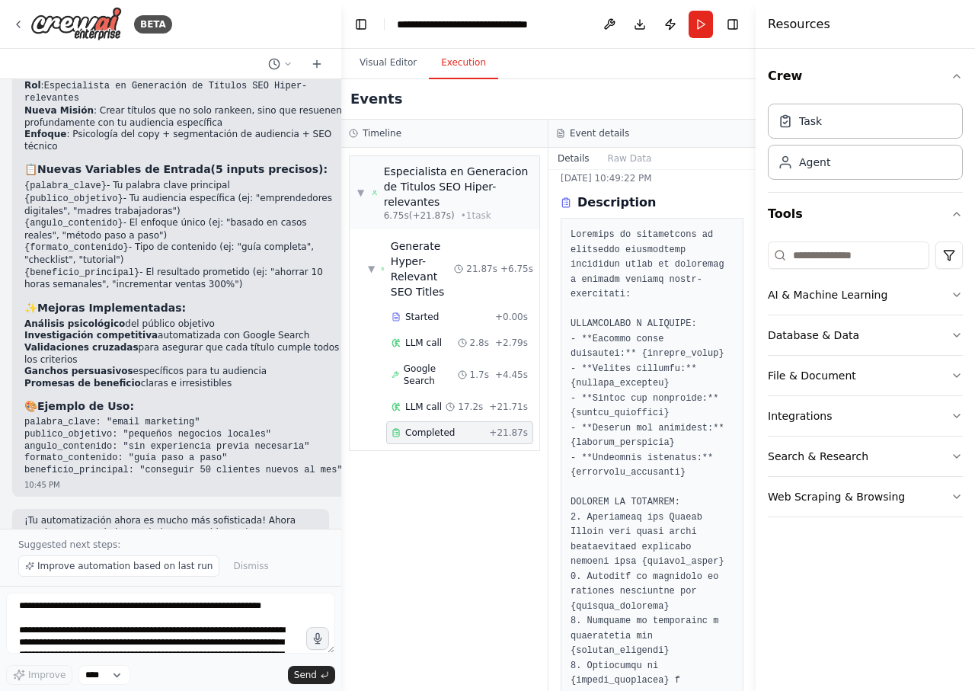
scroll to position [0, 0]
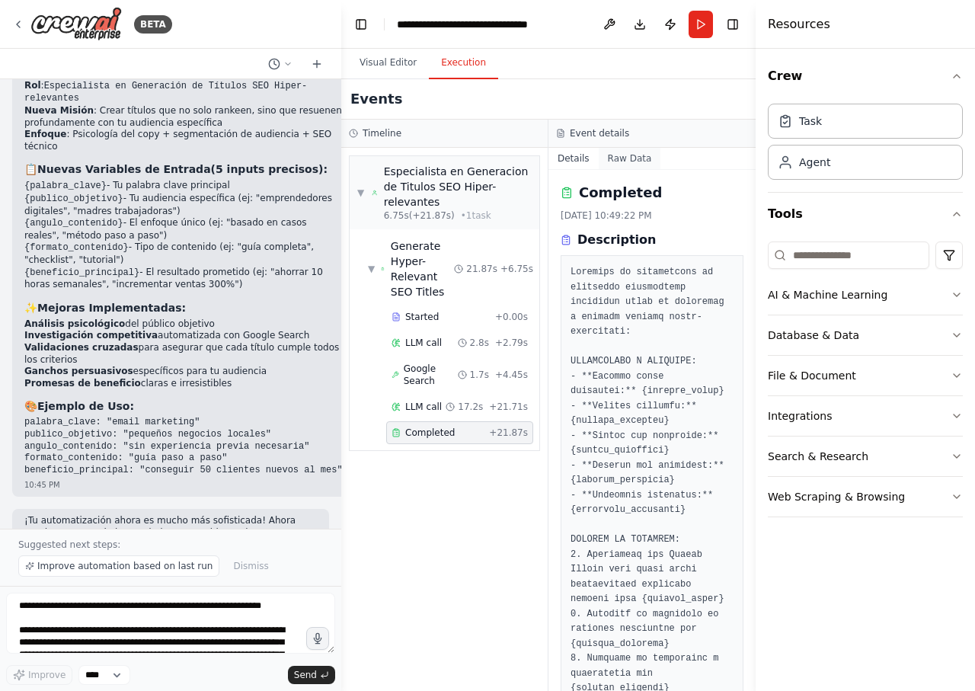
click at [635, 158] on button "Raw Data" at bounding box center [630, 158] width 62 height 21
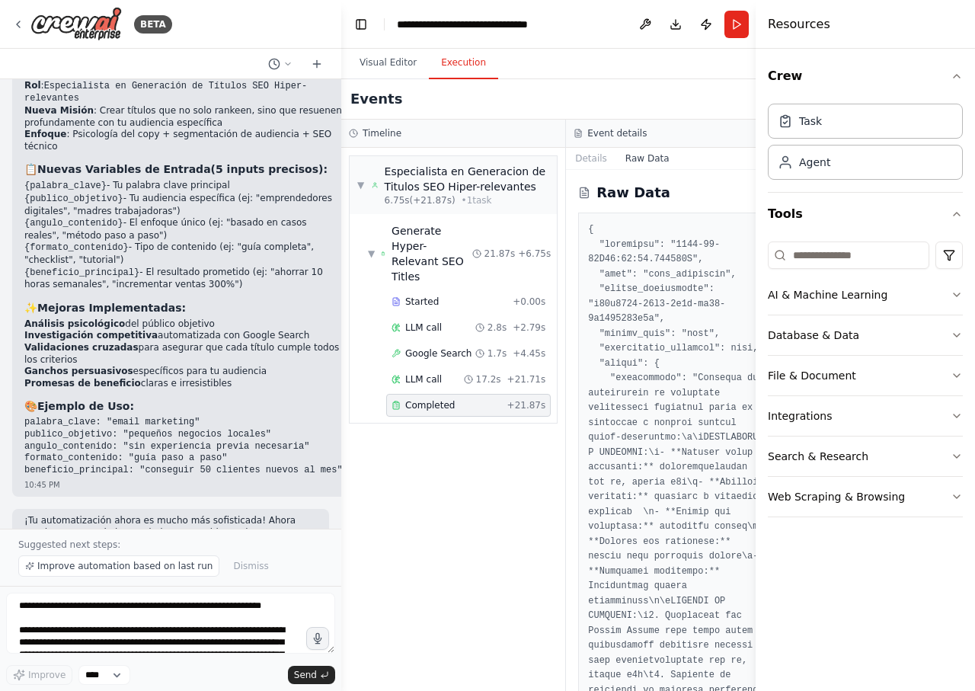
click at [463, 399] on div "Completed" at bounding box center [447, 405] width 110 height 12
click at [575, 165] on button "Details" at bounding box center [591, 158] width 50 height 21
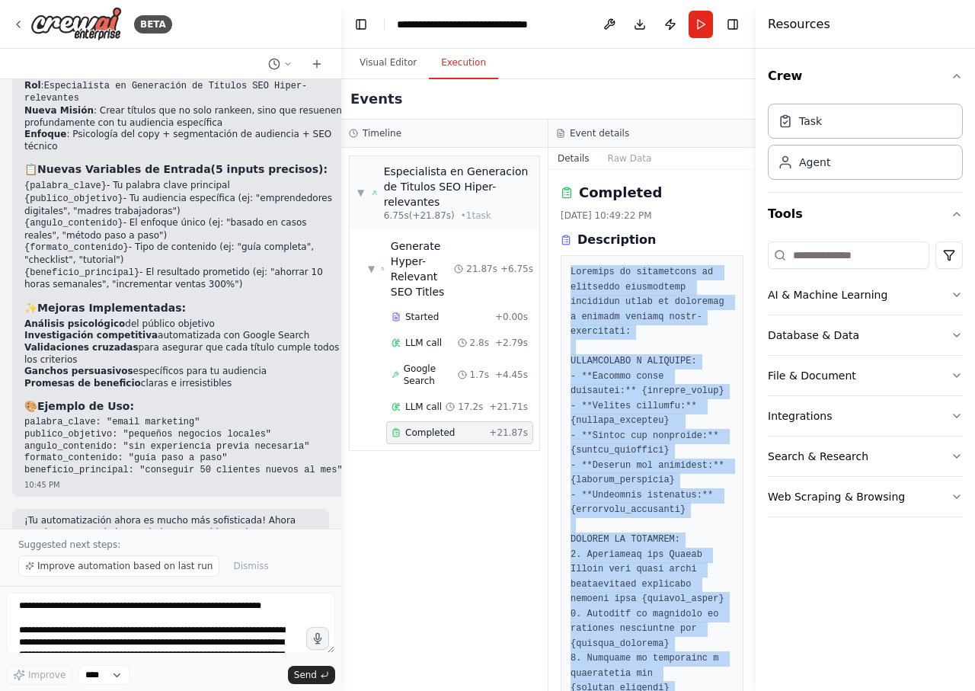
drag, startPoint x: 728, startPoint y: 657, endPoint x: 568, endPoint y: 271, distance: 417.1
click at [568, 271] on div "Completed 8/31/2025, 10:49:22 PM Description Output 1. (56 caracteres) Pymes: V…" at bounding box center [652, 430] width 207 height 521
click at [619, 149] on button "Raw Data" at bounding box center [630, 158] width 62 height 21
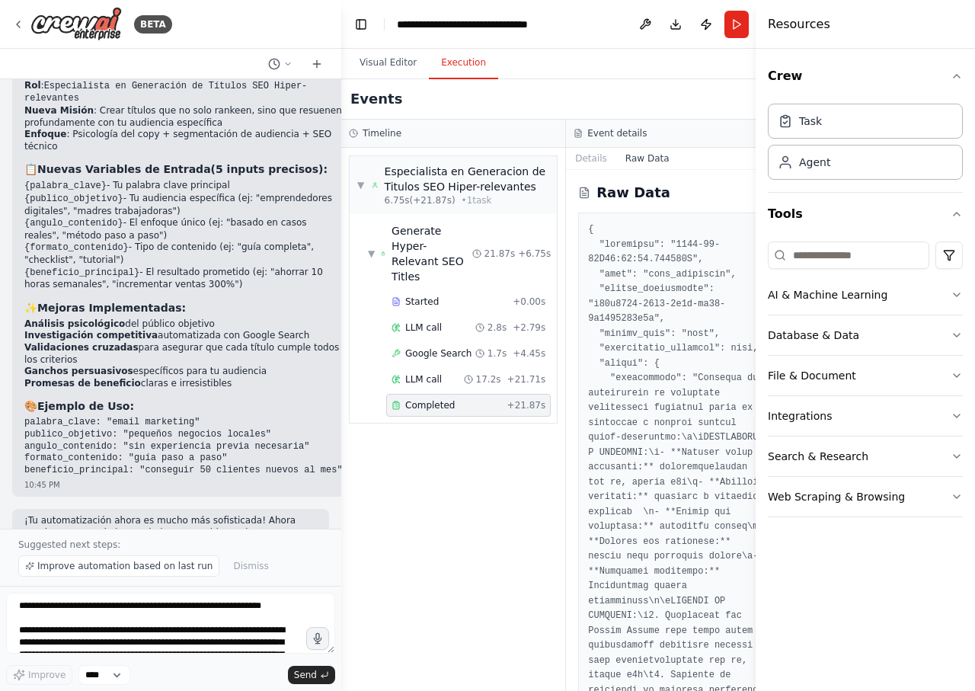
click at [658, 61] on div "Visual Editor Execution" at bounding box center [566, 64] width 450 height 30
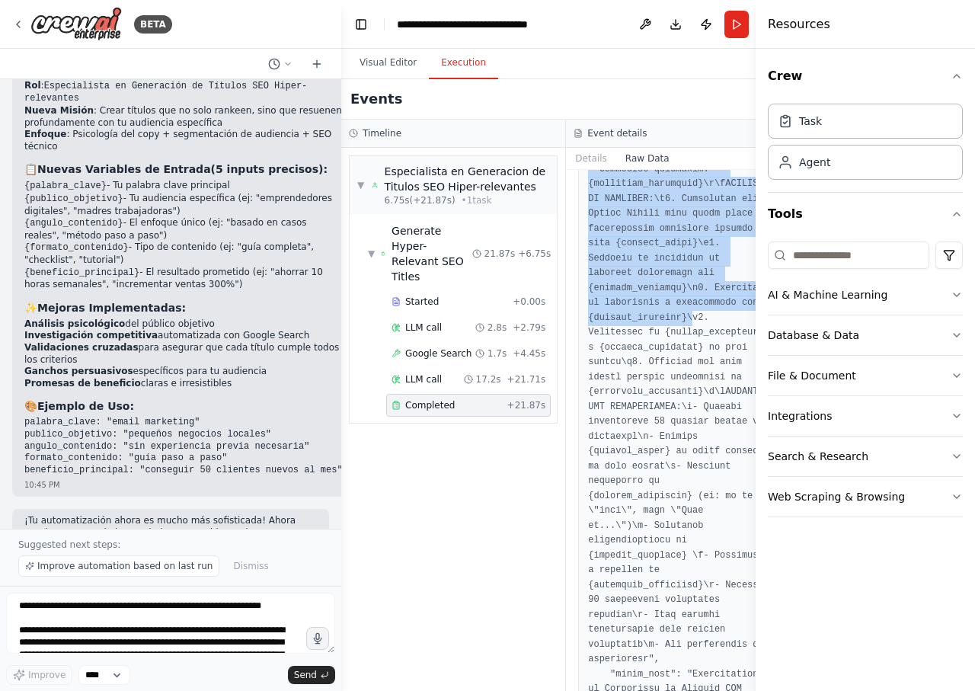
scroll to position [6759, 0]
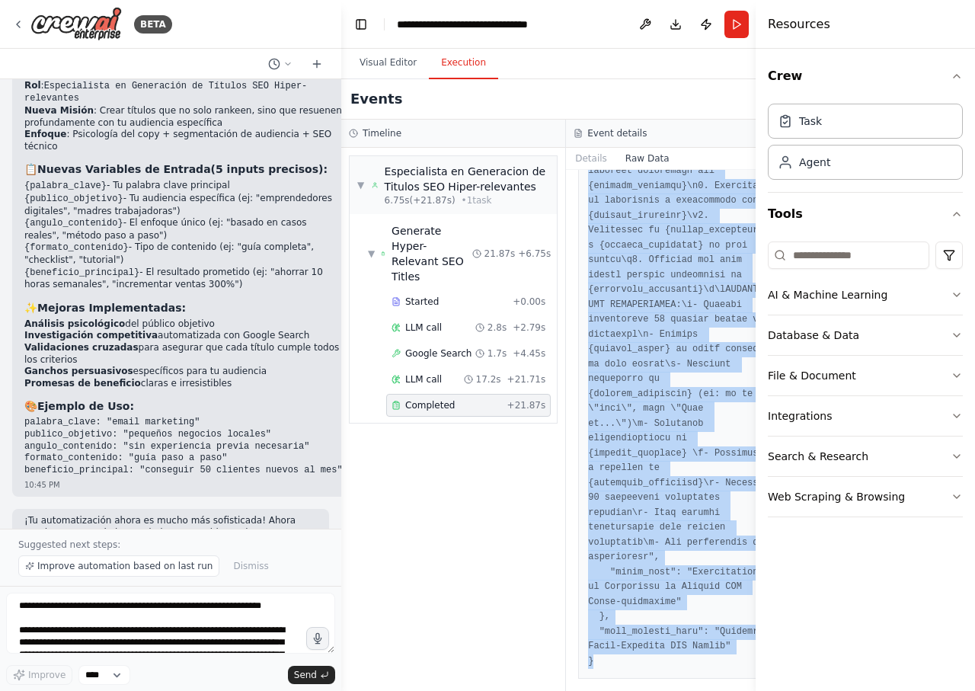
drag, startPoint x: 584, startPoint y: 228, endPoint x: 645, endPoint y: 654, distance: 430.2
copy pre "{ "timestamp": "2025-09-01T03:49:22.041432Z", "type": "task_completed", "source…"
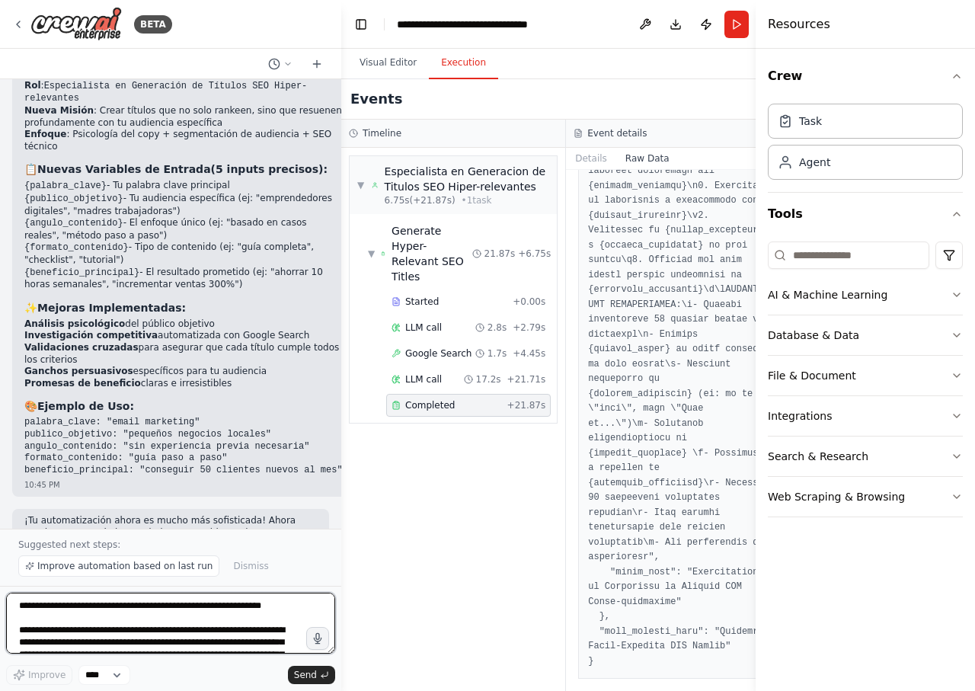
click at [200, 613] on textarea at bounding box center [170, 623] width 329 height 61
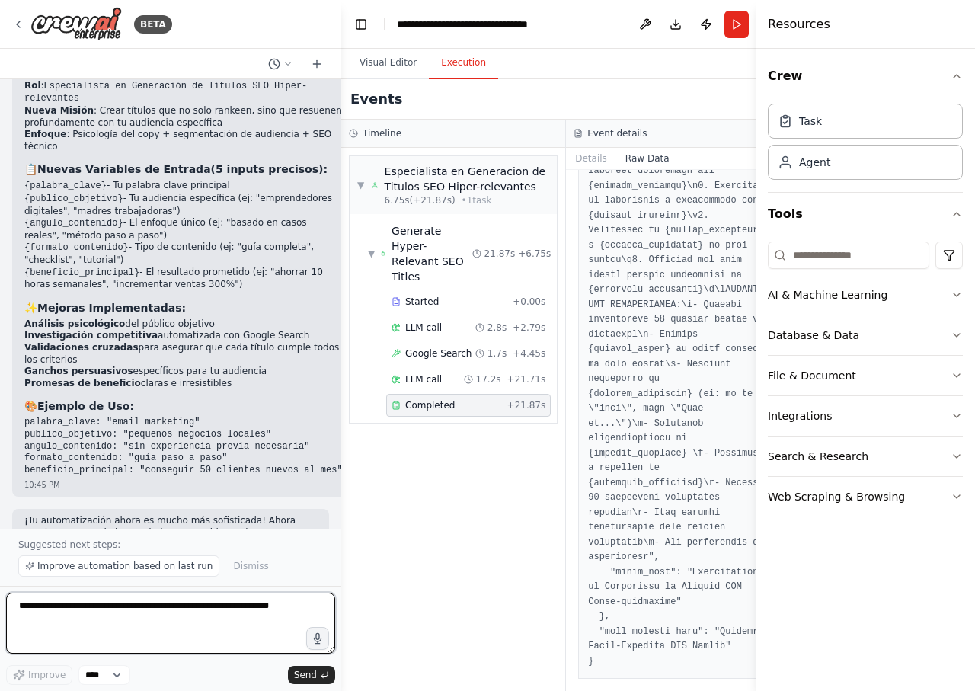
paste textarea "**********"
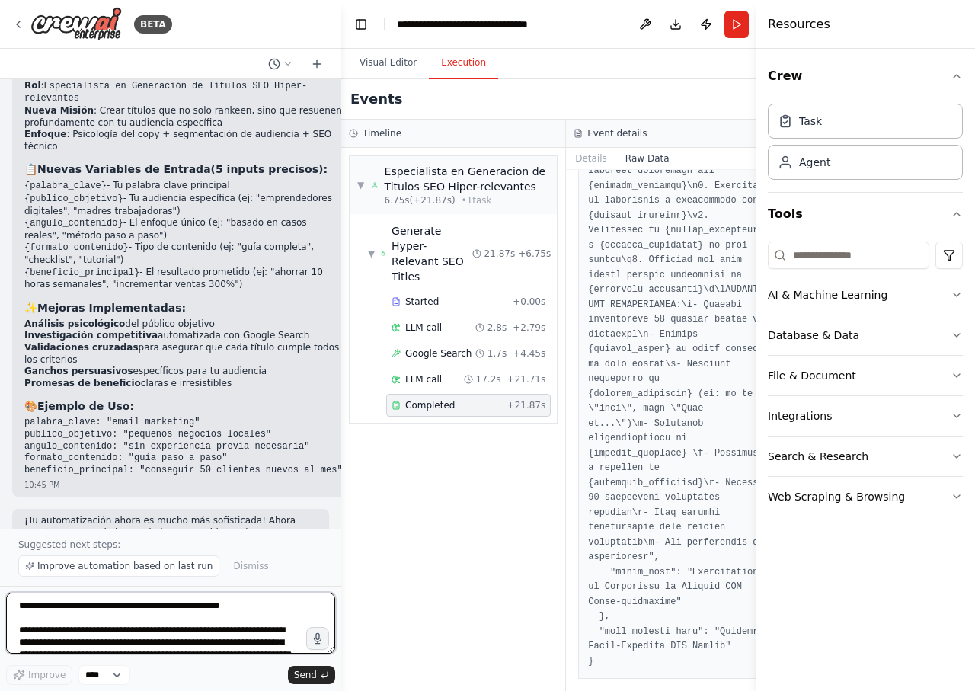
scroll to position [568, 0]
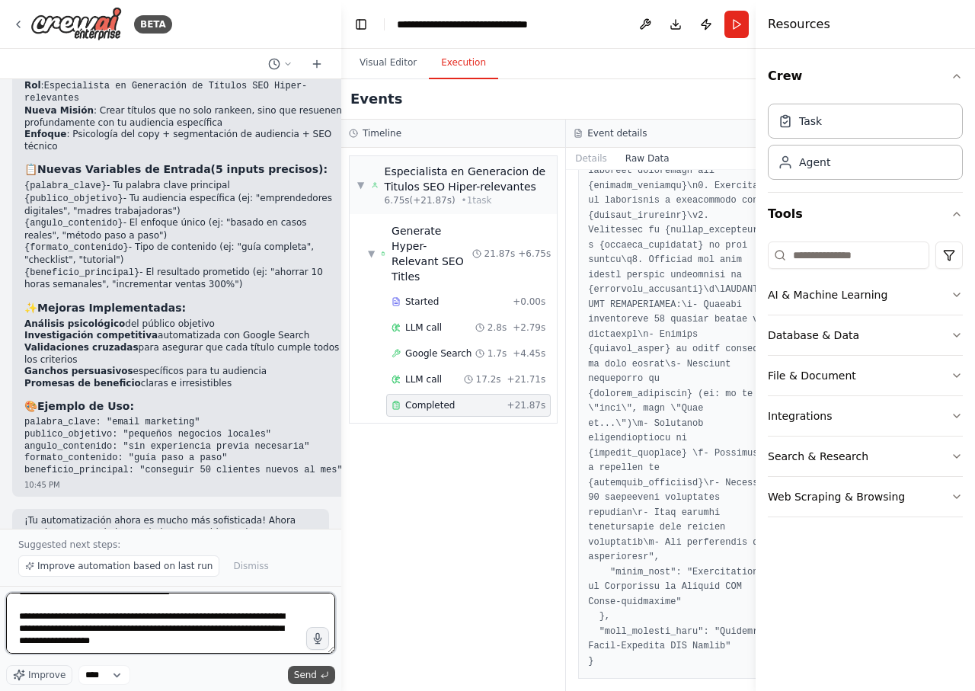
type textarea "**********"
click at [299, 674] on span "Send" at bounding box center [305, 675] width 23 height 12
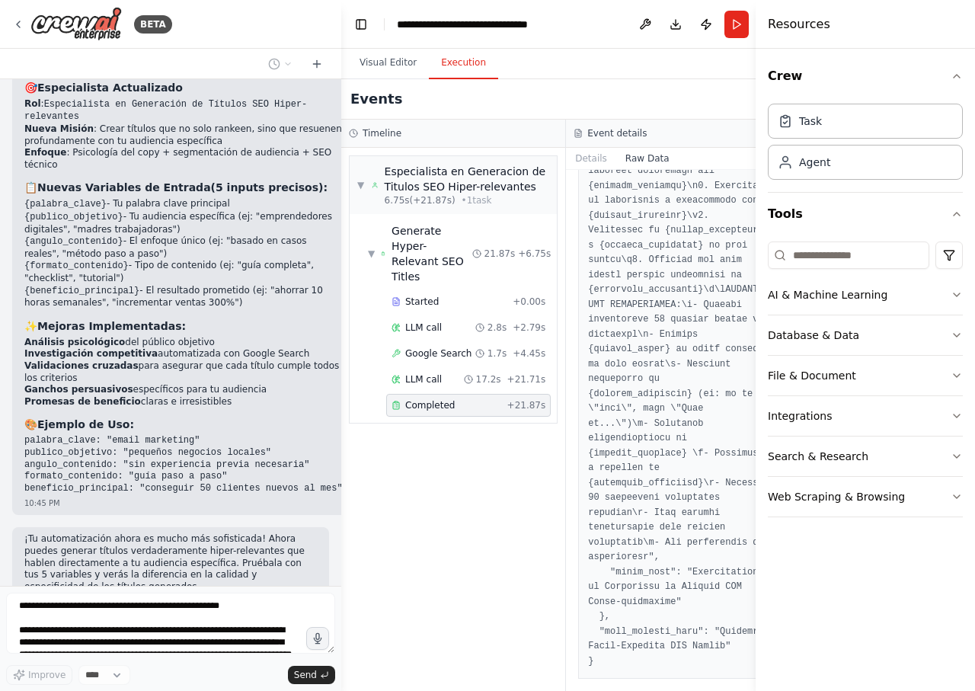
scroll to position [4181, 0]
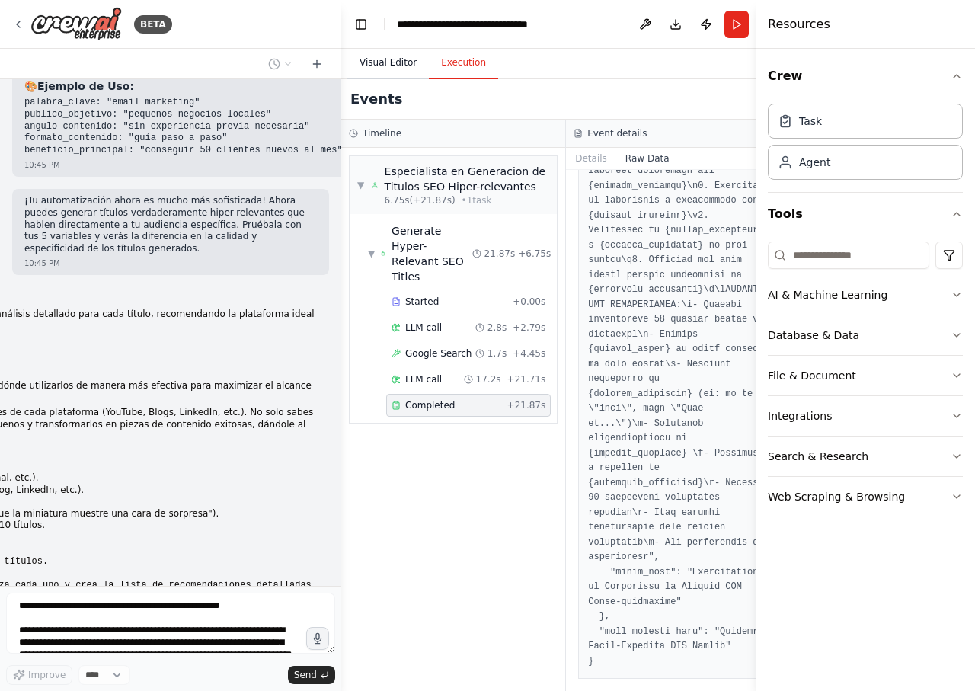
click at [389, 59] on button "Visual Editor" at bounding box center [388, 63] width 82 height 32
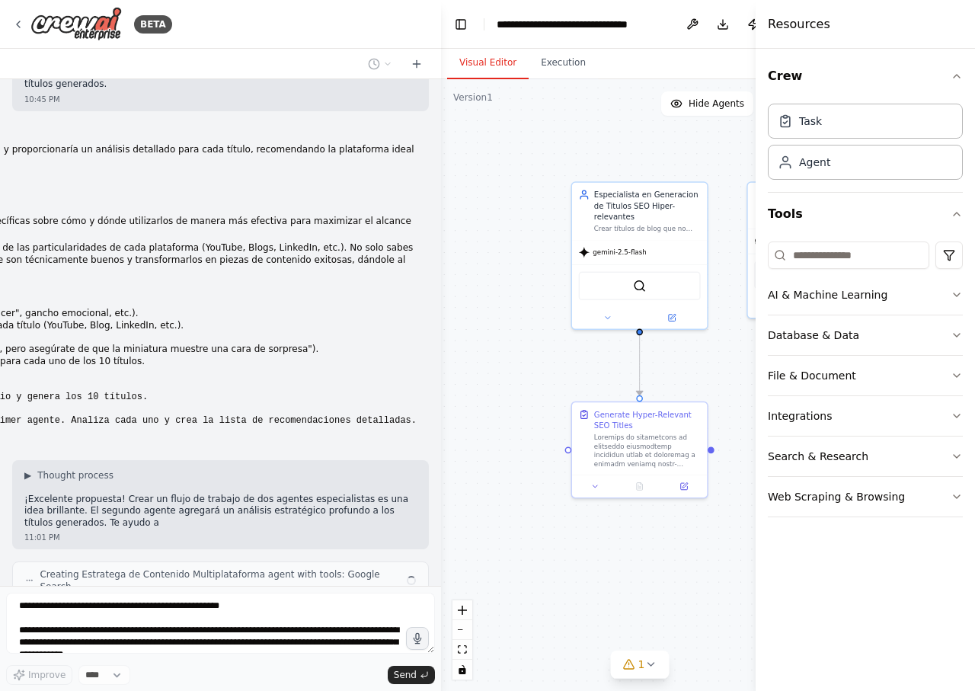
scroll to position [3810, 0]
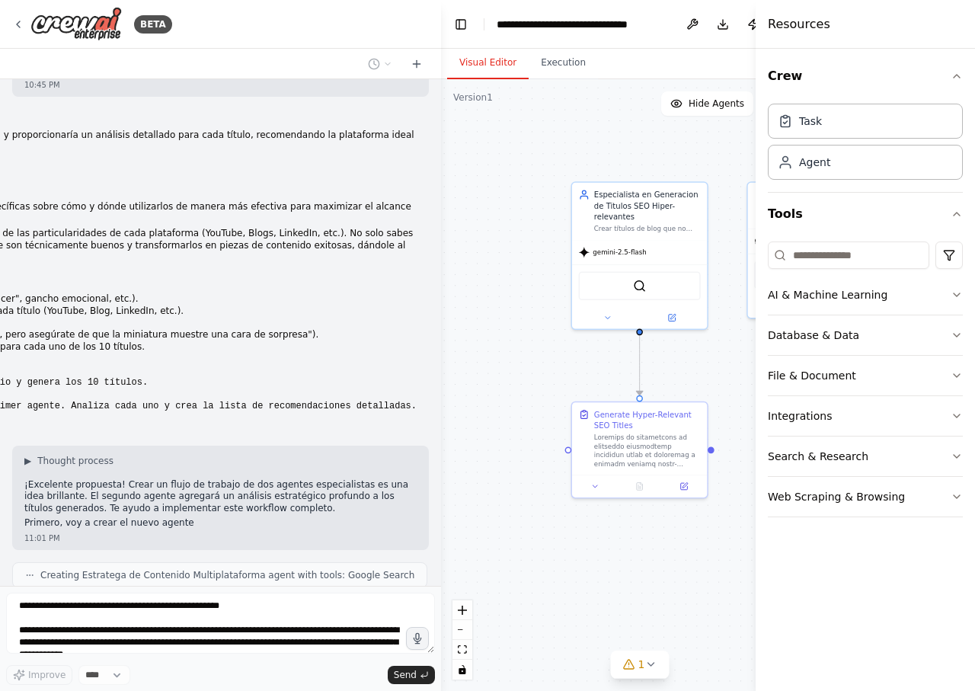
drag, startPoint x: 338, startPoint y: 272, endPoint x: 441, endPoint y: 277, distance: 103.0
click at [441, 277] on div "BETA Rol: Especialista en Generación de Títulos SEO y Copywriting. Meta: Crear …" at bounding box center [487, 345] width 975 height 691
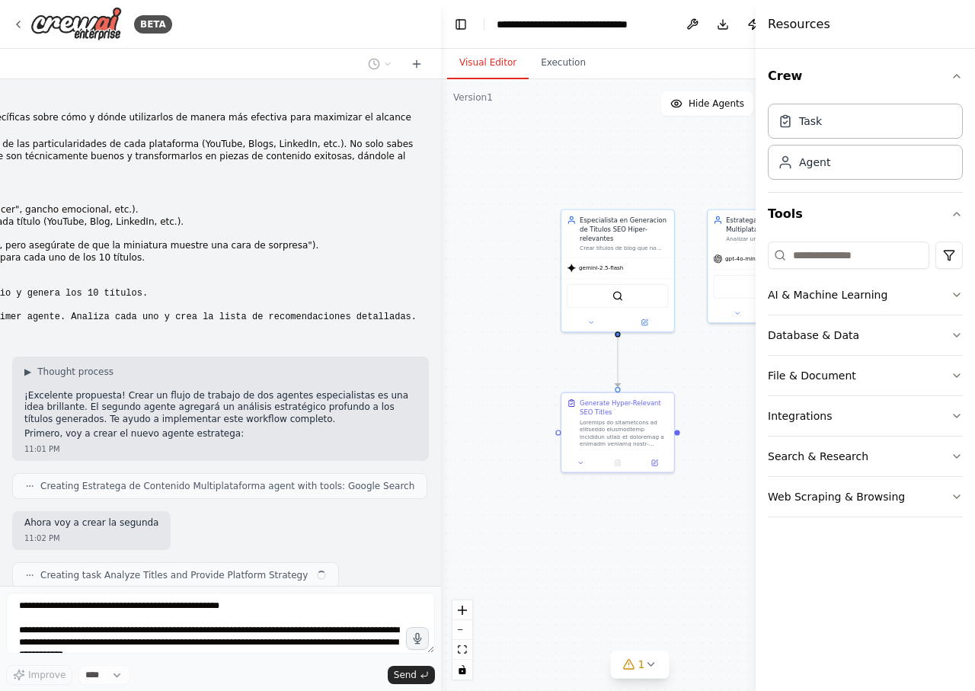
scroll to position [3899, 0]
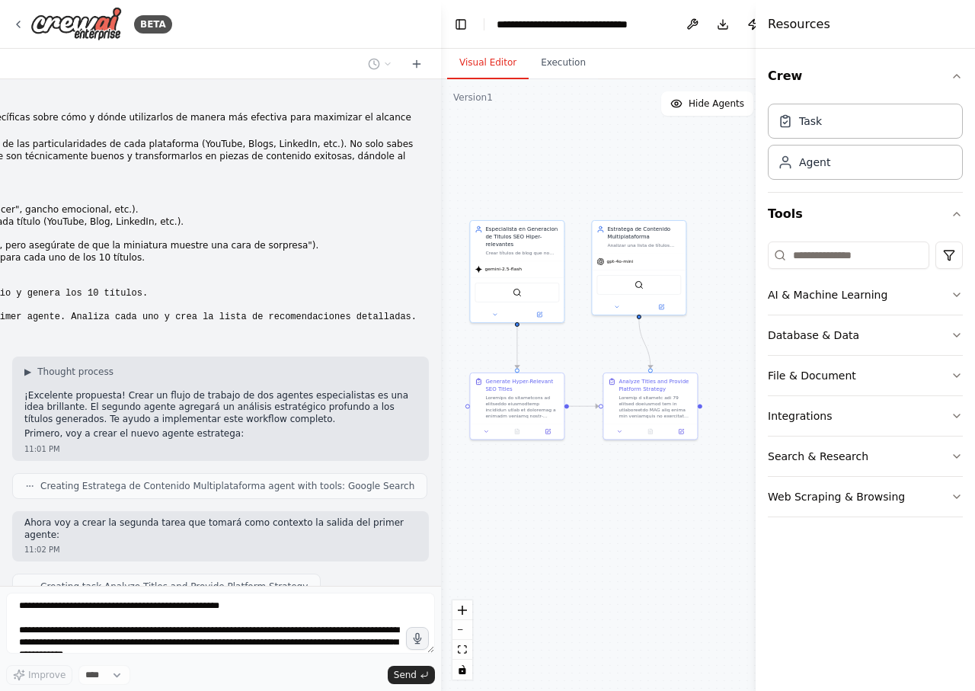
drag, startPoint x: 653, startPoint y: 536, endPoint x: 565, endPoint y: 523, distance: 88.6
click at [565, 523] on div ".deletable-edge-delete-btn { width: 20px; height: 20px; border: 0px solid #ffff…" at bounding box center [640, 385] width 398 height 612
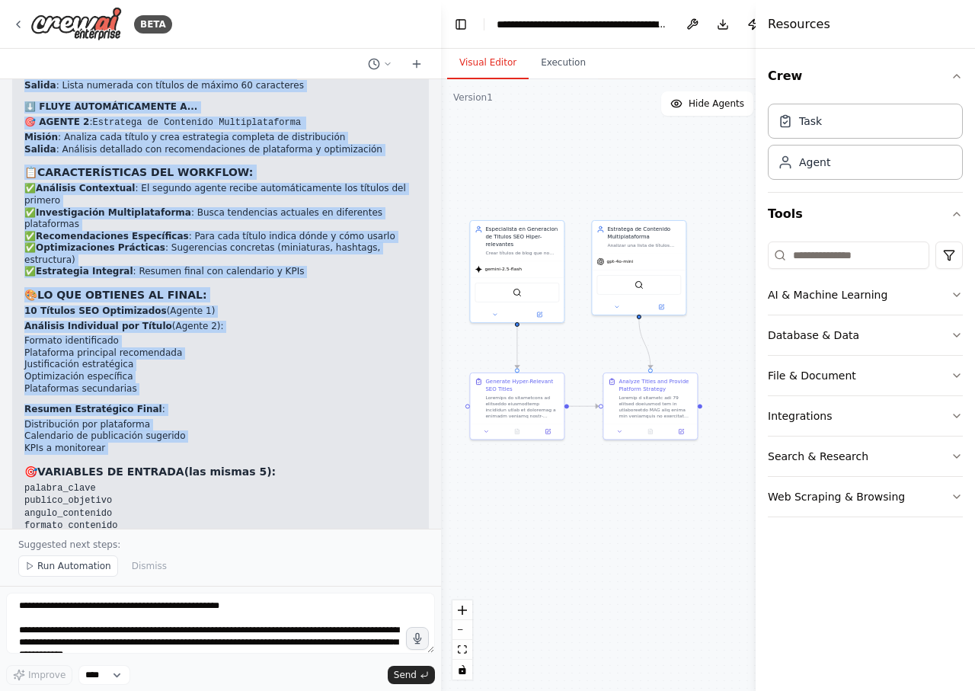
scroll to position [4737, 0]
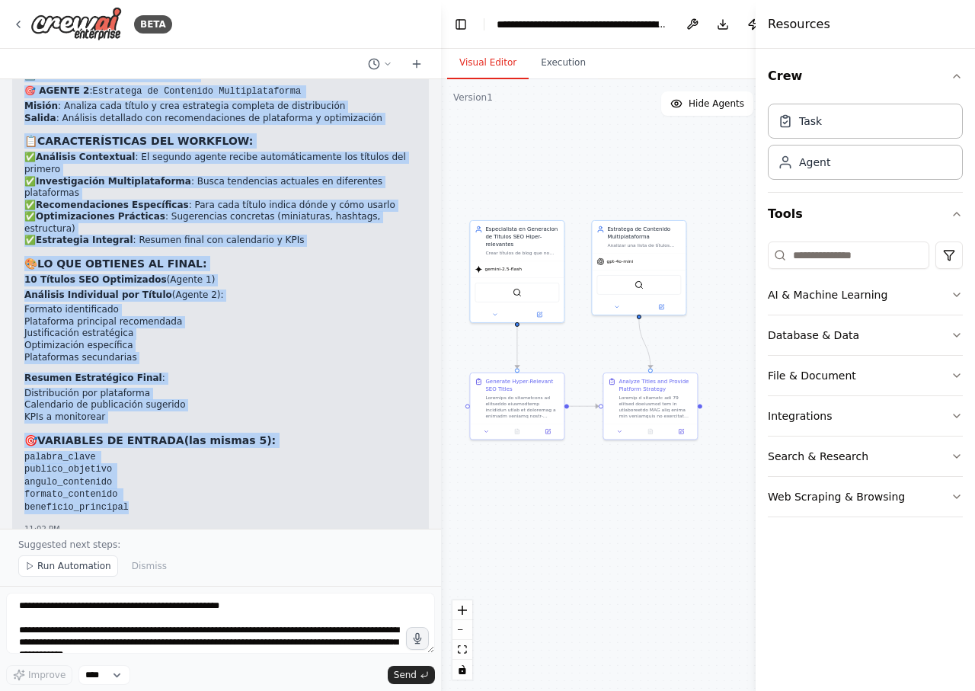
drag, startPoint x: 39, startPoint y: 281, endPoint x: 126, endPoint y: 403, distance: 150.1
click at [126, 403] on div "🚀 ¡Tu Workflow Completo de Dos Agentes Está Listo! 🎯 FLUJO DE TRABAJO AUTOMÁTIC…" at bounding box center [220, 248] width 392 height 532
copy div "¡Tu Workflow Completo de Dos Agentes Está Listo! 🎯 FLUJO DE TRABAJO AUTOMÁTICO:…"
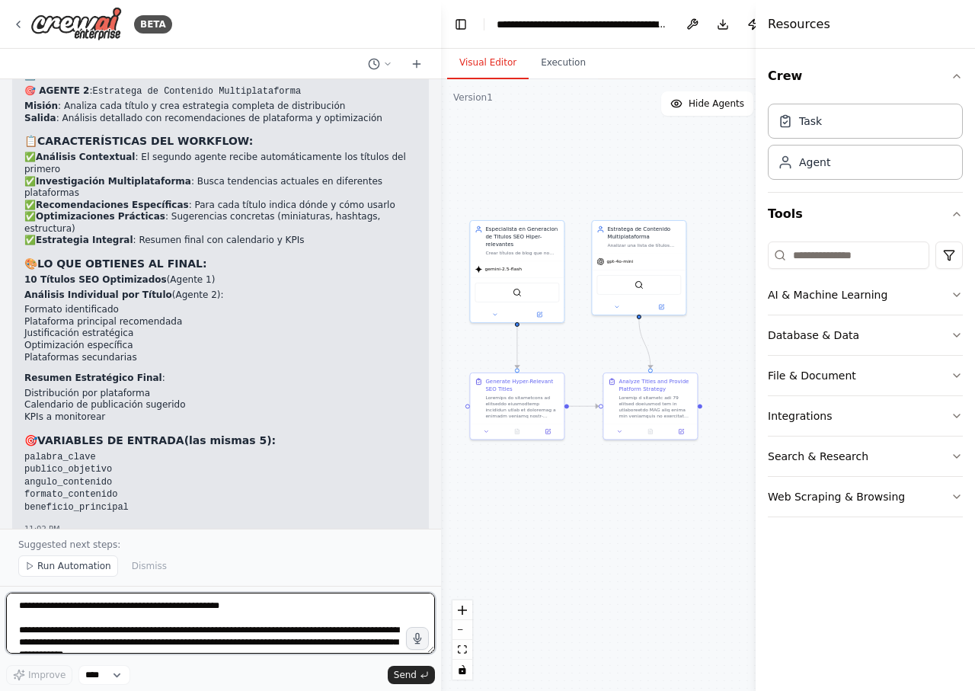
click at [202, 611] on textarea at bounding box center [220, 623] width 429 height 61
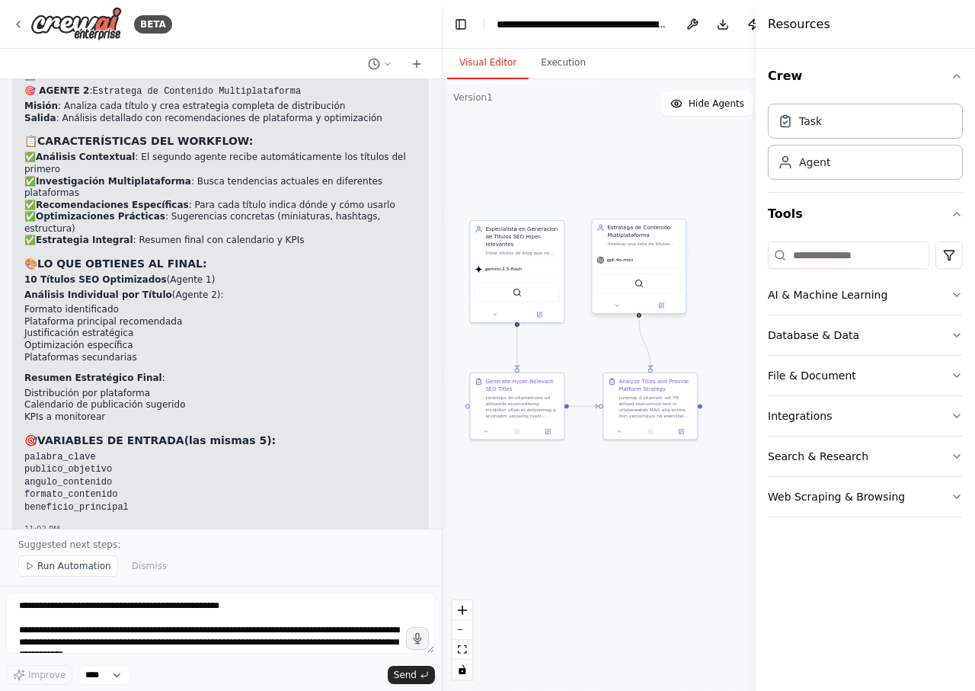
click at [647, 254] on div "gpt-4o-mini" at bounding box center [639, 259] width 94 height 17
click at [648, 253] on div "gpt-4o-mini" at bounding box center [639, 259] width 94 height 17
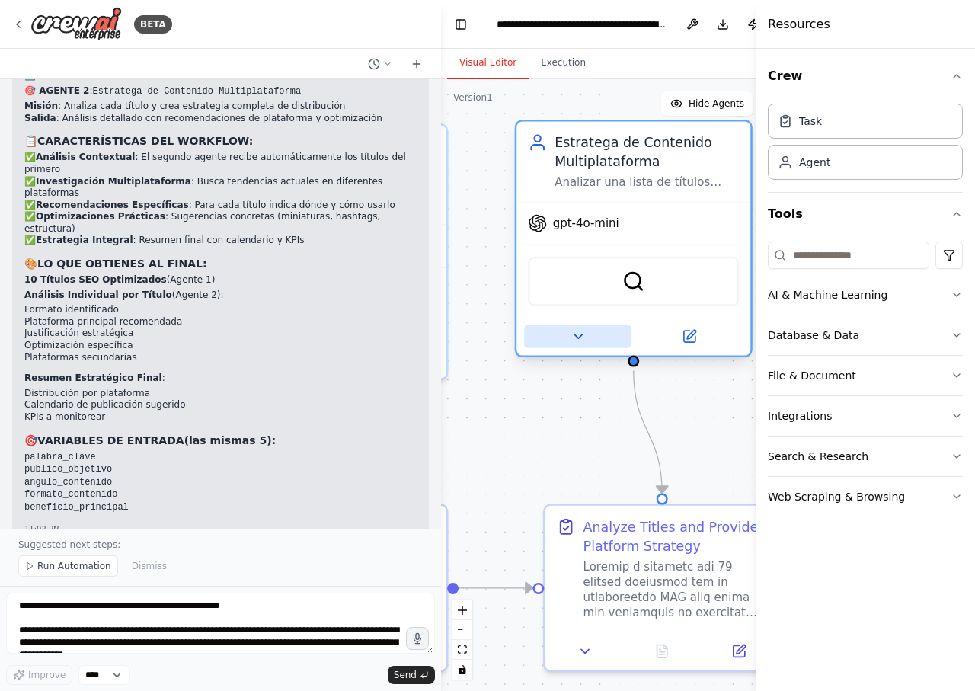
click at [583, 333] on icon at bounding box center [578, 336] width 15 height 15
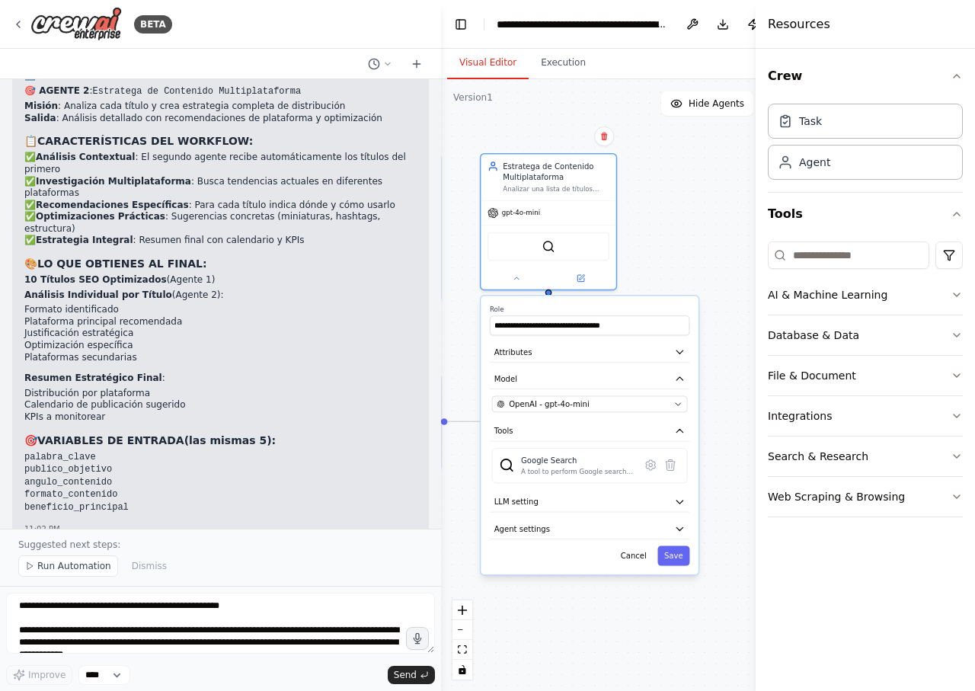
drag, startPoint x: 516, startPoint y: 594, endPoint x: 443, endPoint y: 522, distance: 102.9
click at [443, 522] on div ".deletable-edge-delete-btn { width: 20px; height: 20px; border: 0px solid #ffff…" at bounding box center [640, 385] width 398 height 612
click at [17, 27] on icon at bounding box center [18, 24] width 12 height 12
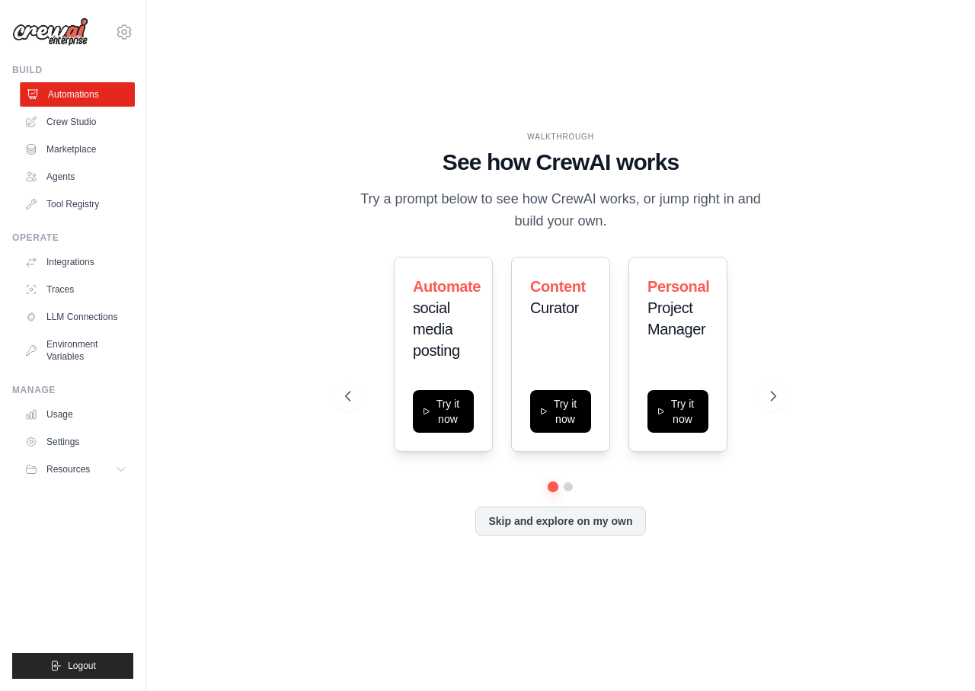
click at [90, 98] on link "Automations" at bounding box center [77, 94] width 115 height 24
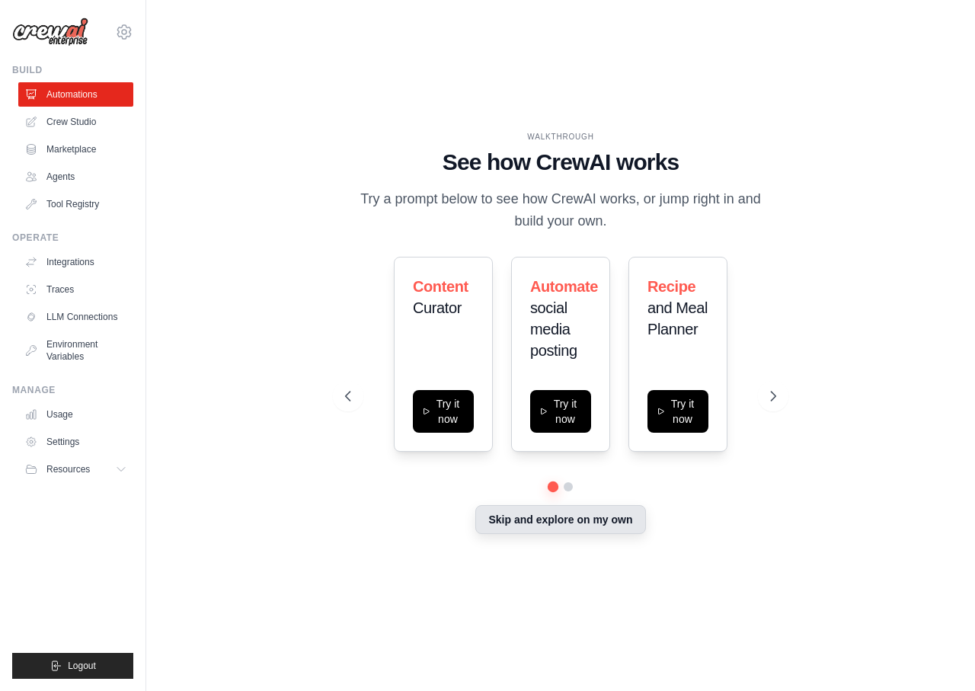
click at [582, 521] on button "Skip and explore on my own" at bounding box center [560, 519] width 170 height 29
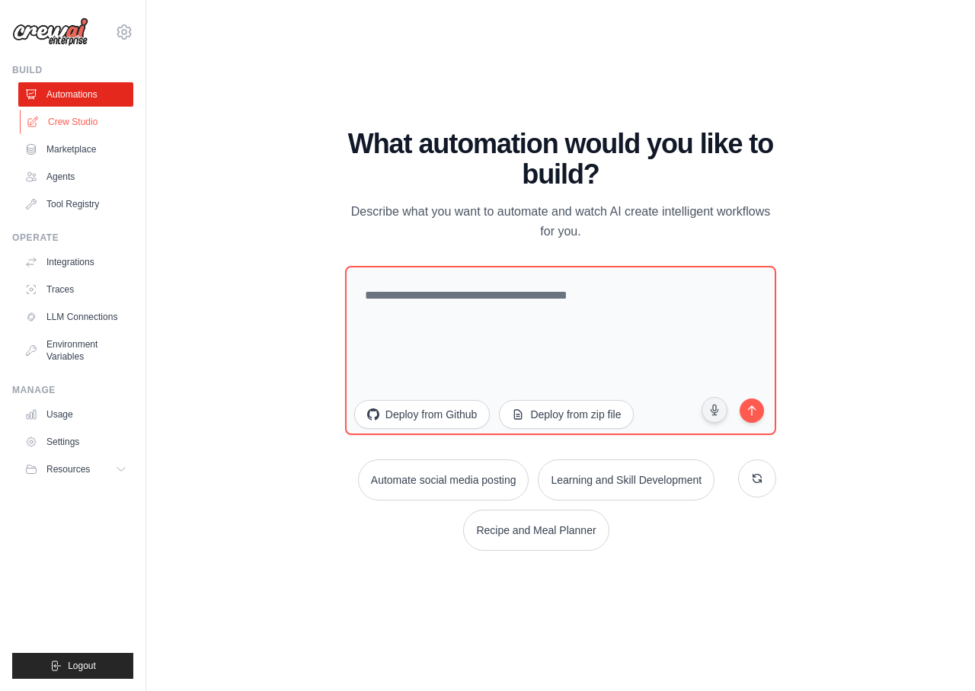
click at [72, 120] on link "Crew Studio" at bounding box center [77, 122] width 115 height 24
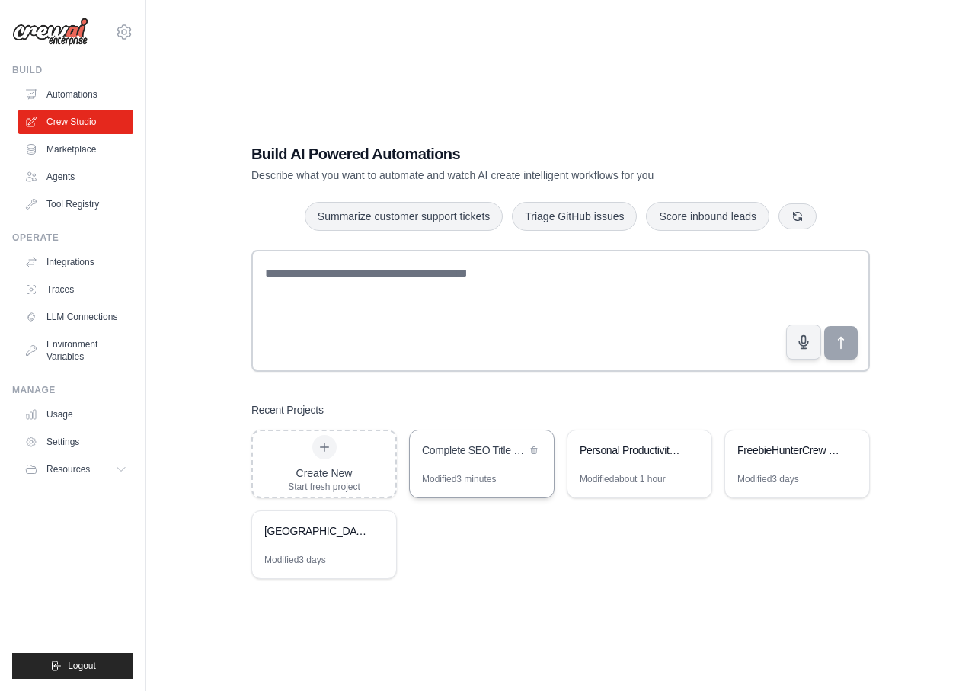
click at [484, 469] on div "Complete SEO Title & Platform Strategy Generator" at bounding box center [482, 451] width 144 height 43
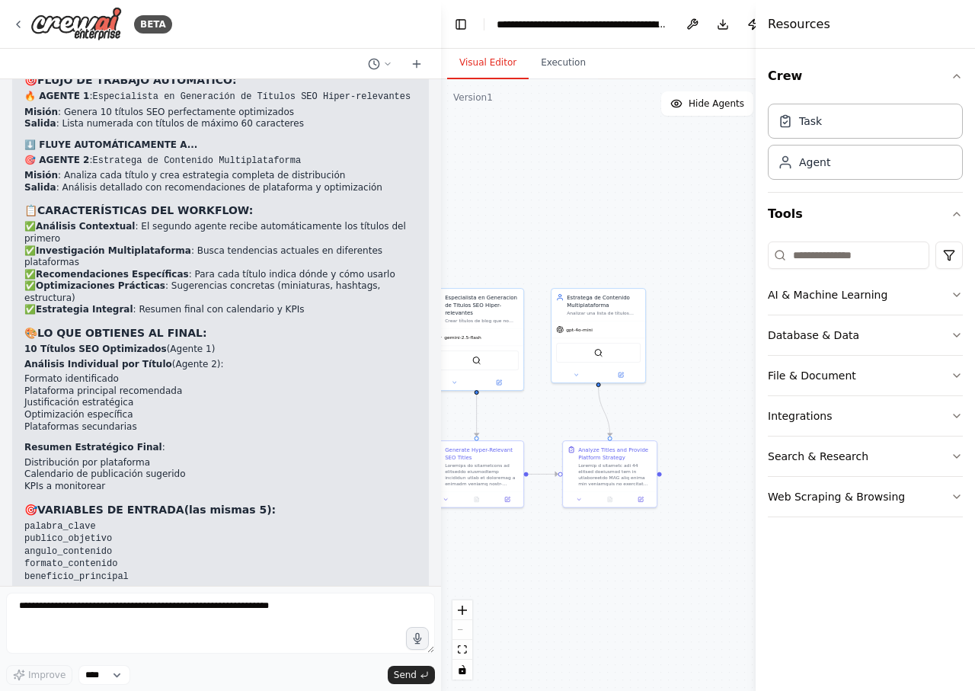
drag, startPoint x: 661, startPoint y: 421, endPoint x: 542, endPoint y: 421, distance: 119.6
click at [542, 421] on div ".deletable-edge-delete-btn { width: 20px; height: 20px; border: 0px solid #ffff…" at bounding box center [640, 385] width 398 height 612
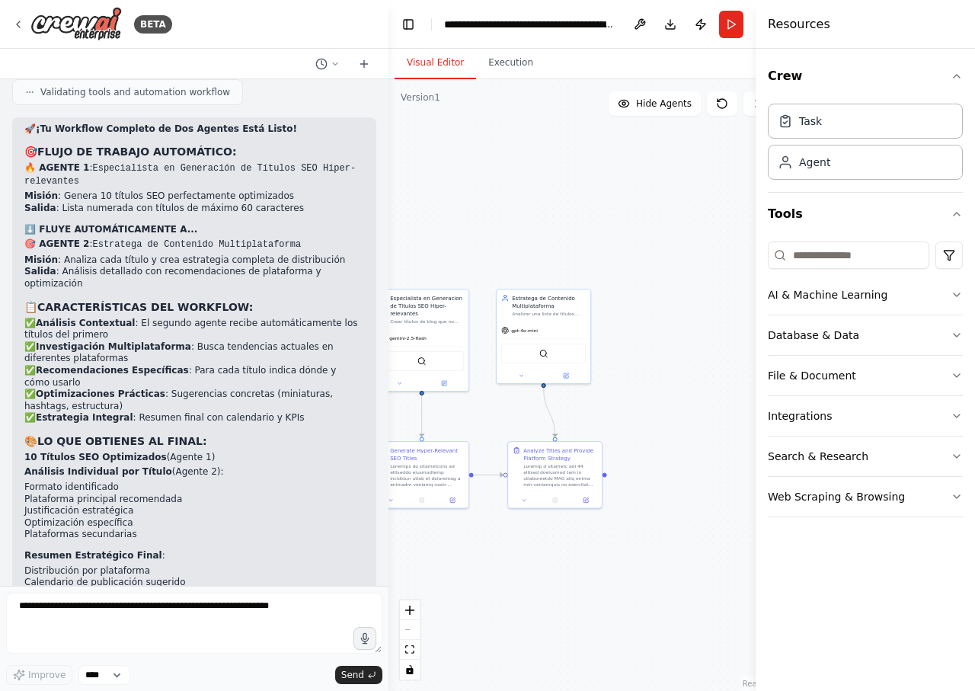
drag, startPoint x: 437, startPoint y: 344, endPoint x: 374, endPoint y: 344, distance: 63.2
click at [374, 344] on div "BETA Rol: Especialista en Generación de Títulos SEO y Copywriting. Meta: Crear …" at bounding box center [194, 345] width 389 height 691
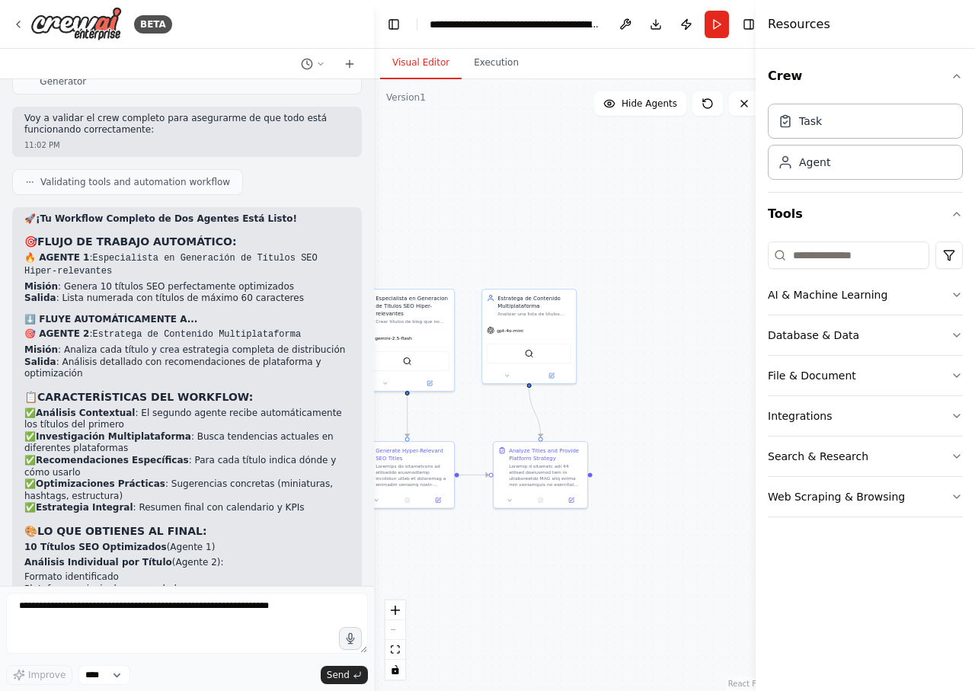
scroll to position [5067, 0]
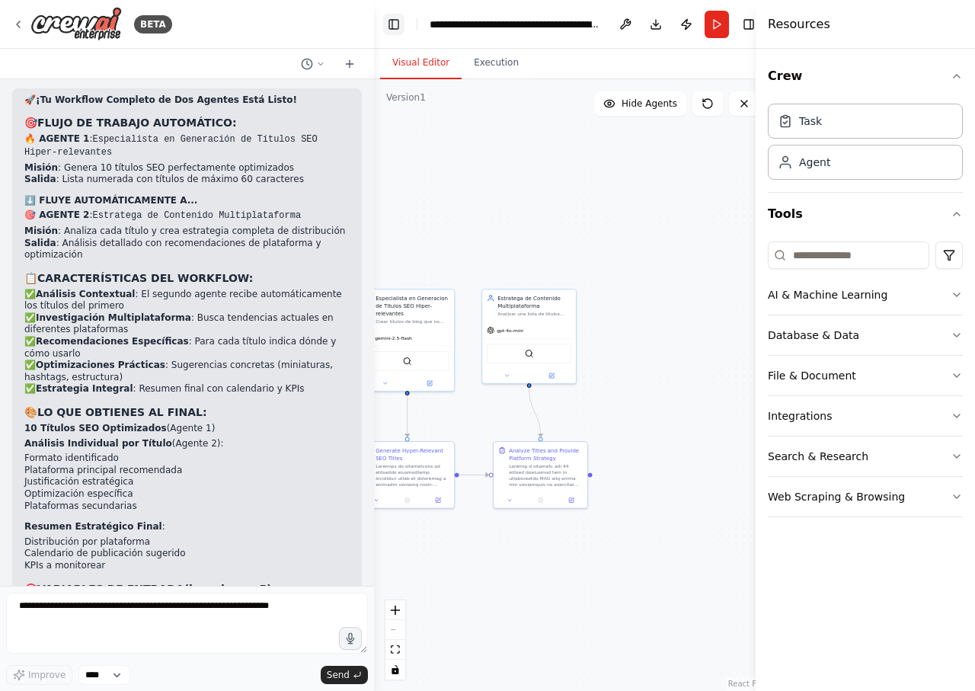
click at [390, 28] on button "Toggle Left Sidebar" at bounding box center [393, 24] width 21 height 21
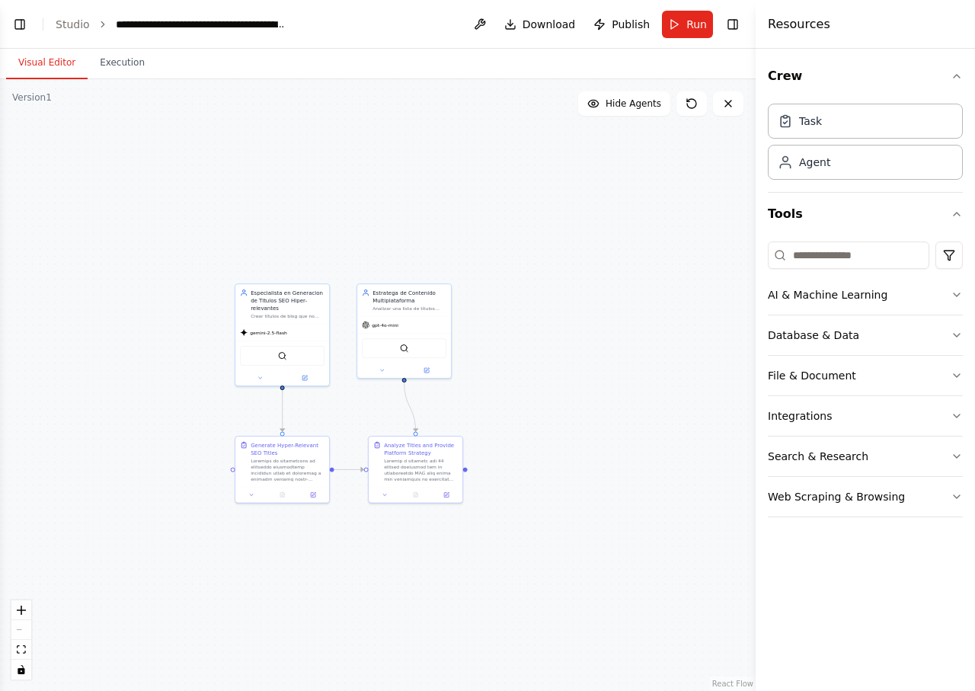
drag, startPoint x: 292, startPoint y: 361, endPoint x: 597, endPoint y: 348, distance: 305.0
click at [597, 348] on div ".deletable-edge-delete-btn { width: 20px; height: 20px; border: 0px solid #ffff…" at bounding box center [378, 385] width 756 height 612
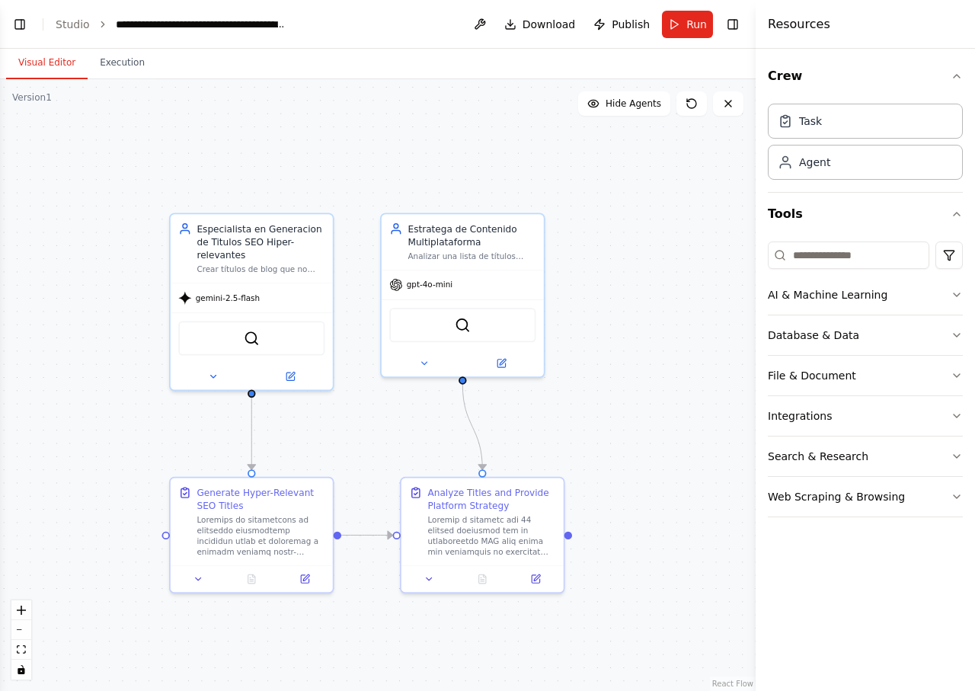
drag, startPoint x: 555, startPoint y: 356, endPoint x: 629, endPoint y: 336, distance: 76.5
click at [629, 336] on div ".deletable-edge-delete-btn { width: 20px; height: 20px; border: 0px solid #ffff…" at bounding box center [378, 385] width 756 height 612
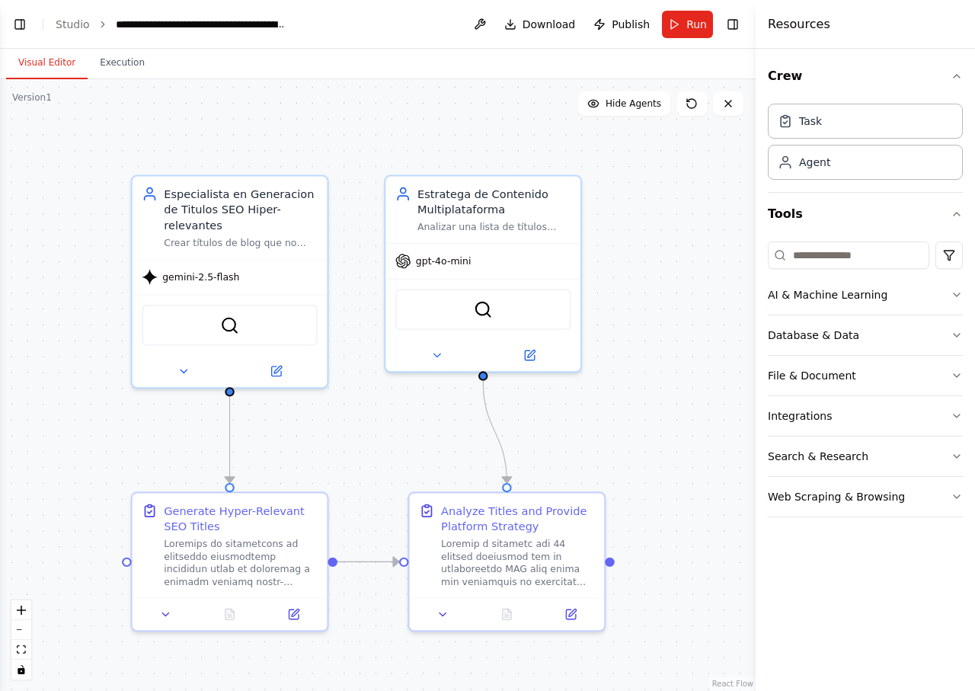
drag, startPoint x: 613, startPoint y: 341, endPoint x: 664, endPoint y: 327, distance: 52.9
click at [664, 327] on div ".deletable-edge-delete-btn { width: 20px; height: 20px; border: 0px solid #ffff…" at bounding box center [378, 385] width 756 height 612
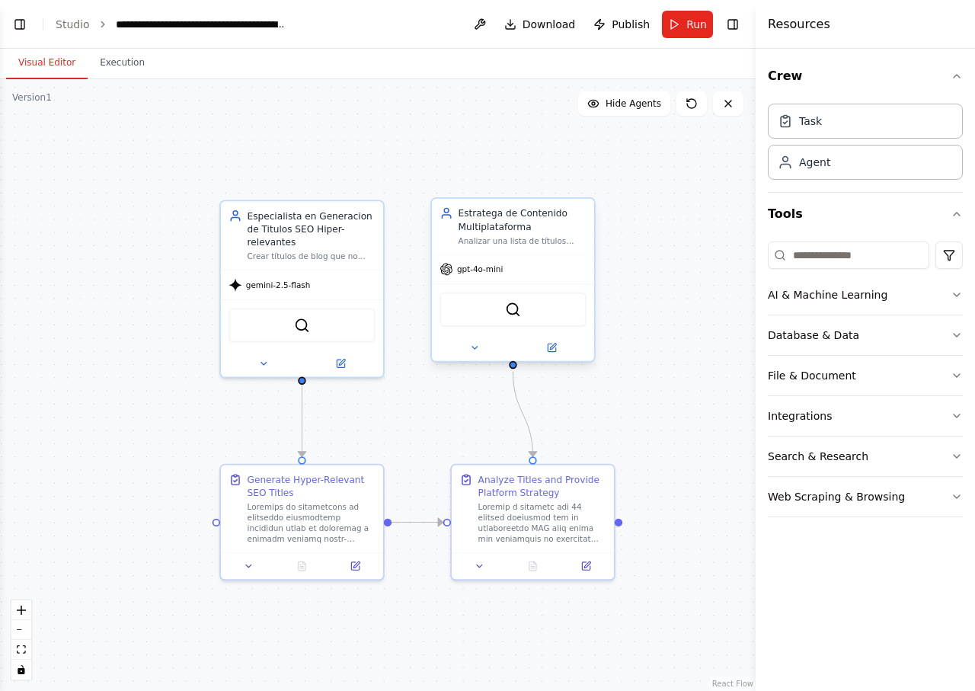
click at [507, 267] on div "gpt-4o-mini" at bounding box center [513, 268] width 162 height 29
click at [472, 339] on div at bounding box center [513, 347] width 162 height 27
click at [475, 345] on icon at bounding box center [474, 348] width 11 height 11
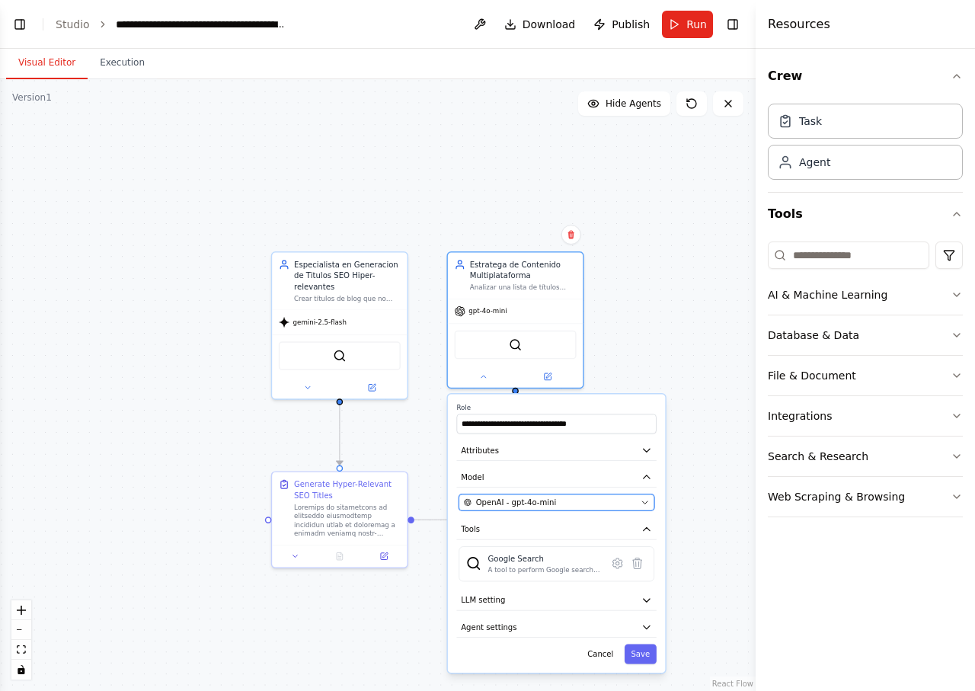
click at [533, 498] on span "OpenAI - gpt-4o-mini" at bounding box center [516, 502] width 81 height 11
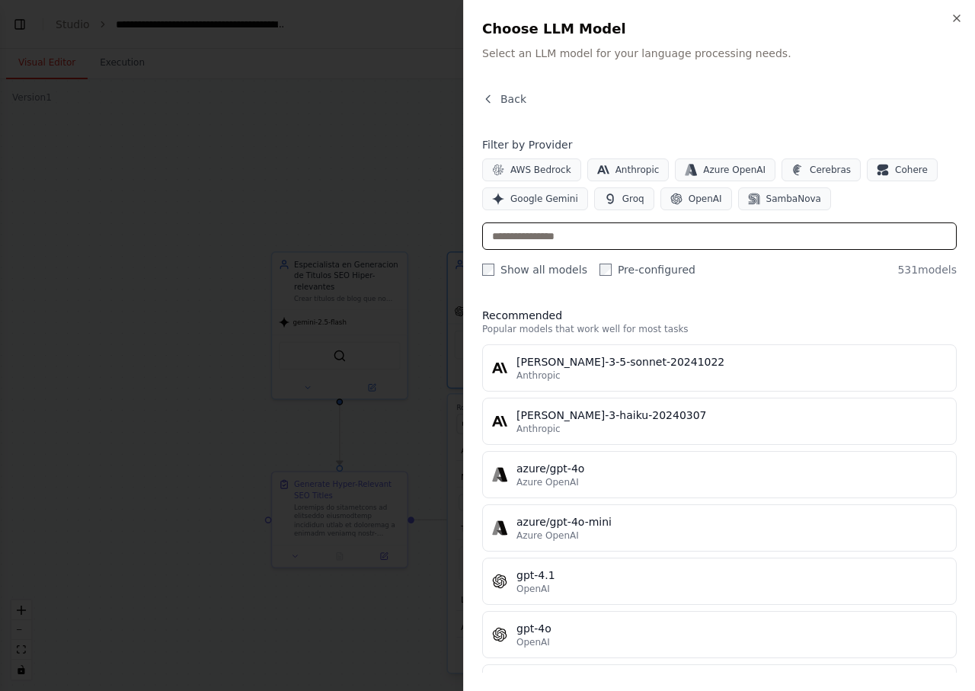
click at [613, 235] on input "text" at bounding box center [719, 235] width 475 height 27
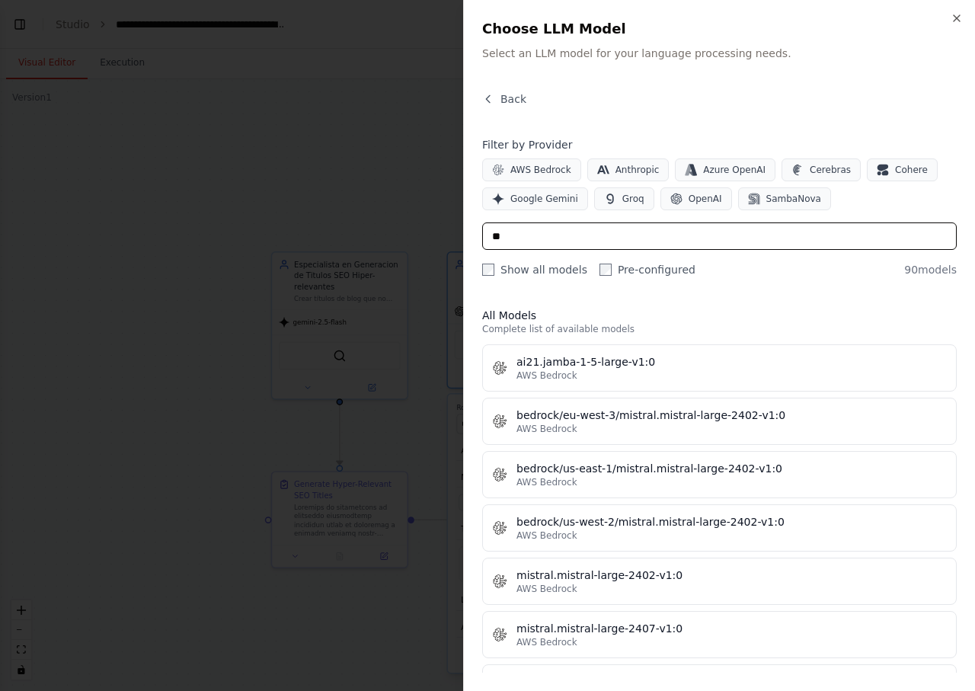
type input "*"
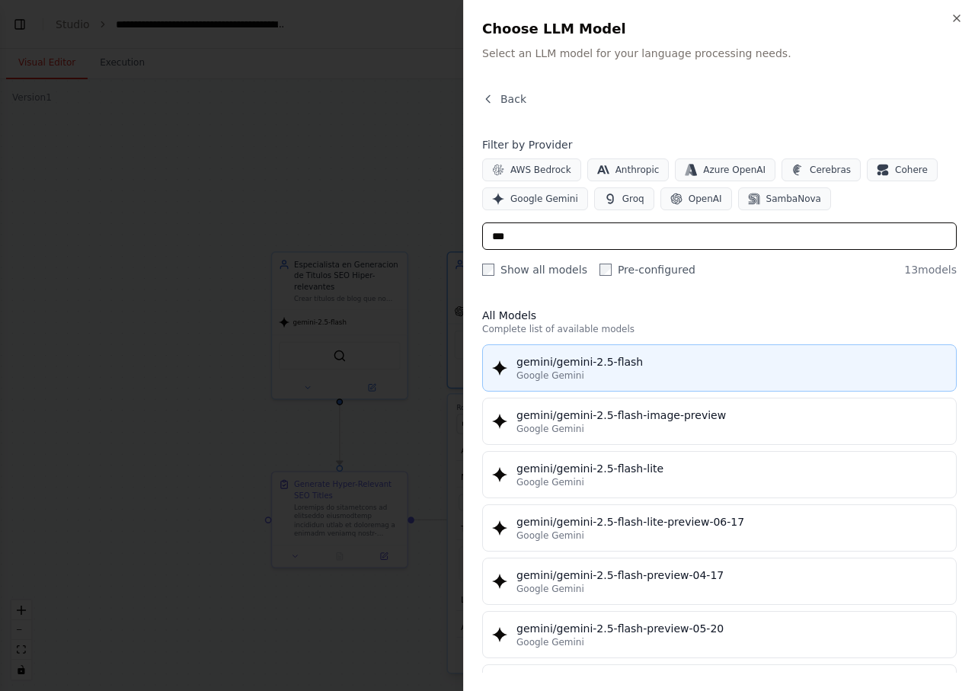
type input "***"
click at [625, 376] on div "Google Gemini" at bounding box center [732, 376] width 430 height 12
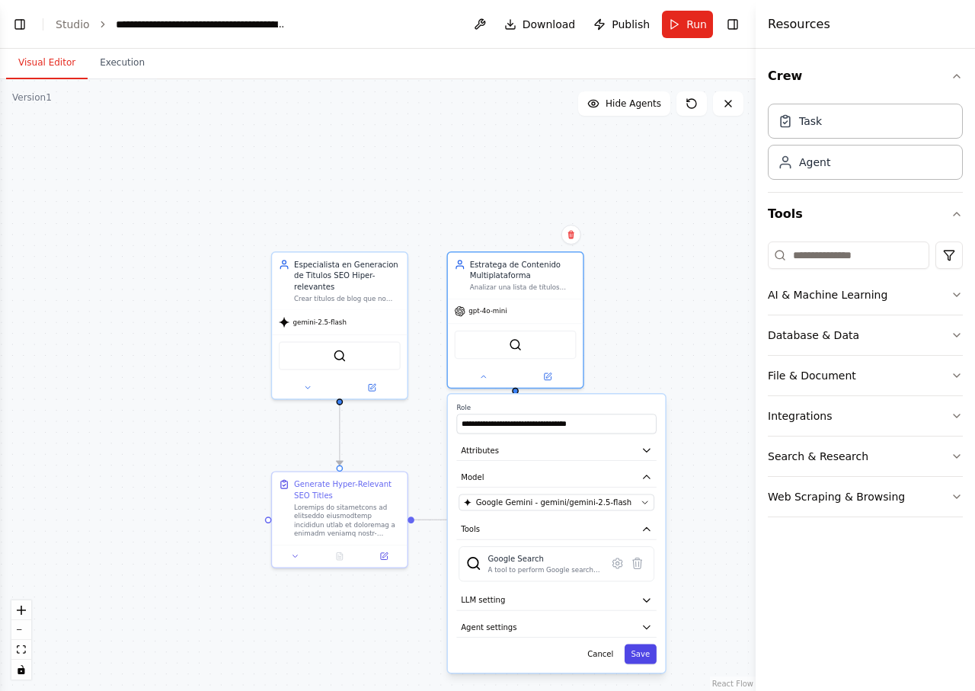
click at [639, 654] on button "Save" at bounding box center [641, 655] width 32 height 20
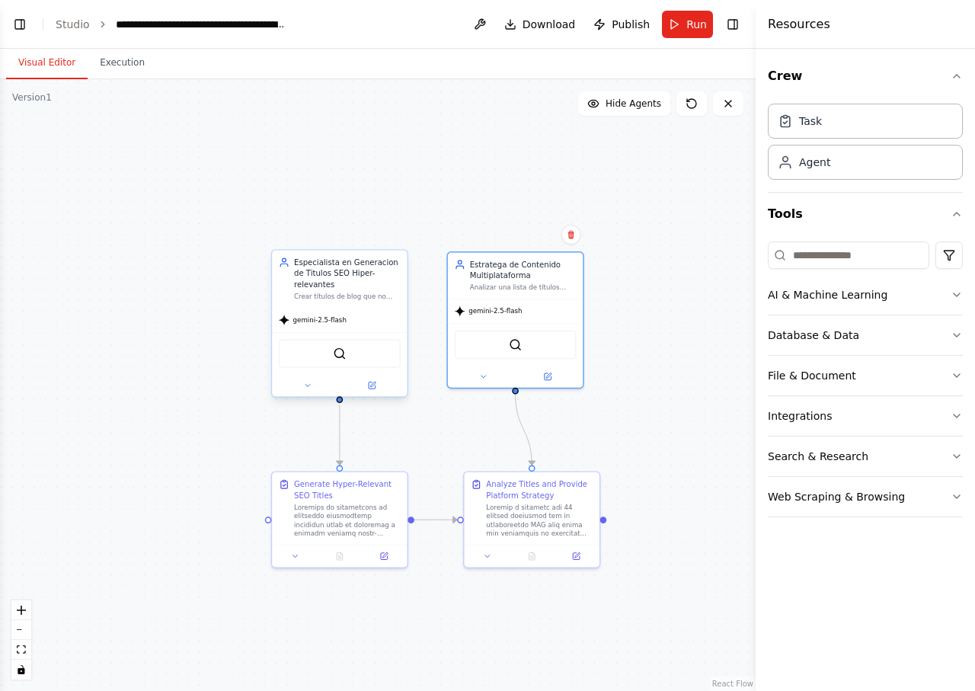
click at [330, 349] on div "SerplyWebSearchTool" at bounding box center [340, 353] width 122 height 28
click at [303, 386] on button at bounding box center [308, 385] width 62 height 13
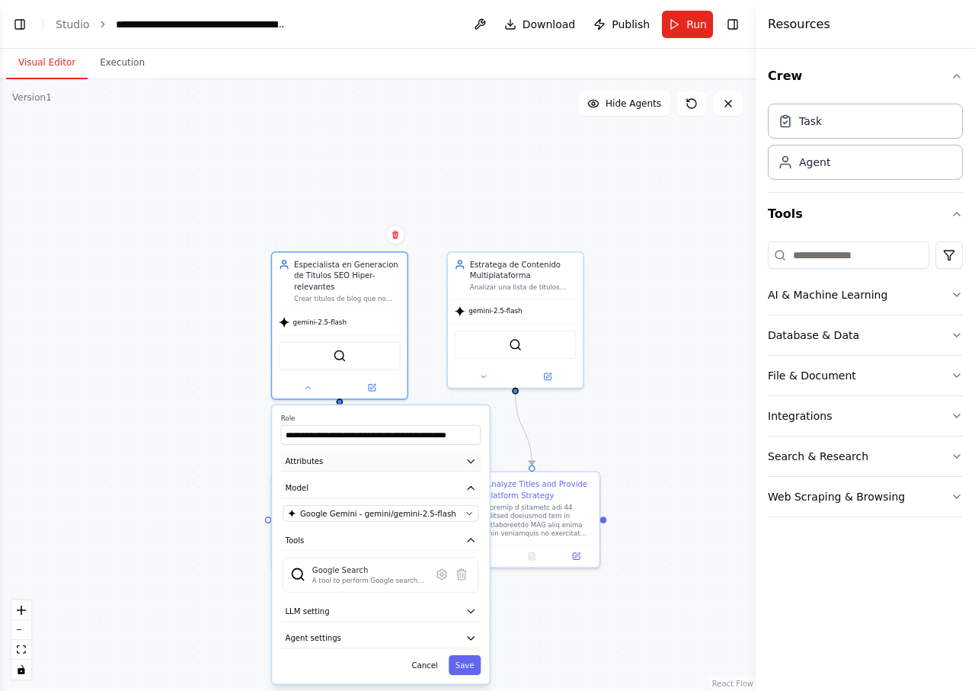
click at [472, 466] on icon "button" at bounding box center [471, 461] width 11 height 11
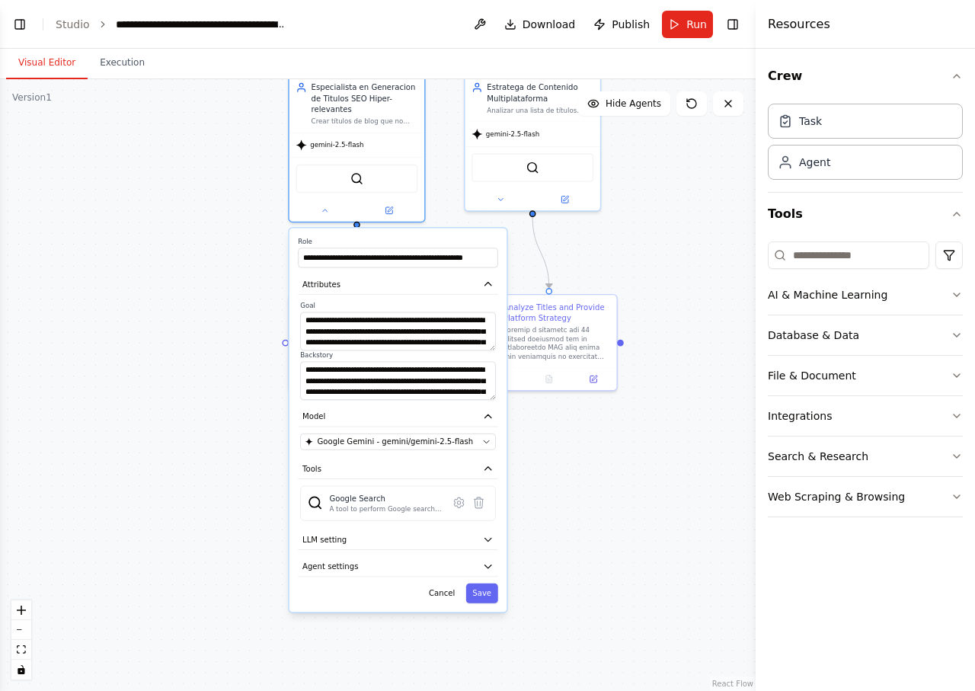
drag, startPoint x: 560, startPoint y: 602, endPoint x: 575, endPoint y: 419, distance: 183.5
click at [575, 419] on div ".deletable-edge-delete-btn { width: 20px; height: 20px; border: 0px solid #ffff…" at bounding box center [378, 385] width 756 height 612
click at [482, 537] on button "LLM setting" at bounding box center [398, 540] width 200 height 21
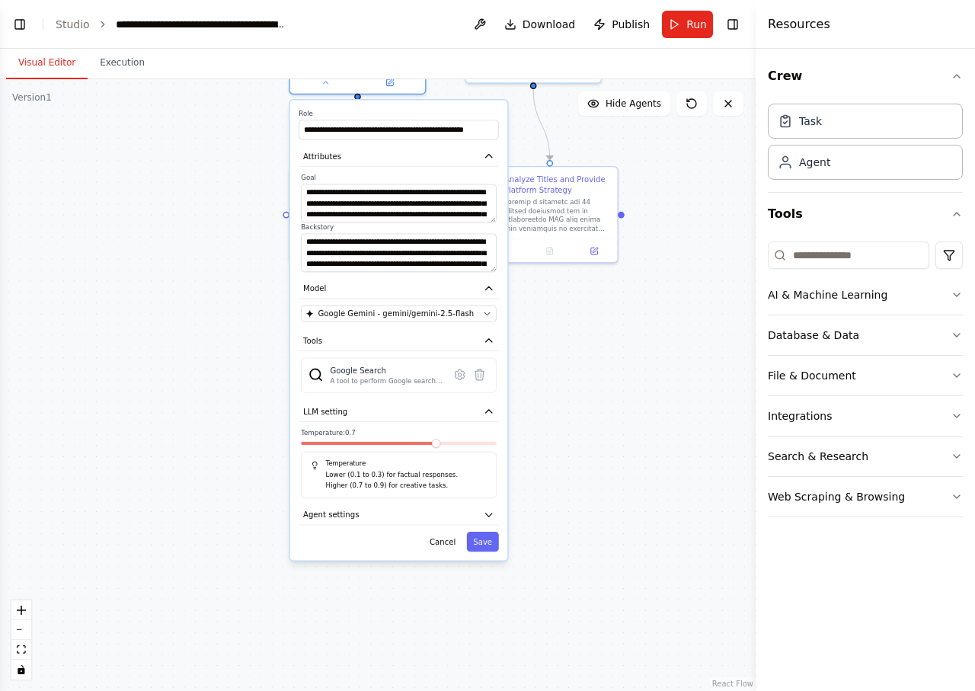
drag, startPoint x: 578, startPoint y: 603, endPoint x: 579, endPoint y: 476, distance: 126.5
click at [579, 476] on div ".deletable-edge-delete-btn { width: 20px; height: 20px; border: 0px solid #ffff…" at bounding box center [378, 385] width 756 height 612
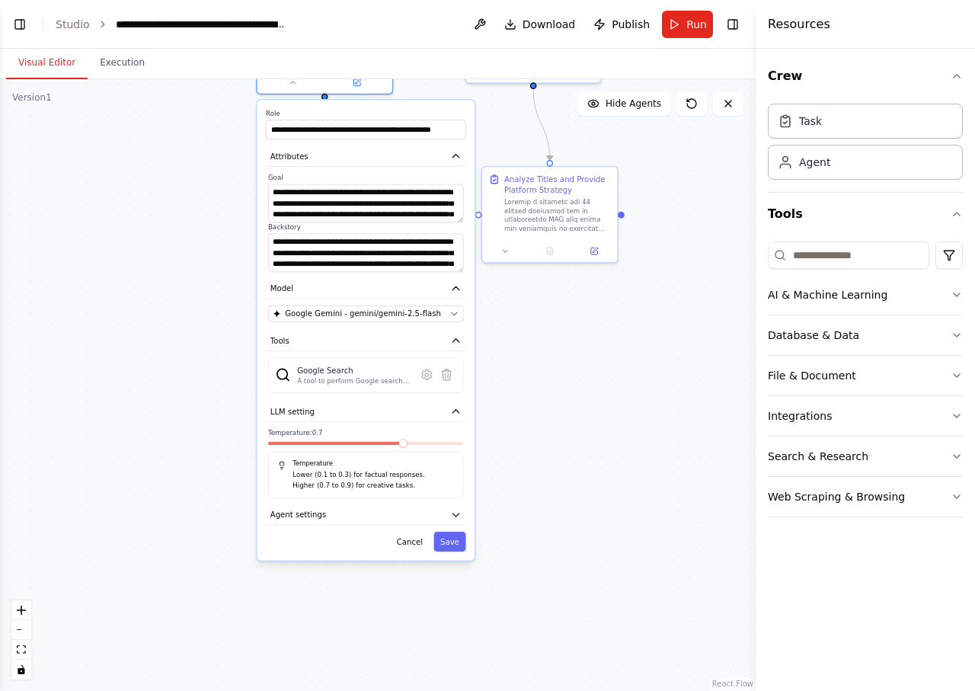
drag, startPoint x: 437, startPoint y: 437, endPoint x: 403, endPoint y: 438, distance: 33.5
click at [403, 438] on div "Temperature: 0.7 Temperature Lower (0.1 to 0.3) for factual responses. Higher (…" at bounding box center [366, 464] width 196 height 70
click at [402, 443] on span at bounding box center [403, 443] width 9 height 9
click at [359, 438] on div "Temperature: 0.7 Temperature Lower (0.1 to 0.3) for factual responses. Higher (…" at bounding box center [366, 464] width 196 height 70
click at [355, 438] on div "Temperature: 0.7 Temperature Lower (0.1 to 0.3) for factual responses. Higher (…" at bounding box center [366, 464] width 196 height 70
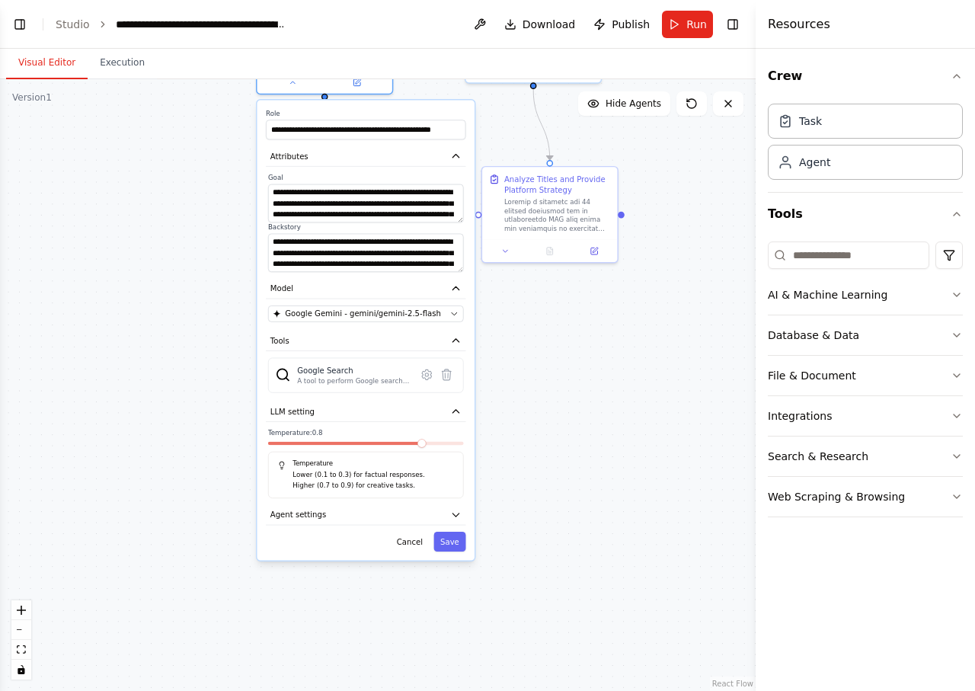
click at [422, 442] on span at bounding box center [422, 443] width 9 height 9
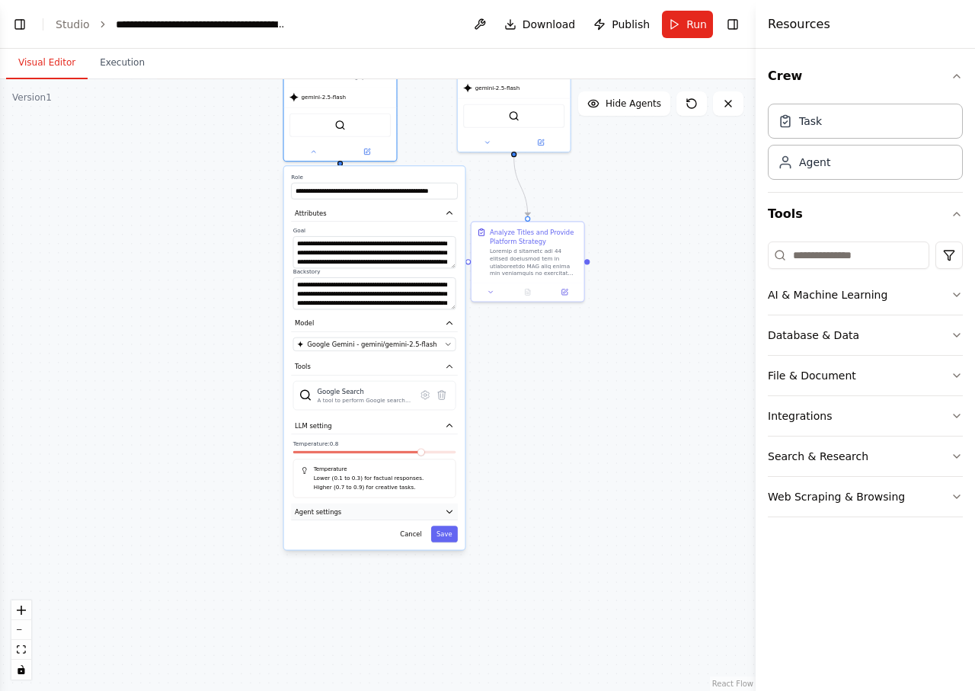
click at [447, 513] on icon "button" at bounding box center [449, 511] width 9 height 9
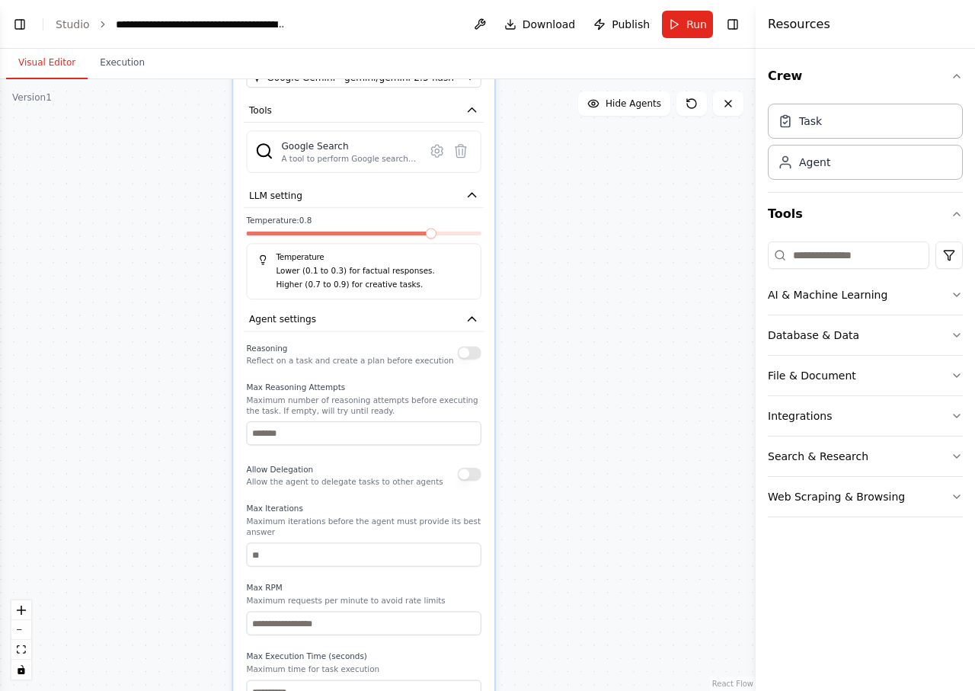
drag, startPoint x: 544, startPoint y: 590, endPoint x: 552, endPoint y: 411, distance: 178.5
click at [552, 411] on div ".deletable-edge-delete-btn { width: 20px; height: 20px; border: 0px solid #ffff…" at bounding box center [378, 385] width 756 height 612
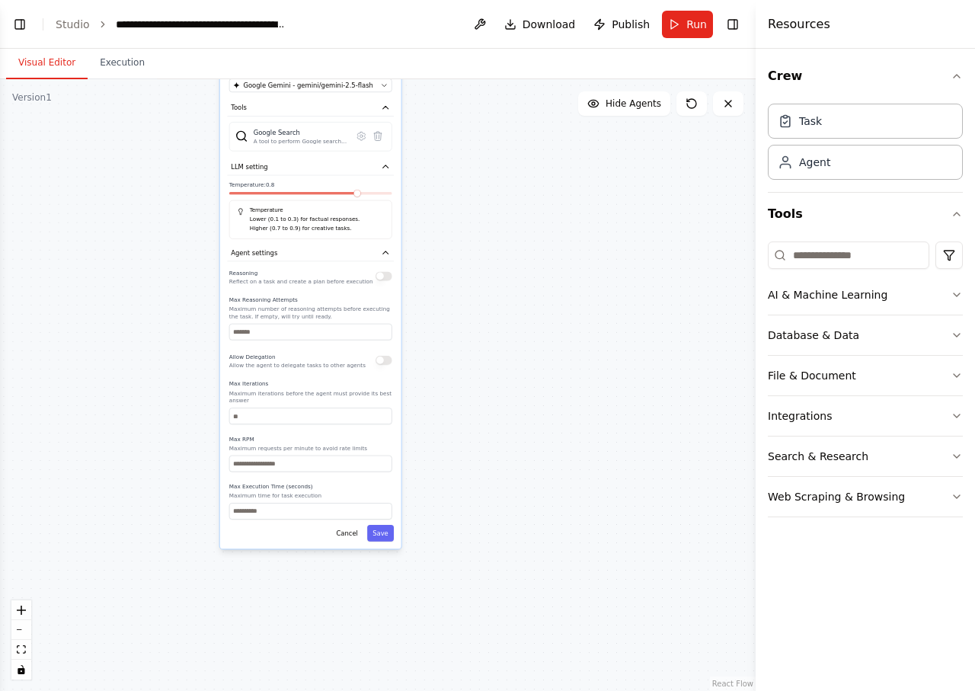
drag, startPoint x: 539, startPoint y: 516, endPoint x: 456, endPoint y: 384, distance: 155.8
click at [456, 384] on div ".deletable-edge-delete-btn { width: 20px; height: 20px; border: 0px solid #ffff…" at bounding box center [378, 385] width 756 height 612
click at [382, 530] on button "Save" at bounding box center [380, 533] width 27 height 17
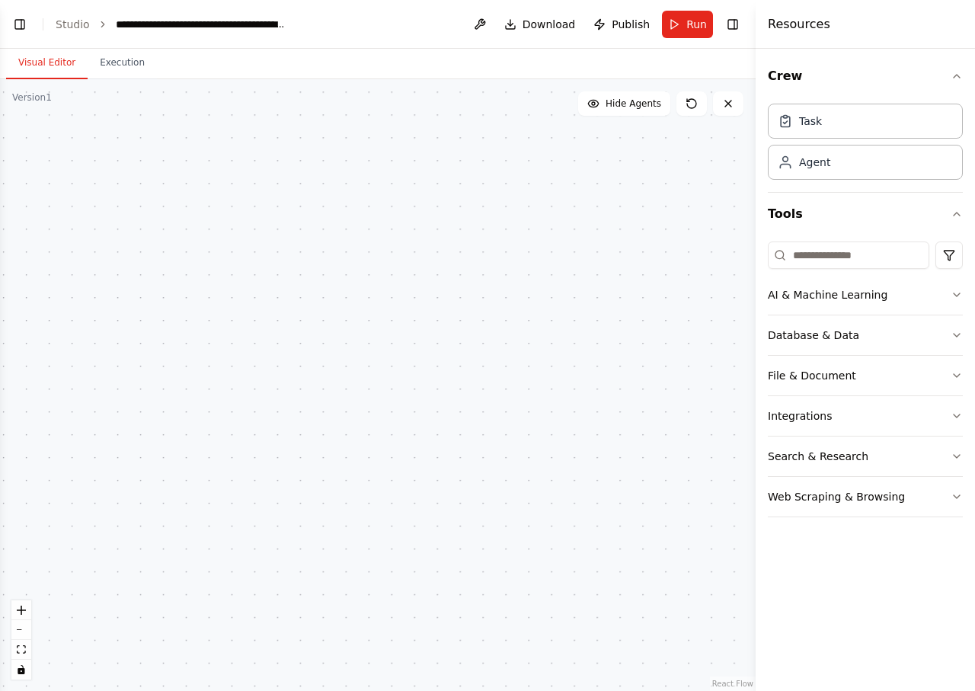
drag, startPoint x: 478, startPoint y: 381, endPoint x: 520, endPoint y: 673, distance: 294.8
click at [520, 673] on div ".deletable-edge-delete-btn { width: 20px; height: 20px; border: 0px solid #ffff…" at bounding box center [378, 385] width 756 height 612
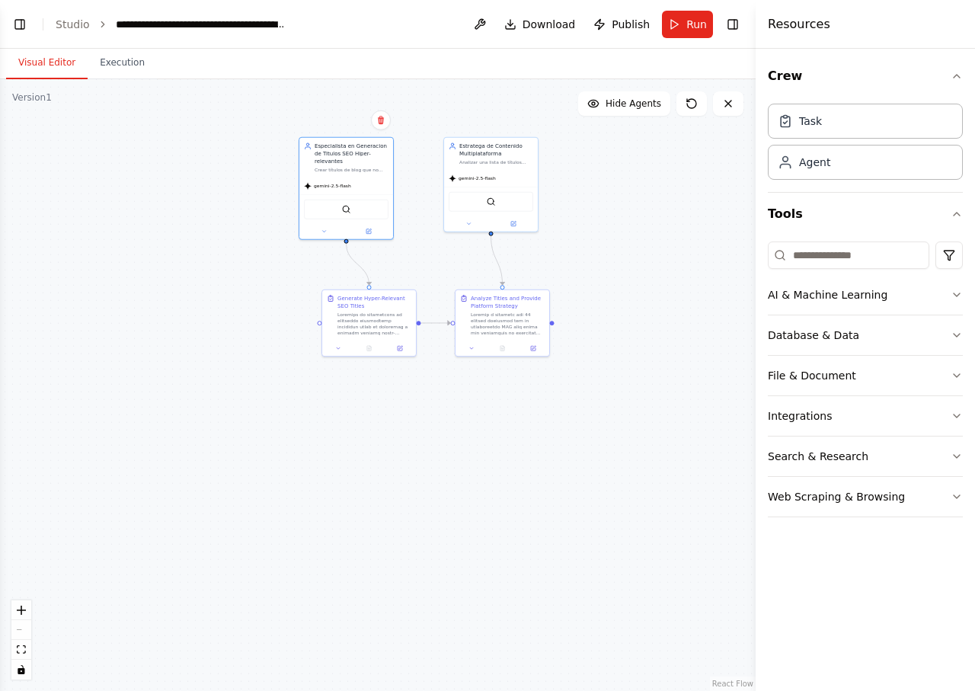
drag, startPoint x: 477, startPoint y: 513, endPoint x: 459, endPoint y: 536, distance: 29.4
click at [466, 546] on div ".deletable-edge-delete-btn { width: 20px; height: 20px; border: 0px solid #ffff…" at bounding box center [378, 385] width 756 height 612
drag, startPoint x: 483, startPoint y: 423, endPoint x: 411, endPoint y: 550, distance: 146.0
click at [411, 550] on div ".deletable-edge-delete-btn { width: 20px; height: 20px; border: 0px solid #ffff…" at bounding box center [378, 385] width 756 height 612
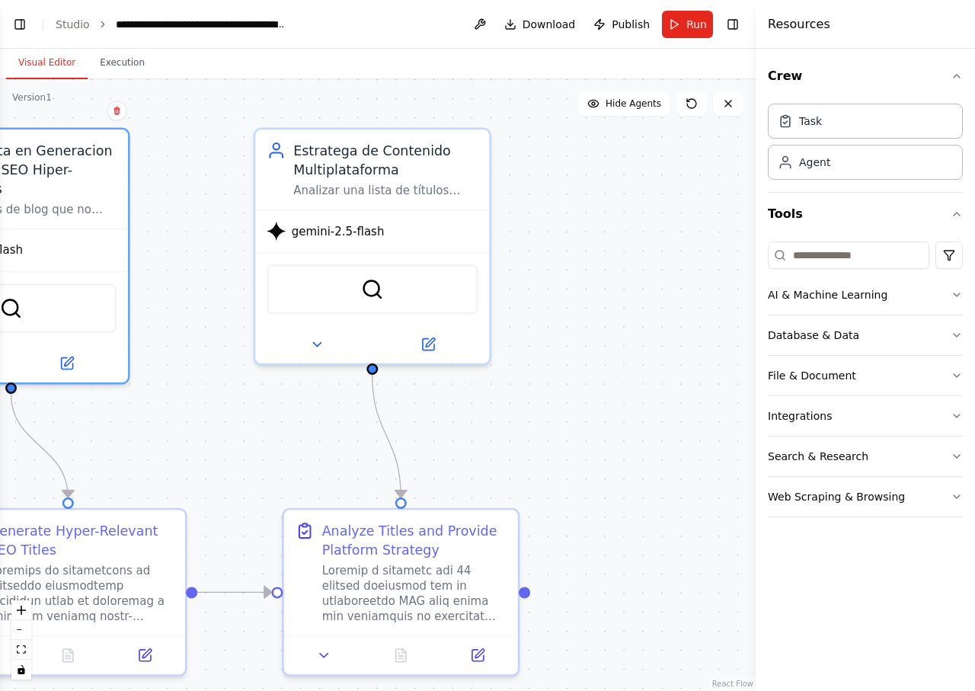
drag, startPoint x: 514, startPoint y: 415, endPoint x: 547, endPoint y: 508, distance: 98.6
click at [547, 508] on div ".deletable-edge-delete-btn { width: 20px; height: 20px; border: 0px solid #ffff…" at bounding box center [378, 385] width 756 height 612
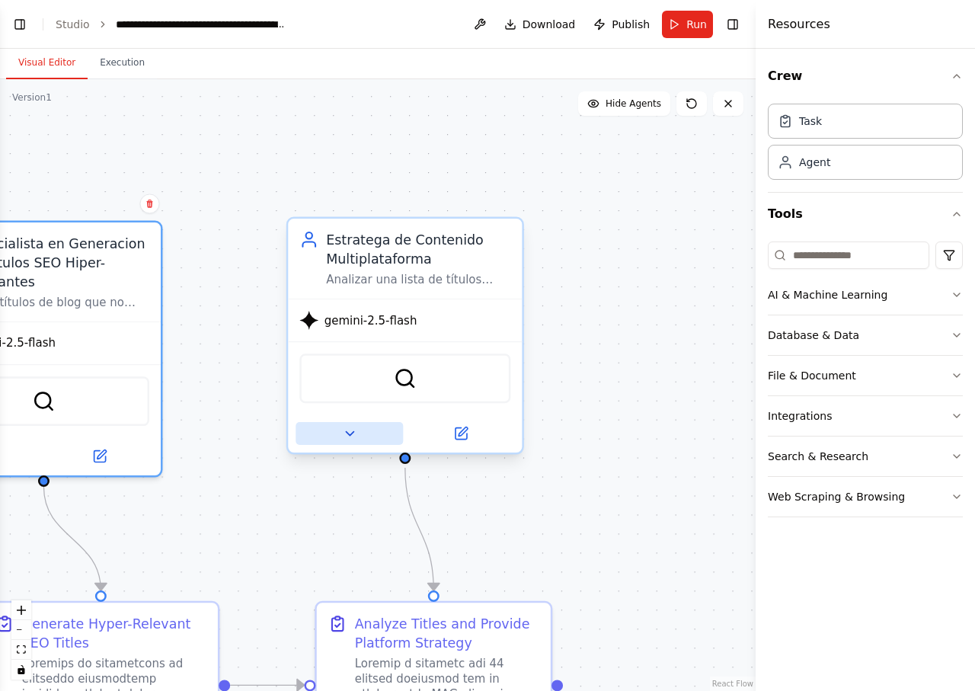
click at [350, 427] on icon at bounding box center [349, 433] width 15 height 15
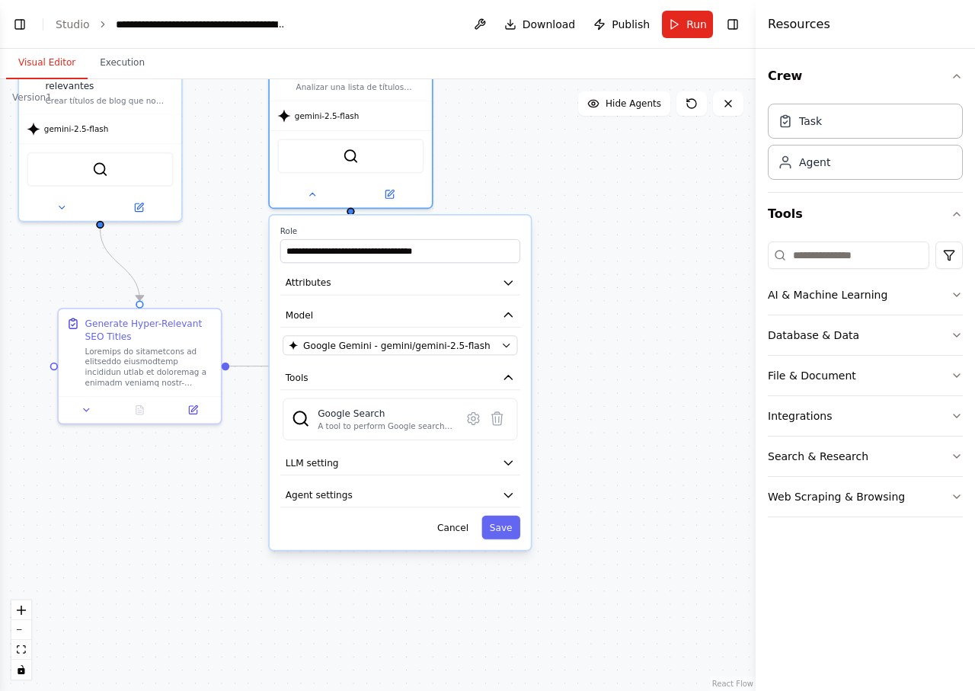
drag, startPoint x: 657, startPoint y: 570, endPoint x: 602, endPoint y: 312, distance: 263.5
click at [602, 312] on div ".deletable-edge-delete-btn { width: 20px; height: 20px; border: 0px solid #ffff…" at bounding box center [378, 385] width 756 height 612
click at [511, 465] on icon "button" at bounding box center [508, 462] width 13 height 13
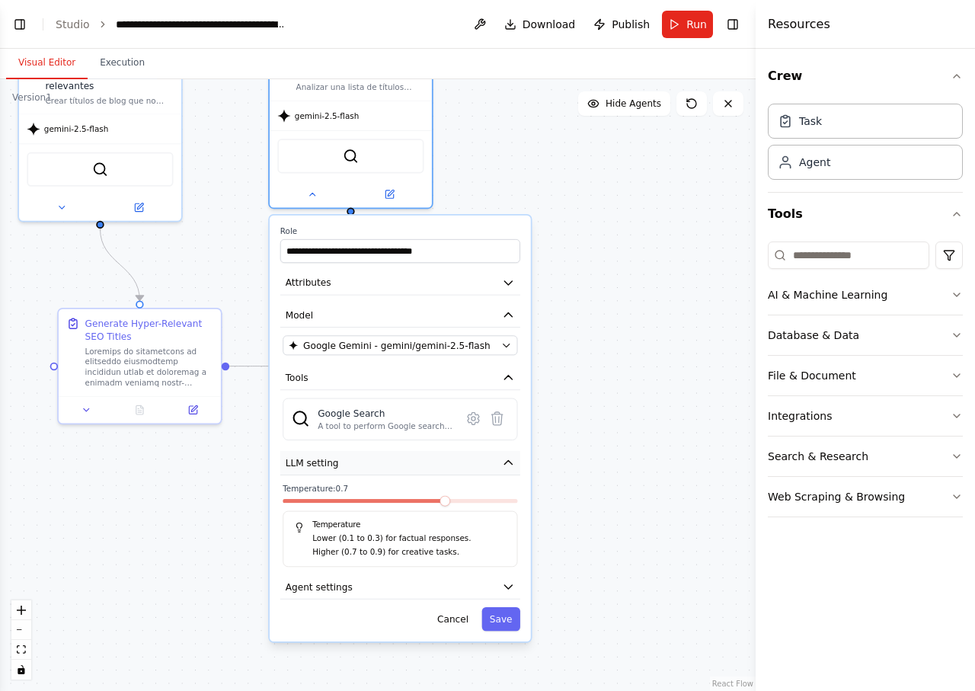
click at [509, 460] on icon "button" at bounding box center [508, 462] width 13 height 13
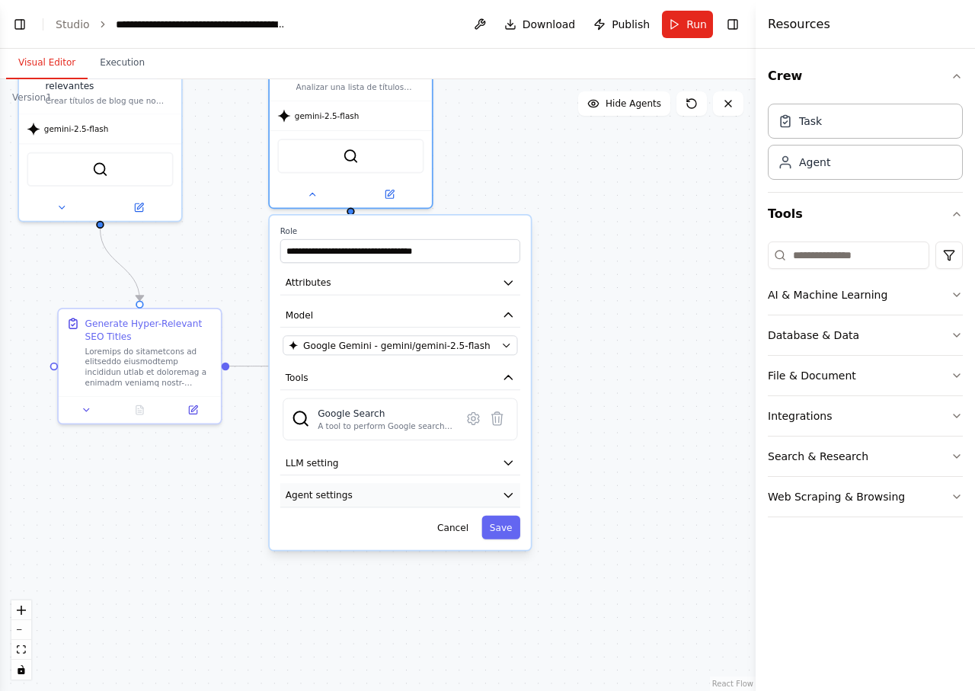
click at [511, 499] on icon "button" at bounding box center [508, 494] width 13 height 13
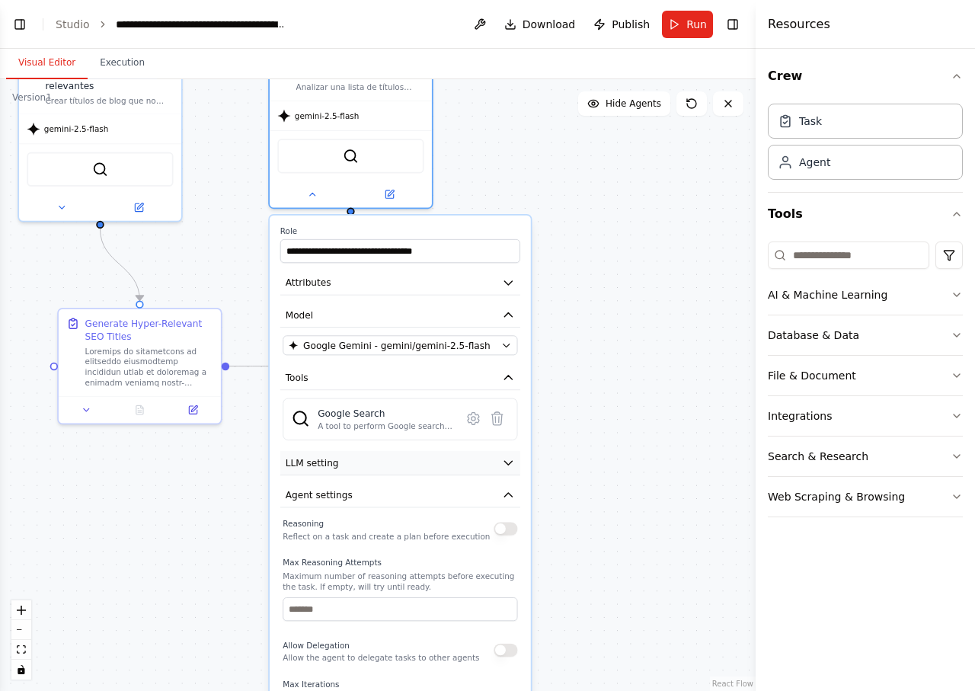
click at [513, 463] on icon "button" at bounding box center [508, 462] width 13 height 13
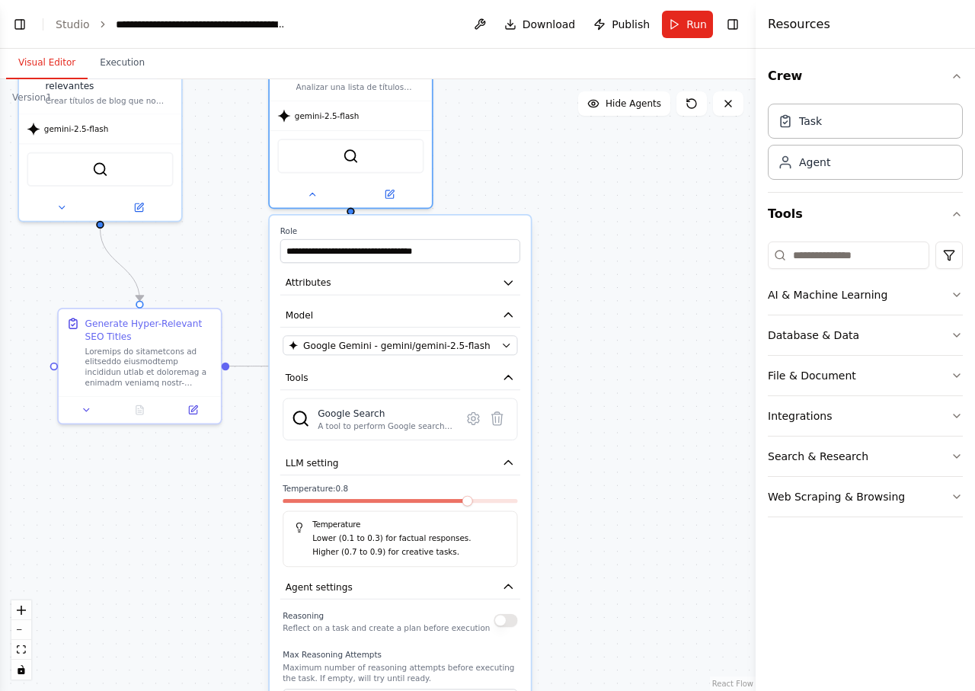
click at [462, 498] on span at bounding box center [467, 501] width 11 height 11
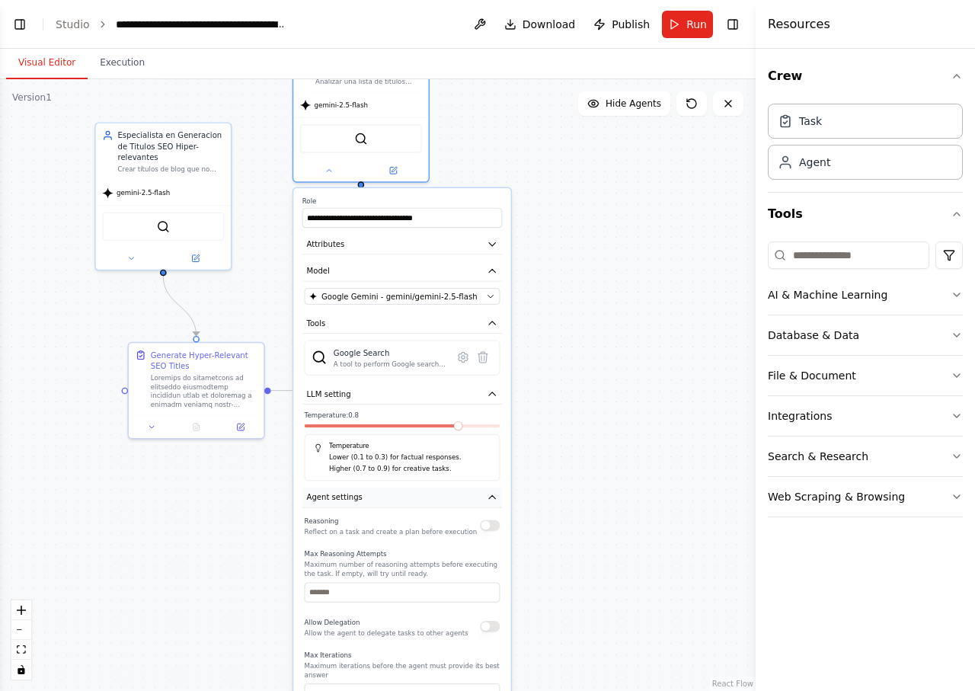
drag, startPoint x: 443, startPoint y: 513, endPoint x: 442, endPoint y: 504, distance: 9.2
click at [442, 504] on button "Agent settings" at bounding box center [402, 498] width 200 height 21
click at [486, 527] on button "button" at bounding box center [490, 525] width 20 height 11
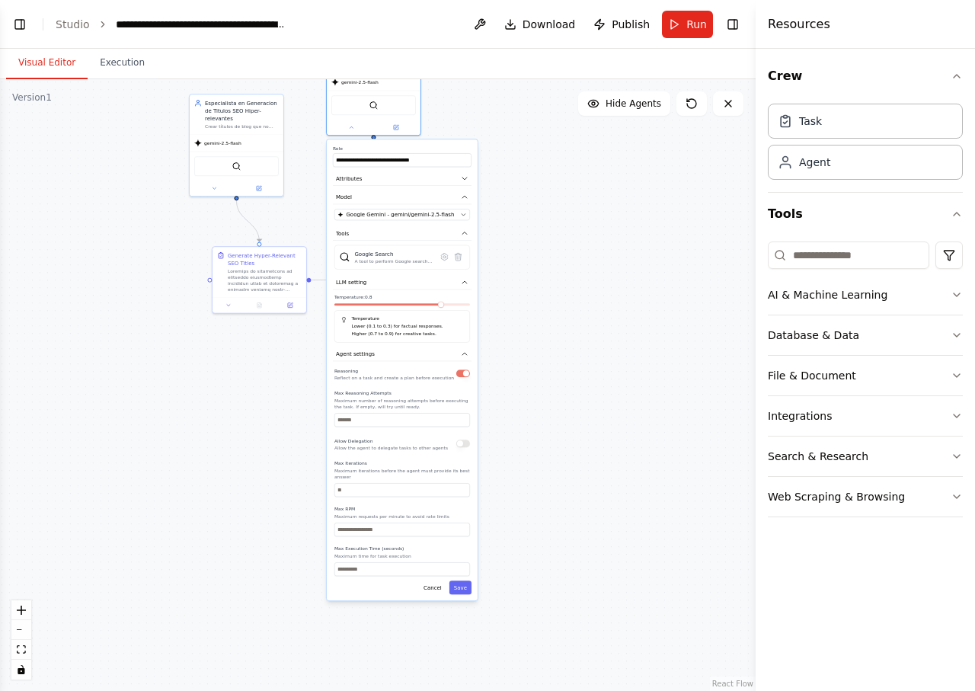
drag, startPoint x: 538, startPoint y: 570, endPoint x: 473, endPoint y: 536, distance: 72.9
click at [525, 438] on div ".deletable-edge-delete-btn { width: 20px; height: 20px; border: 0px solid #ffff…" at bounding box center [378, 385] width 756 height 612
click at [459, 589] on button "Save" at bounding box center [460, 588] width 22 height 14
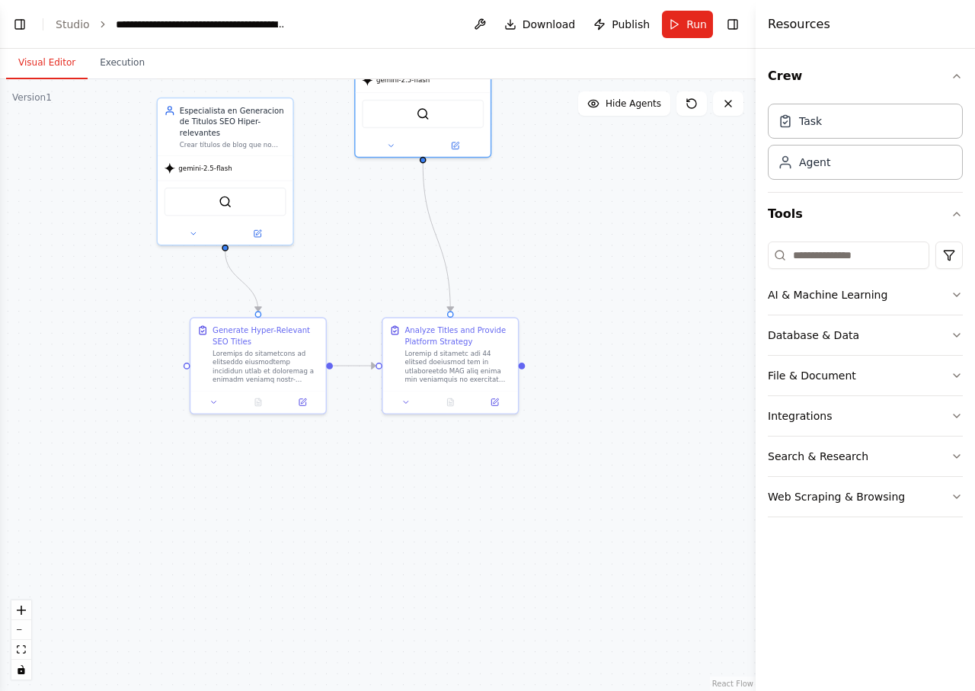
drag, startPoint x: 366, startPoint y: 485, endPoint x: 410, endPoint y: 651, distance: 171.7
click at [410, 654] on div ".deletable-edge-delete-btn { width: 20px; height: 20px; border: 0px solid #ffff…" at bounding box center [378, 385] width 756 height 612
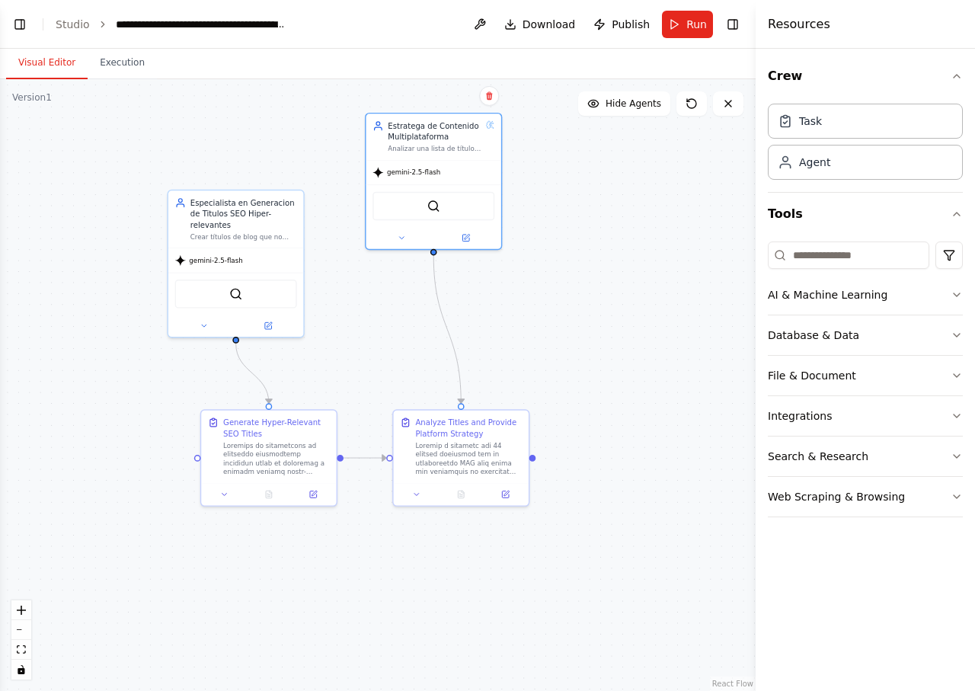
drag, startPoint x: 368, startPoint y: 540, endPoint x: 381, endPoint y: 603, distance: 64.5
click at [381, 603] on div ".deletable-edge-delete-btn { width: 20px; height: 20px; border: 0px solid #ffff…" at bounding box center [378, 385] width 756 height 612
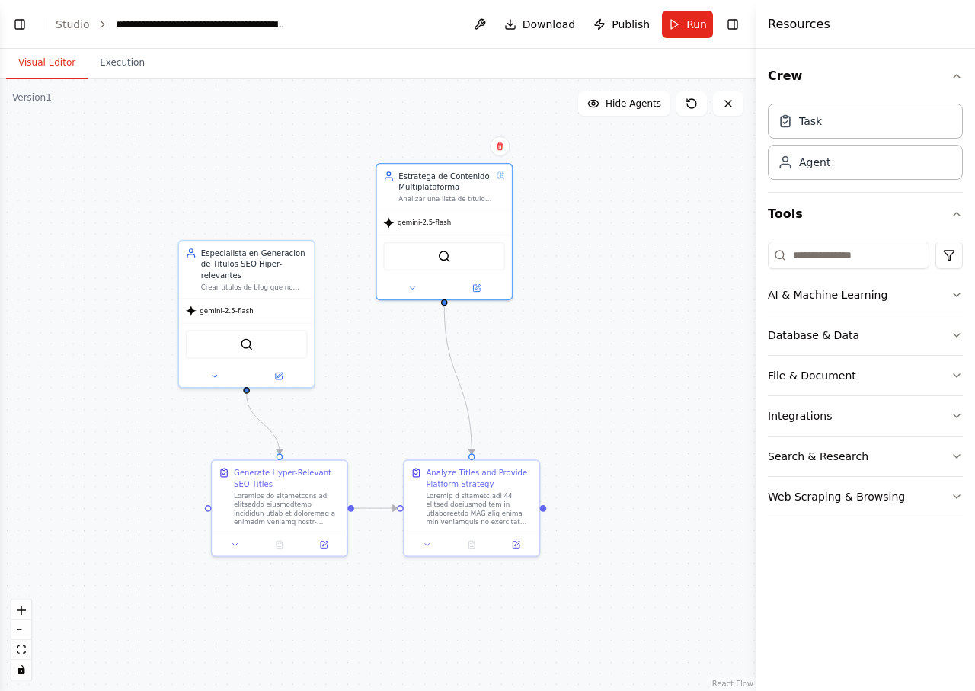
drag, startPoint x: 372, startPoint y: 349, endPoint x: 381, endPoint y: 369, distance: 21.8
click at [381, 369] on div ".deletable-edge-delete-btn { width: 20px; height: 20px; border: 0px solid #ffff…" at bounding box center [378, 385] width 756 height 612
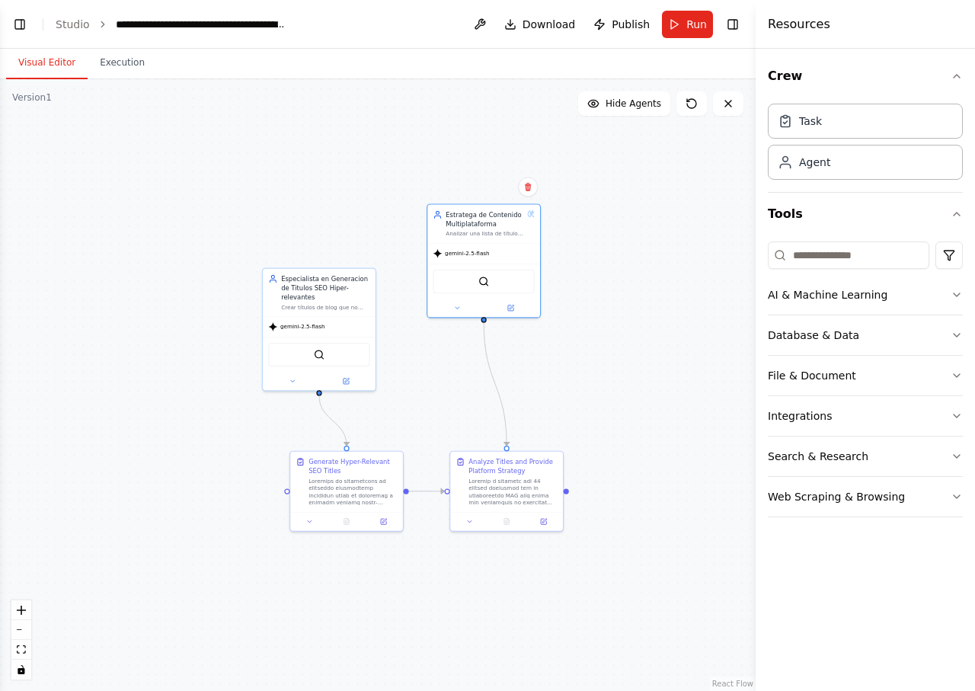
drag, startPoint x: 399, startPoint y: 326, endPoint x: 446, endPoint y: 332, distance: 47.6
click at [446, 332] on div ".deletable-edge-delete-btn { width: 20px; height: 20px; border: 0px solid #ffff…" at bounding box center [378, 385] width 756 height 612
click at [689, 28] on span "Run" at bounding box center [696, 24] width 21 height 15
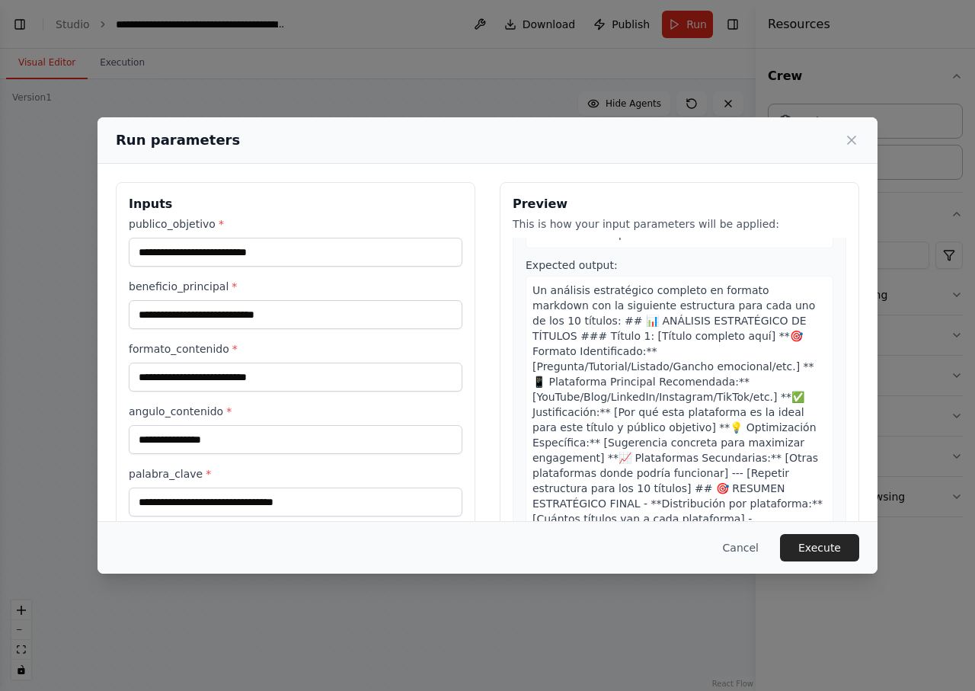
scroll to position [1527, 0]
click at [835, 551] on button "Execute" at bounding box center [819, 547] width 79 height 27
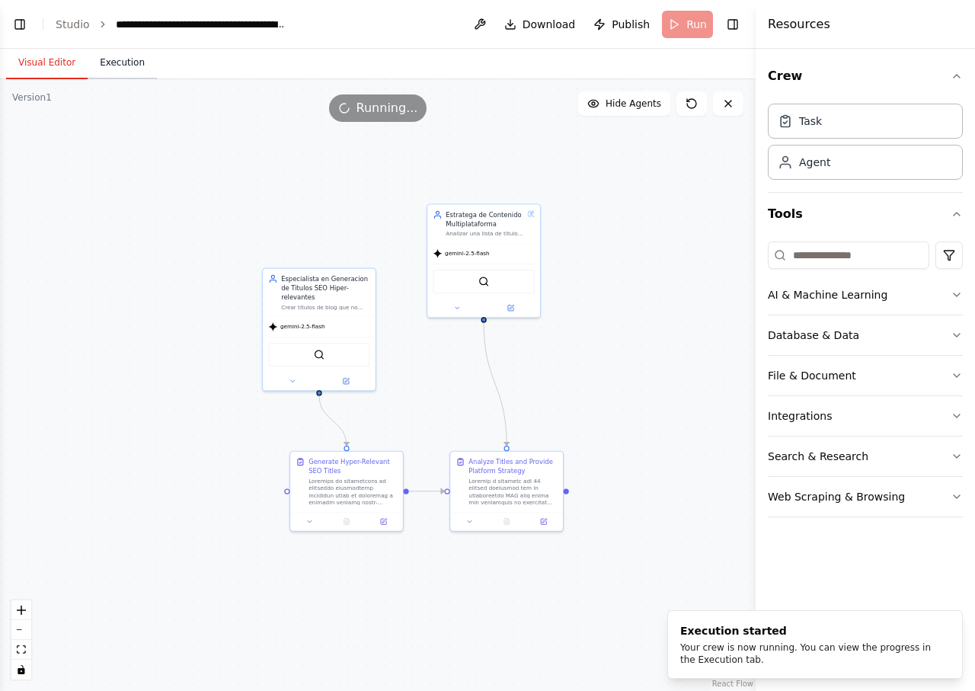
click at [118, 56] on button "Execution" at bounding box center [122, 63] width 69 height 32
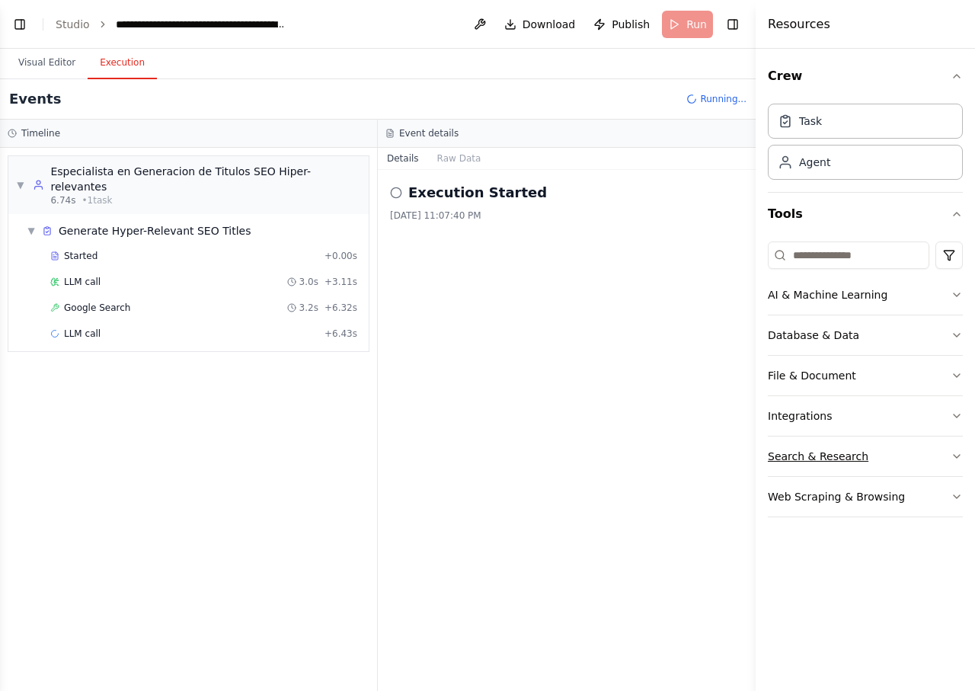
click at [955, 457] on icon "button" at bounding box center [957, 456] width 12 height 12
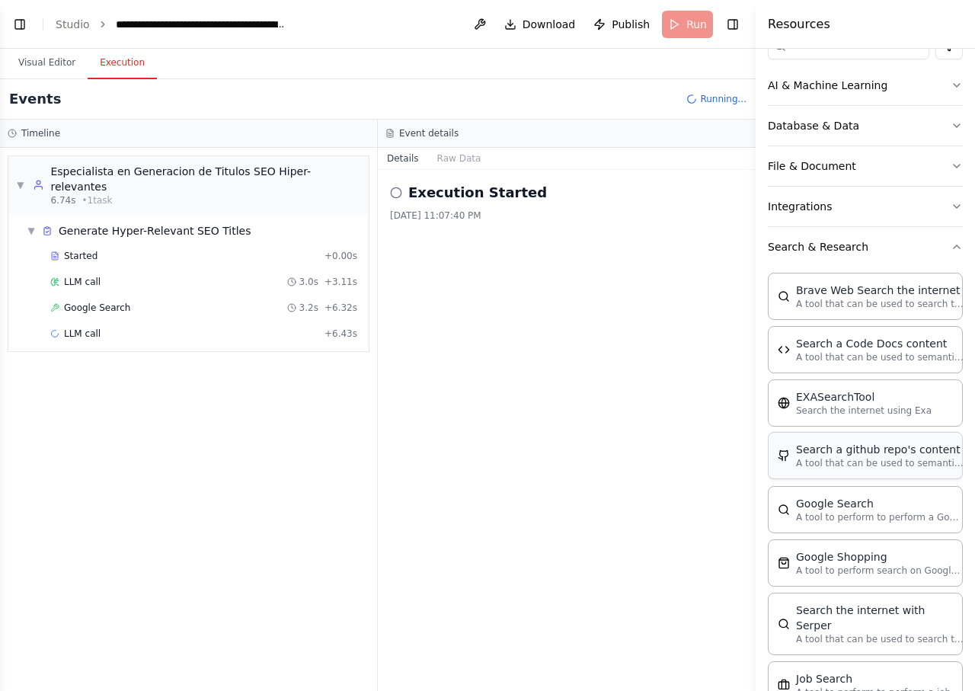
scroll to position [168, 0]
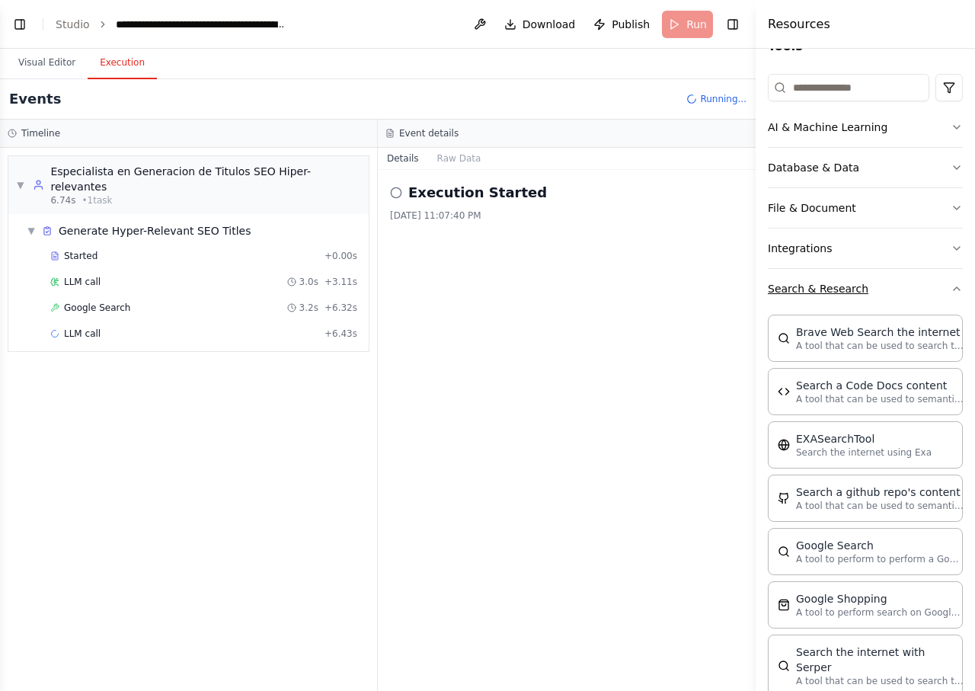
click at [960, 290] on icon "button" at bounding box center [957, 288] width 6 height 3
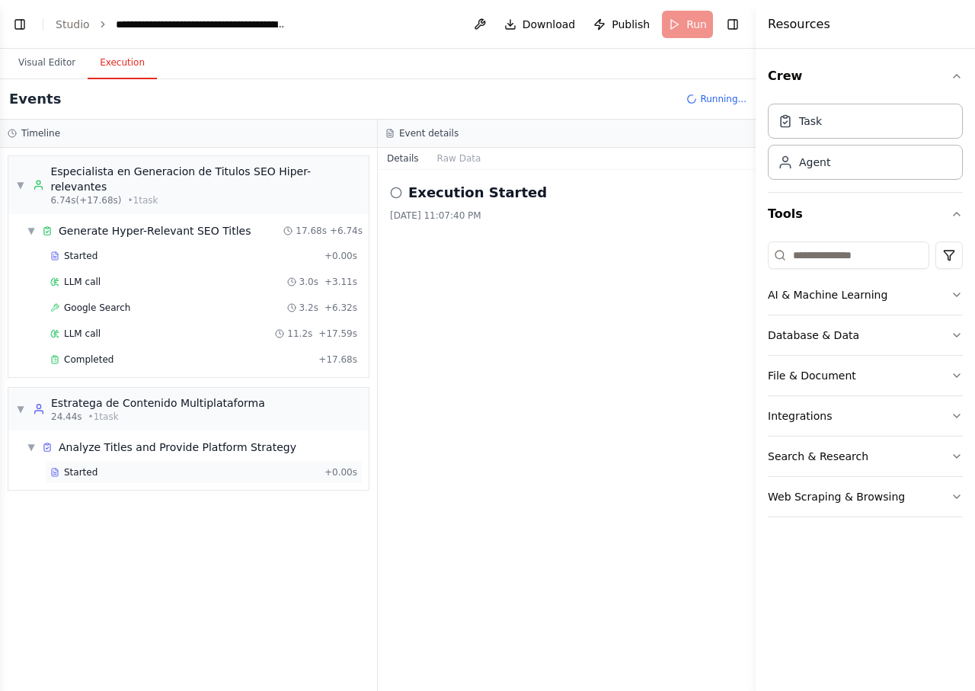
click at [84, 466] on span "Started" at bounding box center [81, 472] width 34 height 12
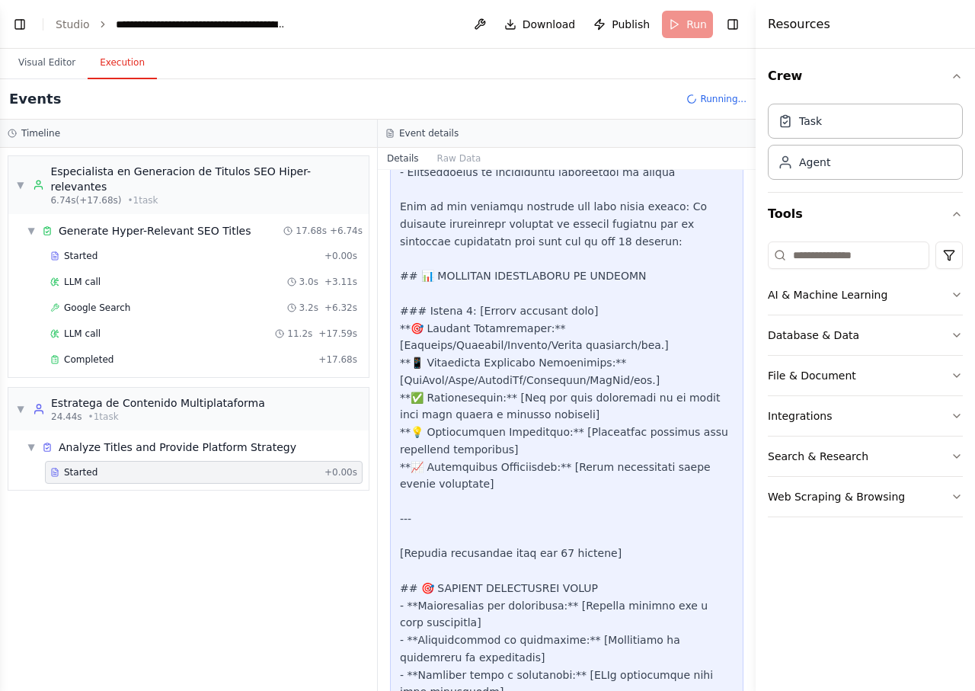
scroll to position [1054, 0]
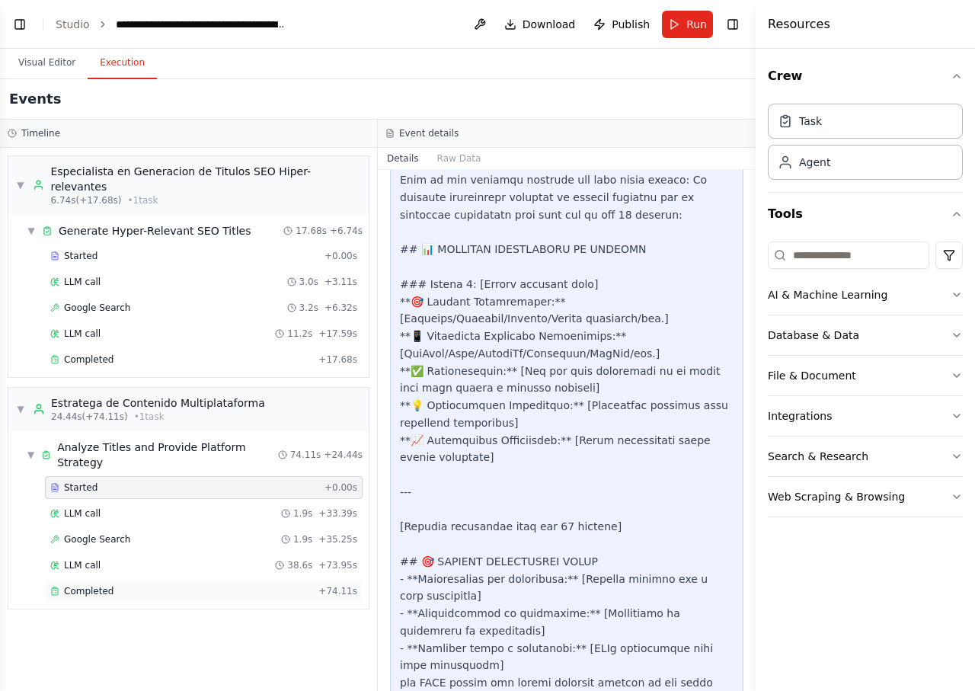
click at [100, 585] on span "Completed" at bounding box center [89, 591] width 50 height 12
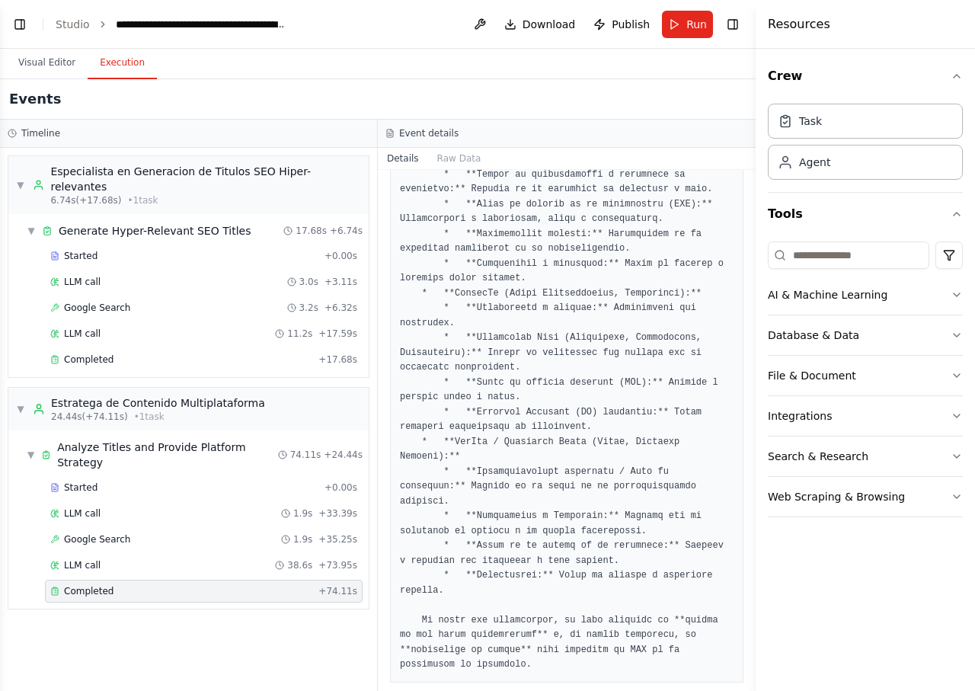
scroll to position [9143, 0]
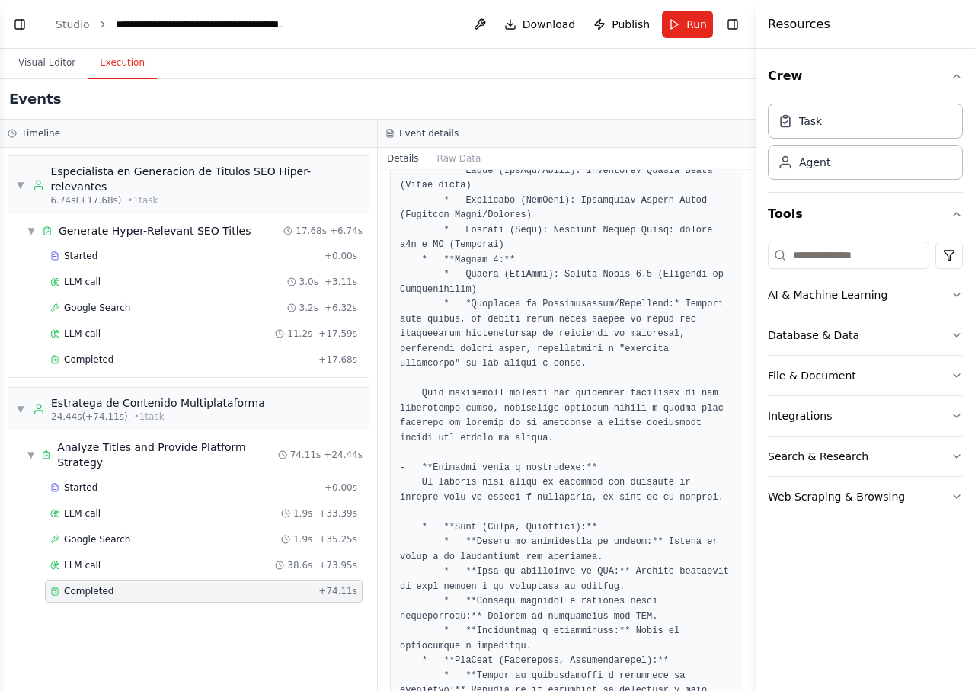
scroll to position [8595, 0]
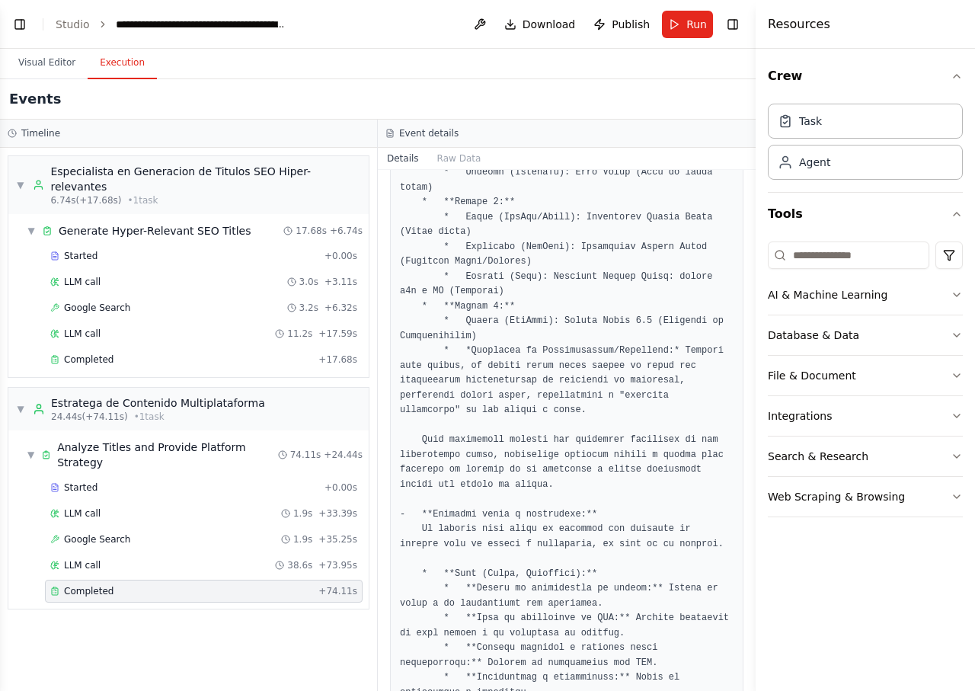
drag, startPoint x: 551, startPoint y: 645, endPoint x: 464, endPoint y: 226, distance: 427.9
click at [459, 156] on button "Raw Data" at bounding box center [459, 158] width 62 height 21
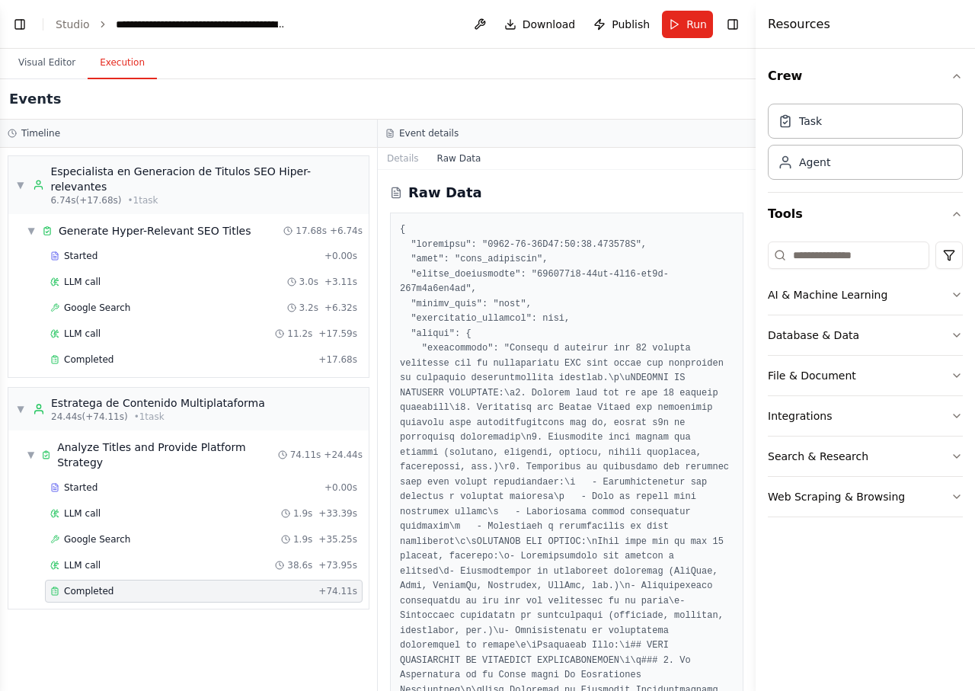
drag, startPoint x: 456, startPoint y: 229, endPoint x: 406, endPoint y: 237, distance: 51.0
drag, startPoint x: 399, startPoint y: 226, endPoint x: 408, endPoint y: 242, distance: 17.8
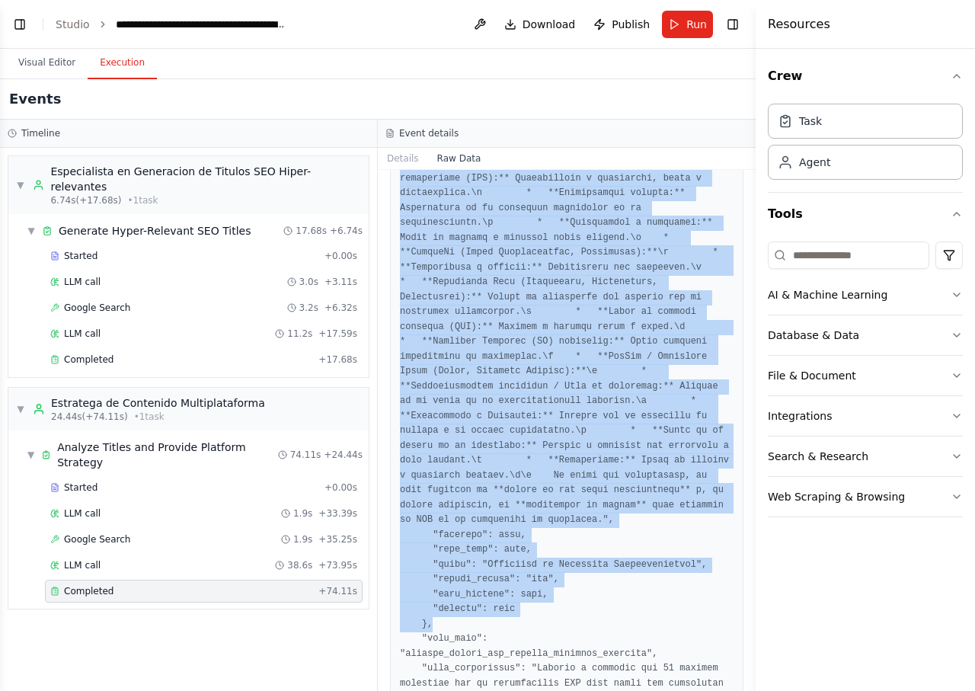
scroll to position [20531, 0]
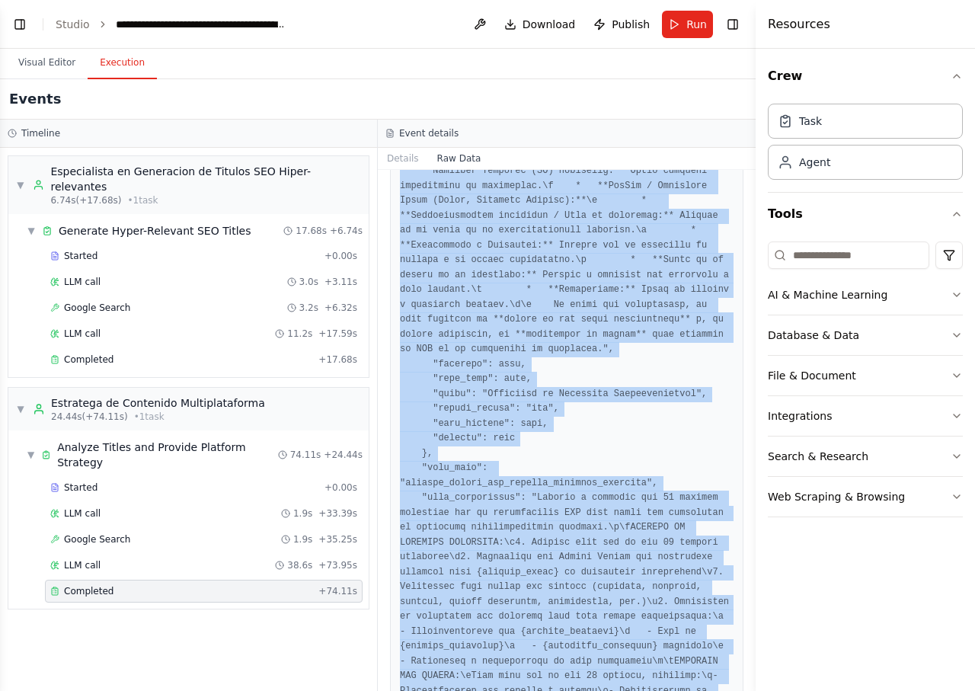
drag, startPoint x: 403, startPoint y: 229, endPoint x: 557, endPoint y: 656, distance: 453.6
copy pre ""loremipsu": "5109-86-30D14:66:33.941981S", "amet": "cons_adipiscin", "elitse_d…"
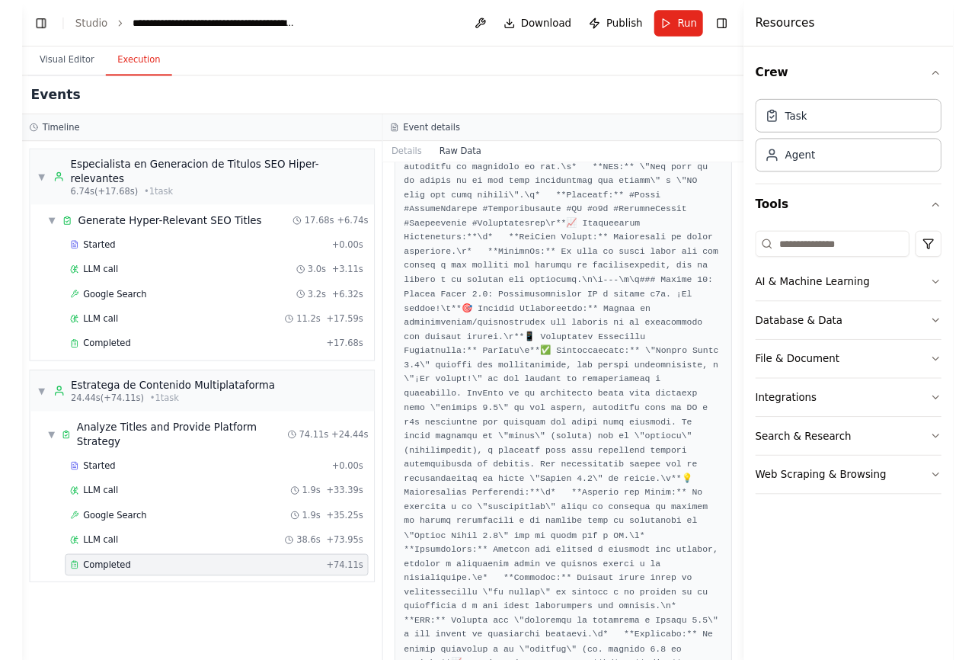
scroll to position [19068, 0]
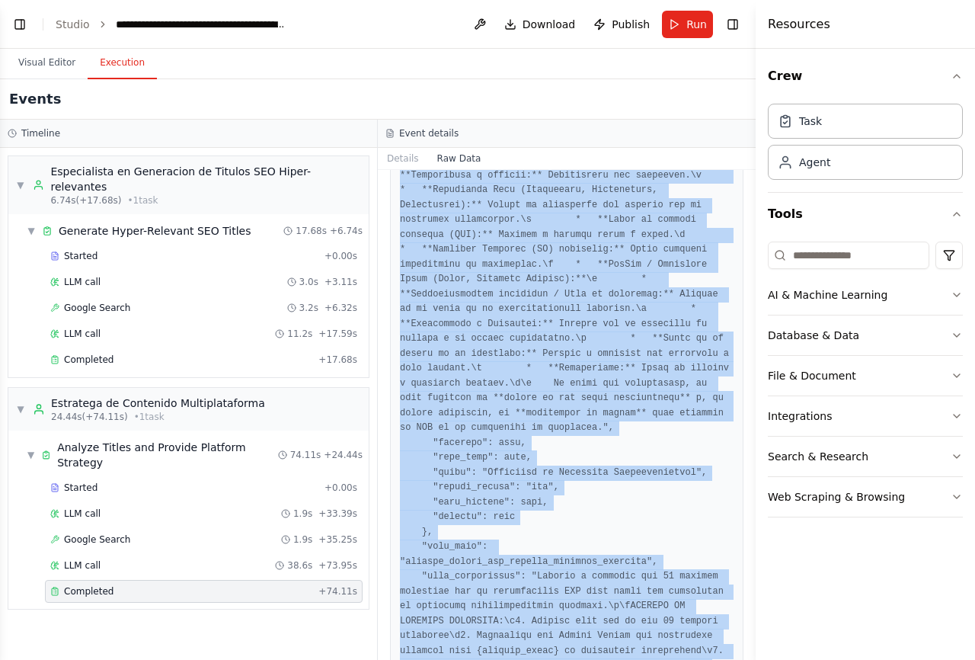
scroll to position [20562, 0]
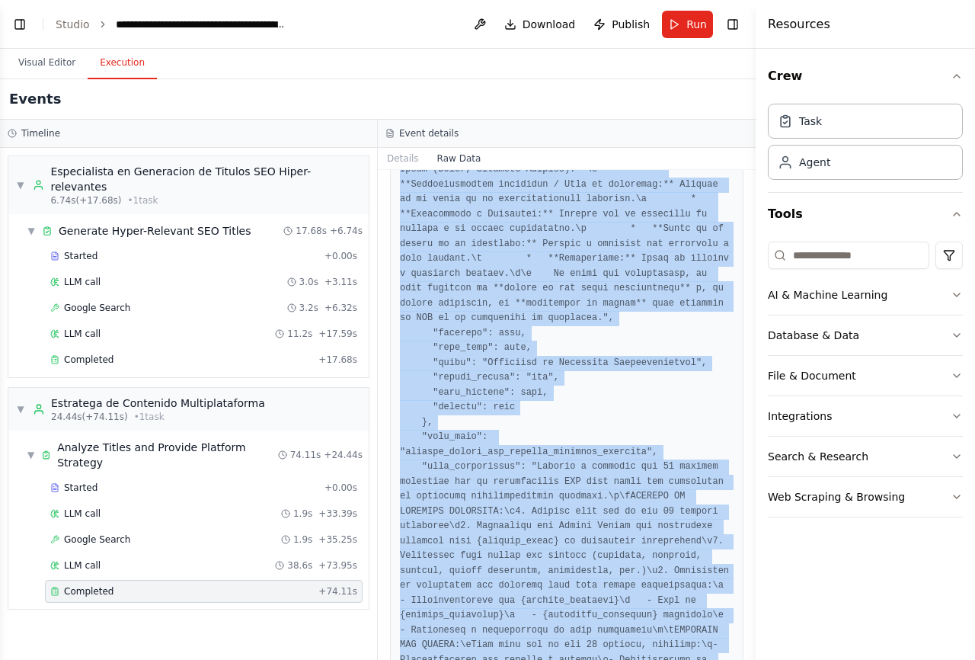
drag, startPoint x: 446, startPoint y: 411, endPoint x: 634, endPoint y: 627, distance: 286.2
copy pre "lorem i2d. Sitametcon ad.\e**🎯 Seddoei Temporincidi:** Utlabo et doloremagnaali…"
click at [52, 69] on button "Visual Editor" at bounding box center [47, 63] width 82 height 32
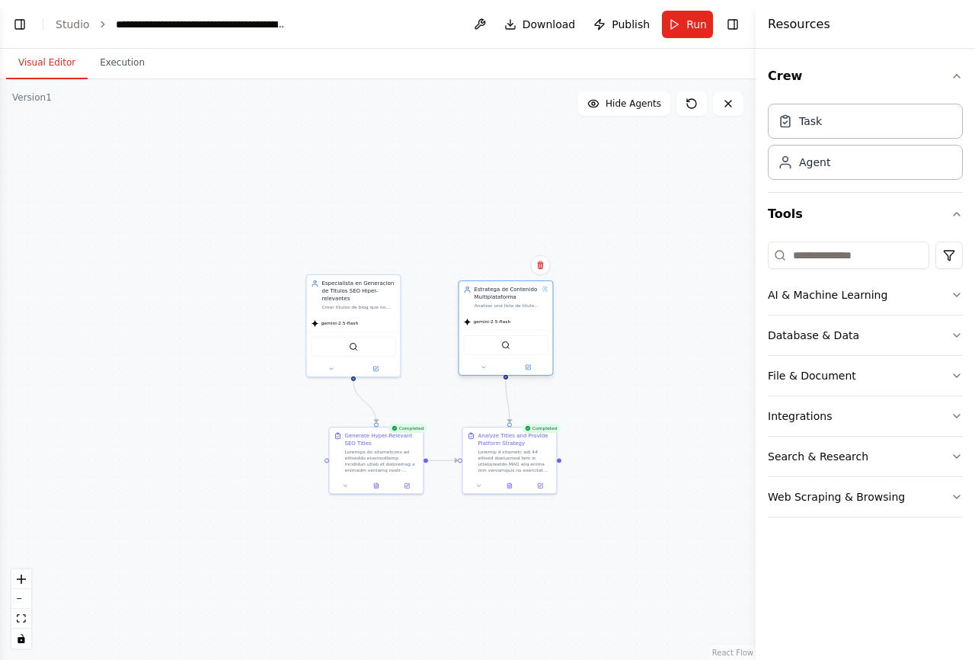
drag, startPoint x: 511, startPoint y: 268, endPoint x: 527, endPoint y: 326, distance: 60.1
click at [527, 326] on div "gemini-2.5-flash" at bounding box center [506, 321] width 94 height 17
click at [607, 328] on div ".deletable-edge-delete-btn { width: 20px; height: 20px; border: 0px solid #ffff…" at bounding box center [378, 369] width 756 height 581
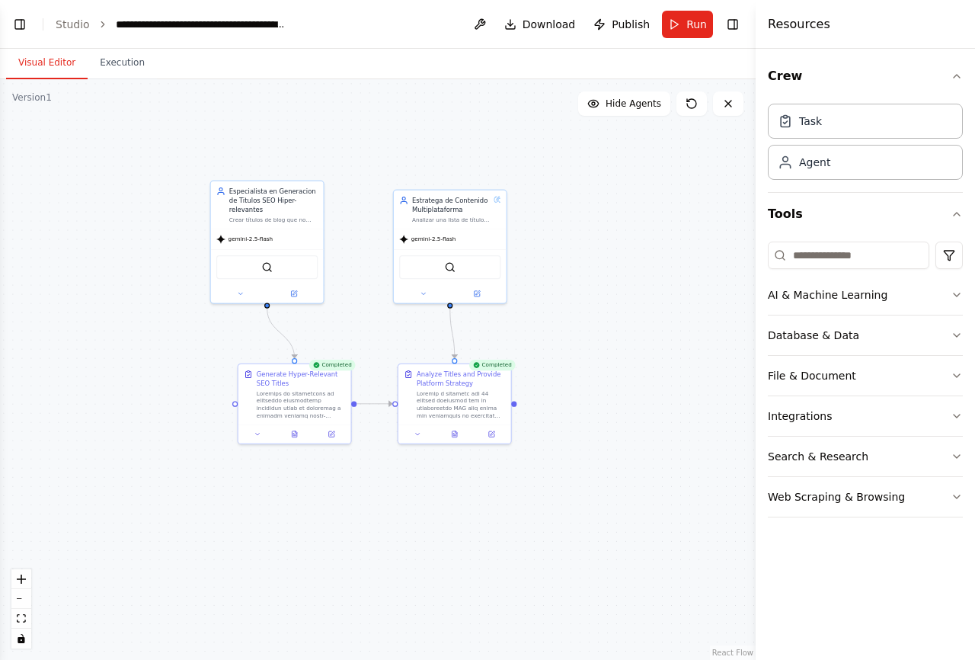
drag, startPoint x: 138, startPoint y: 313, endPoint x: 183, endPoint y: 380, distance: 80.7
click at [182, 380] on div ".deletable-edge-delete-btn { width: 20px; height: 20px; border: 0px solid #ffff…" at bounding box center [378, 369] width 756 height 581
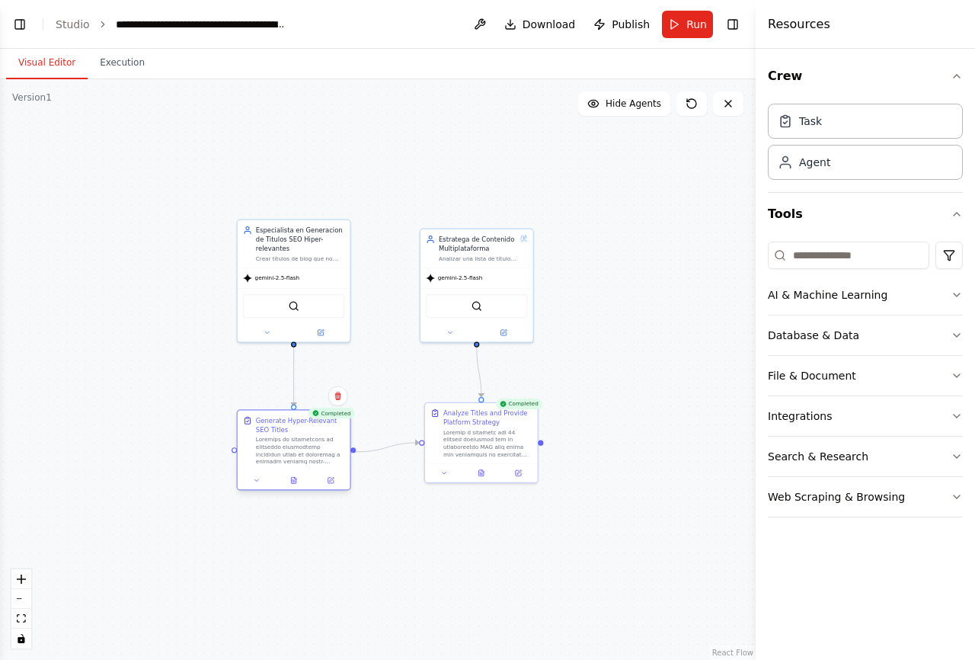
drag, startPoint x: 283, startPoint y: 434, endPoint x: 259, endPoint y: 446, distance: 26.6
click at [259, 446] on div "Generate Hyper-Relevant SEO Titles" at bounding box center [293, 441] width 101 height 50
drag, startPoint x: 504, startPoint y: 451, endPoint x: 500, endPoint y: 459, distance: 9.2
click at [500, 459] on div at bounding box center [483, 450] width 88 height 29
click at [629, 475] on div ".deletable-edge-delete-btn { width: 20px; height: 20px; border: 0px solid #ffff…" at bounding box center [378, 369] width 756 height 581
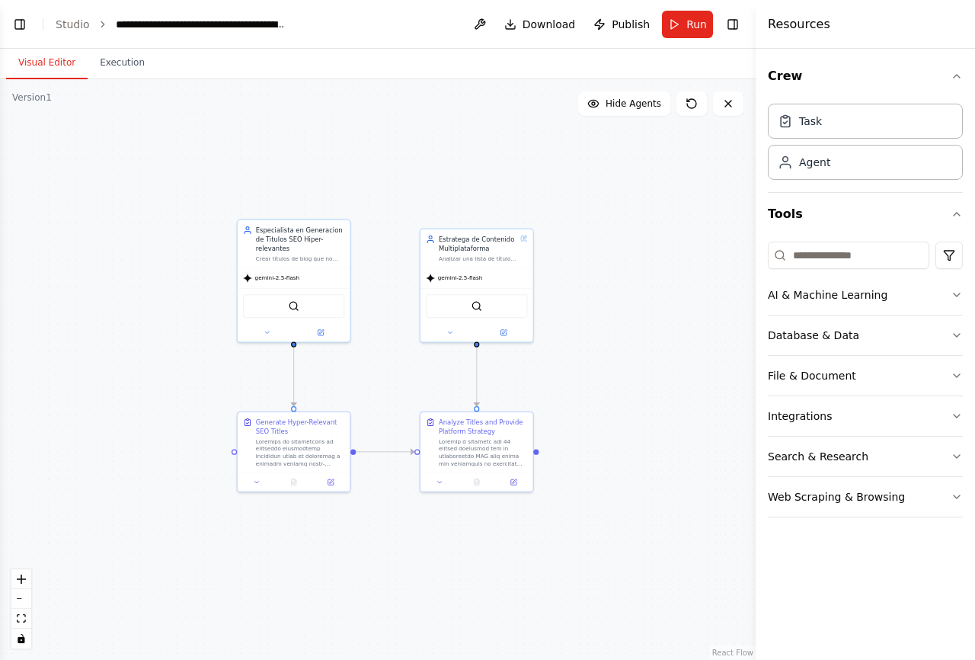
scroll to position [5215, 0]
